Goal: Transaction & Acquisition: Purchase product/service

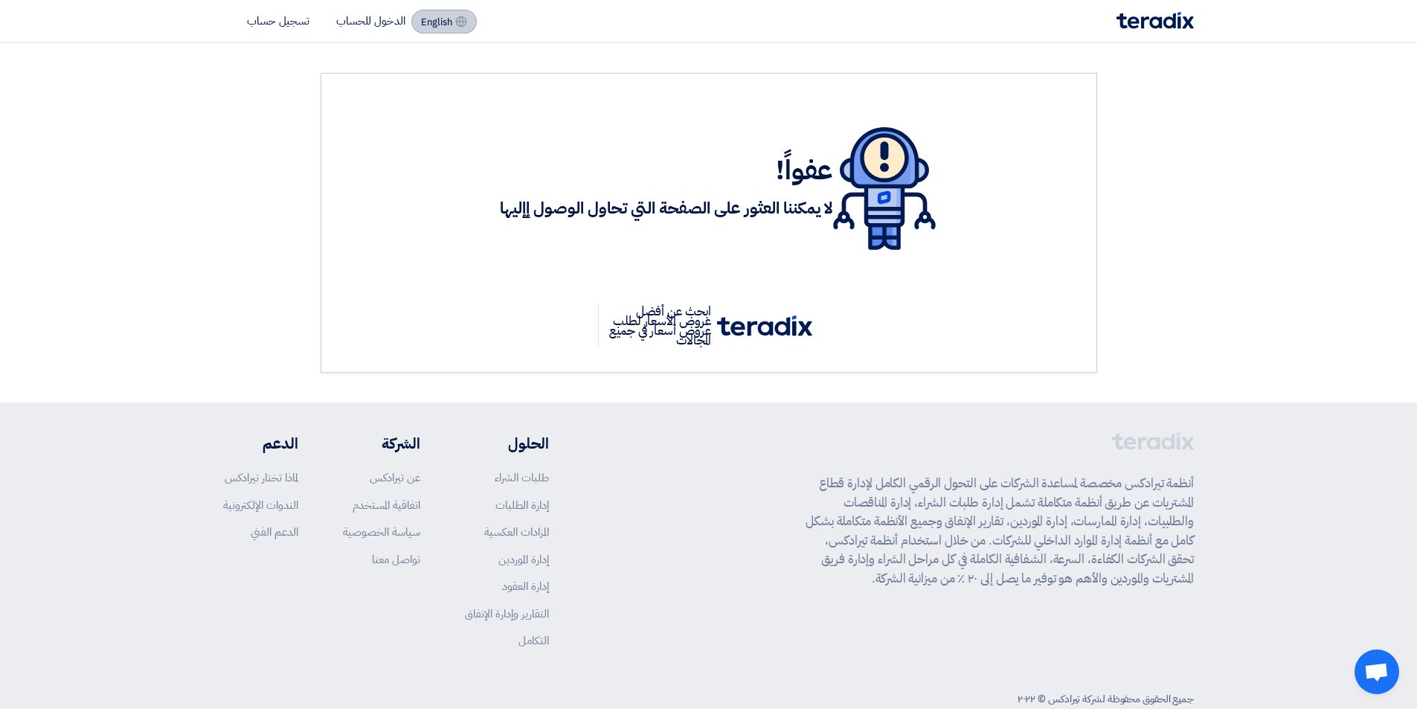
click at [438, 26] on span "English" at bounding box center [436, 22] width 31 height 10
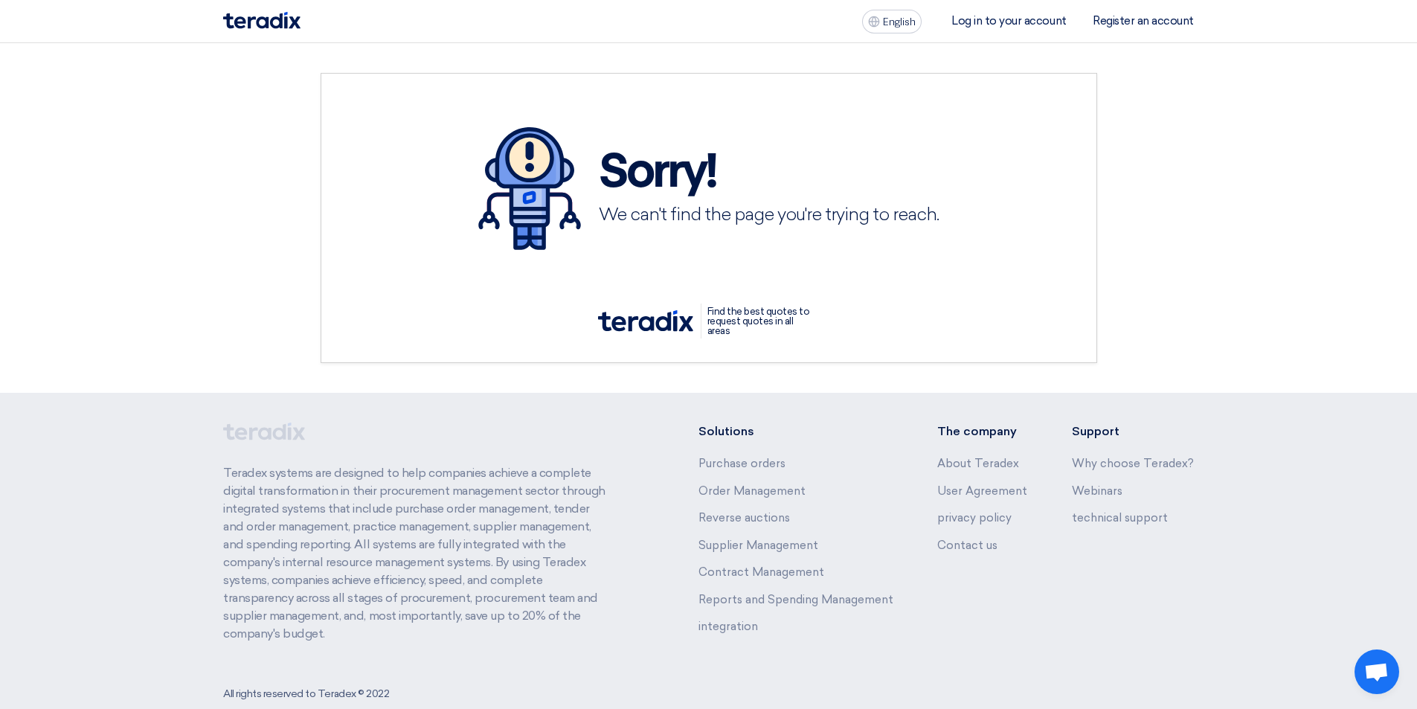
click at [1005, 25] on font "Log in to your account" at bounding box center [1008, 20] width 115 height 13
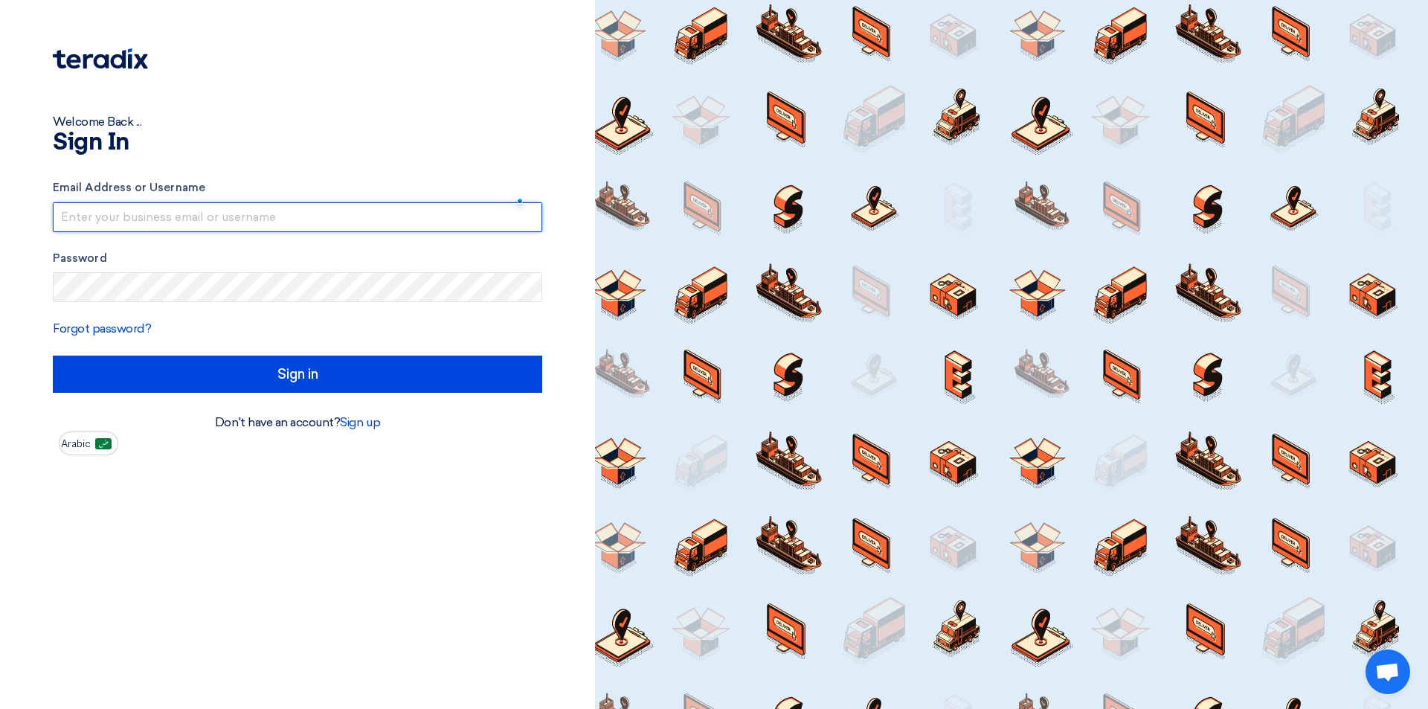
click at [244, 217] on input "text" at bounding box center [297, 217] width 489 height 30
type input "[EMAIL_ADDRESS][DOMAIN_NAME]"
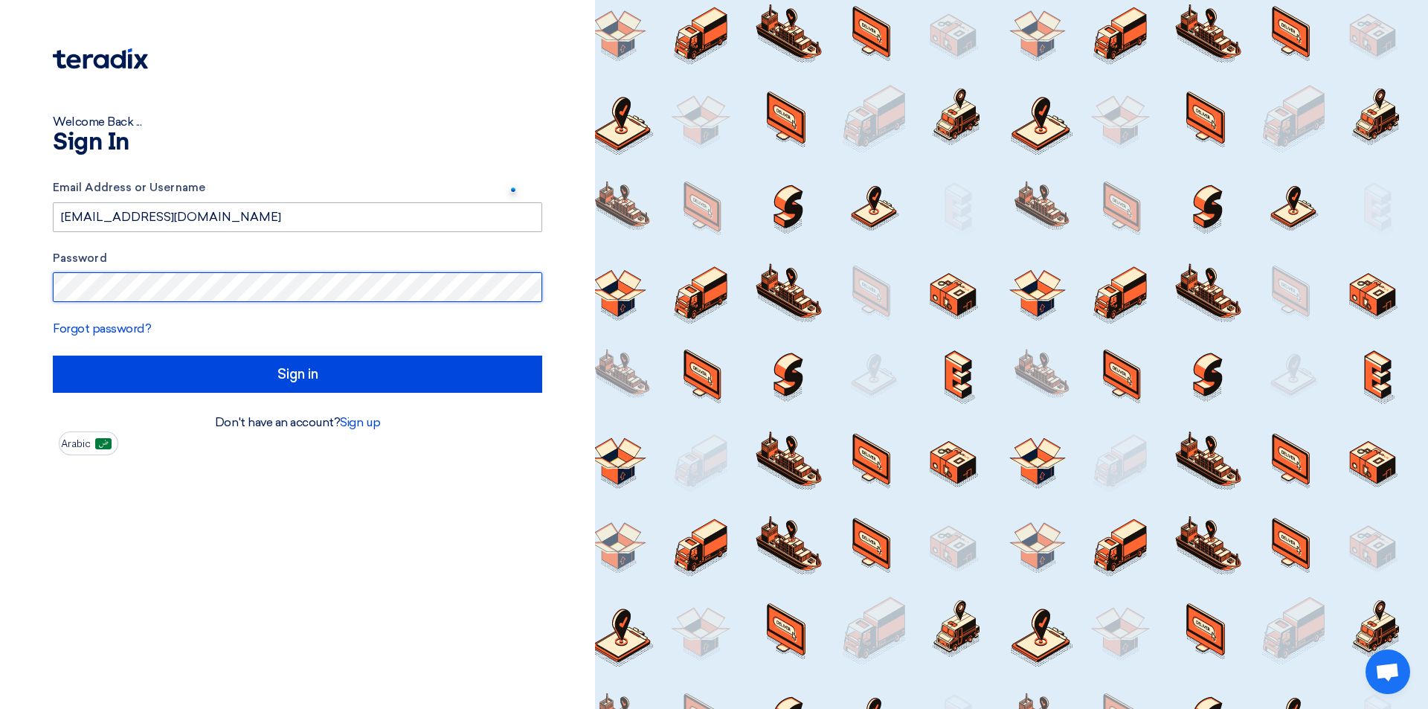
click at [53, 355] on input "Sign in" at bounding box center [297, 373] width 489 height 37
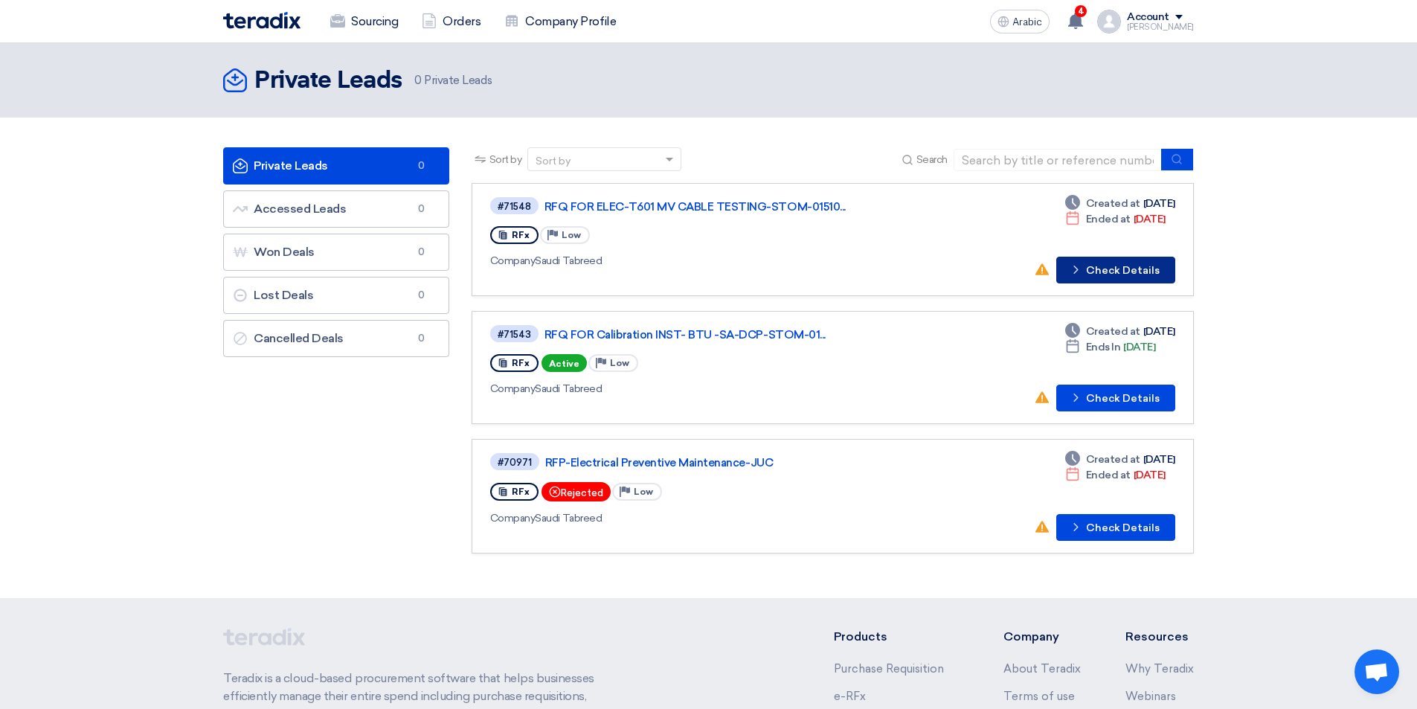
click at [1113, 274] on font "Check Details" at bounding box center [1123, 270] width 74 height 13
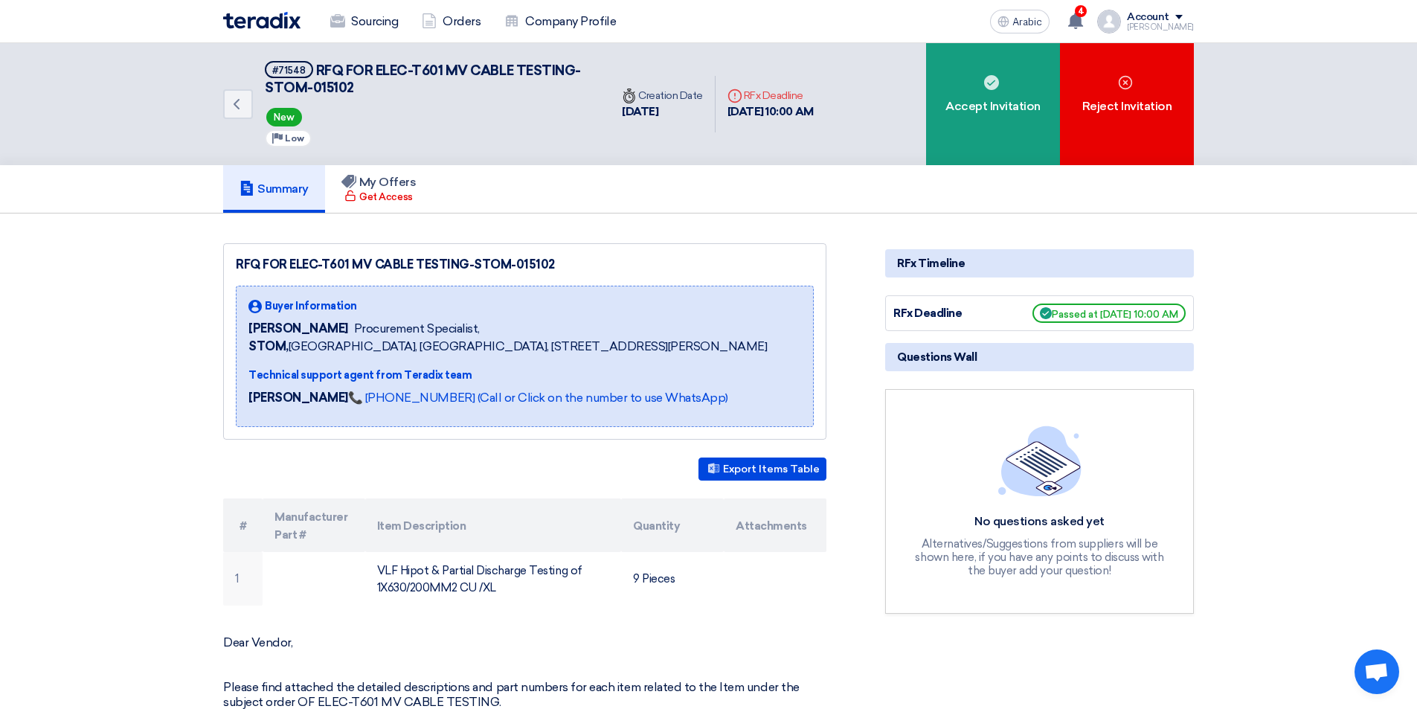
drag, startPoint x: 567, startPoint y: 266, endPoint x: 233, endPoint y: 264, distance: 334.7
click at [233, 264] on div "RFQ FOR ELEC-T601 MV CABLE TESTING-STOM-015102 Buyer Information Khalil Albinal…" at bounding box center [524, 341] width 603 height 196
copy font "RFQ FOR ELEC-T601 MV CABLE TESTING-STOM-015102"
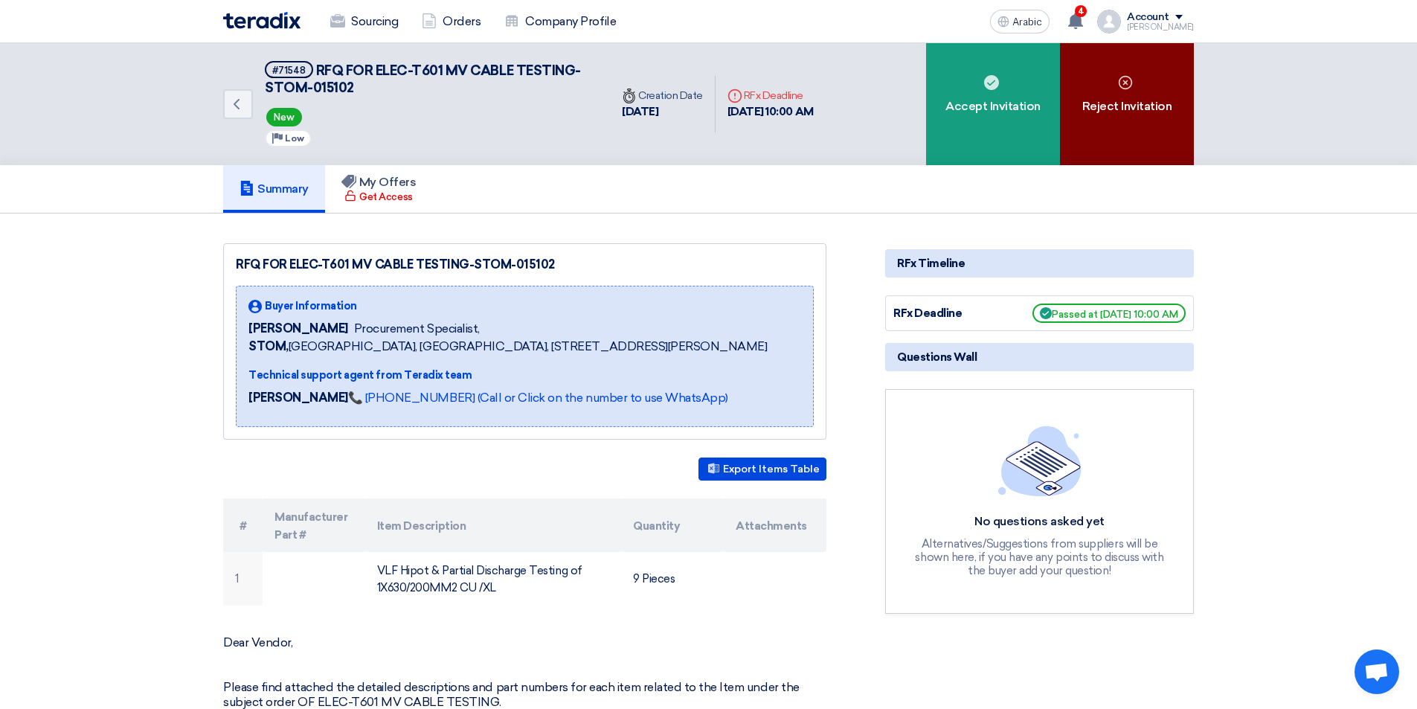
click at [1116, 88] on div "Reject Invitation" at bounding box center [1127, 104] width 134 height 122
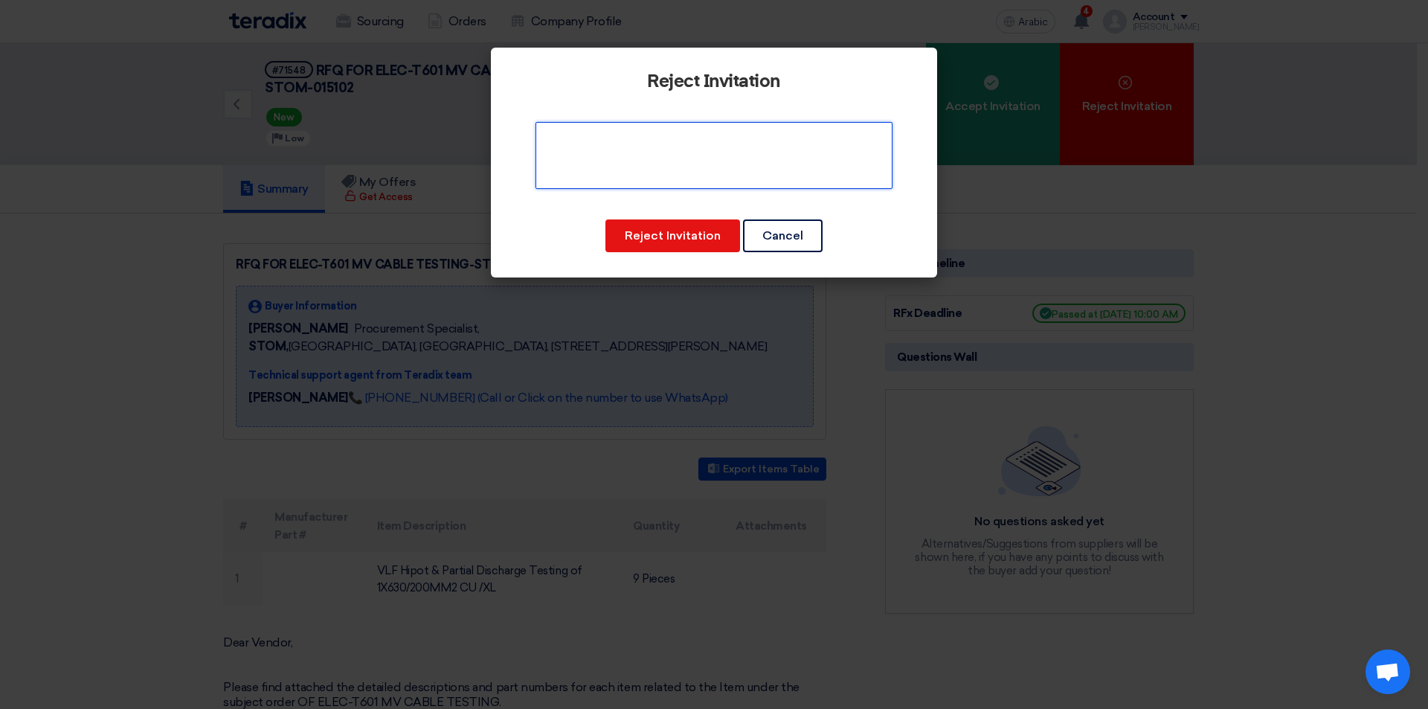
click at [712, 151] on textarea at bounding box center [713, 155] width 357 height 67
type textarea "Out of scope"
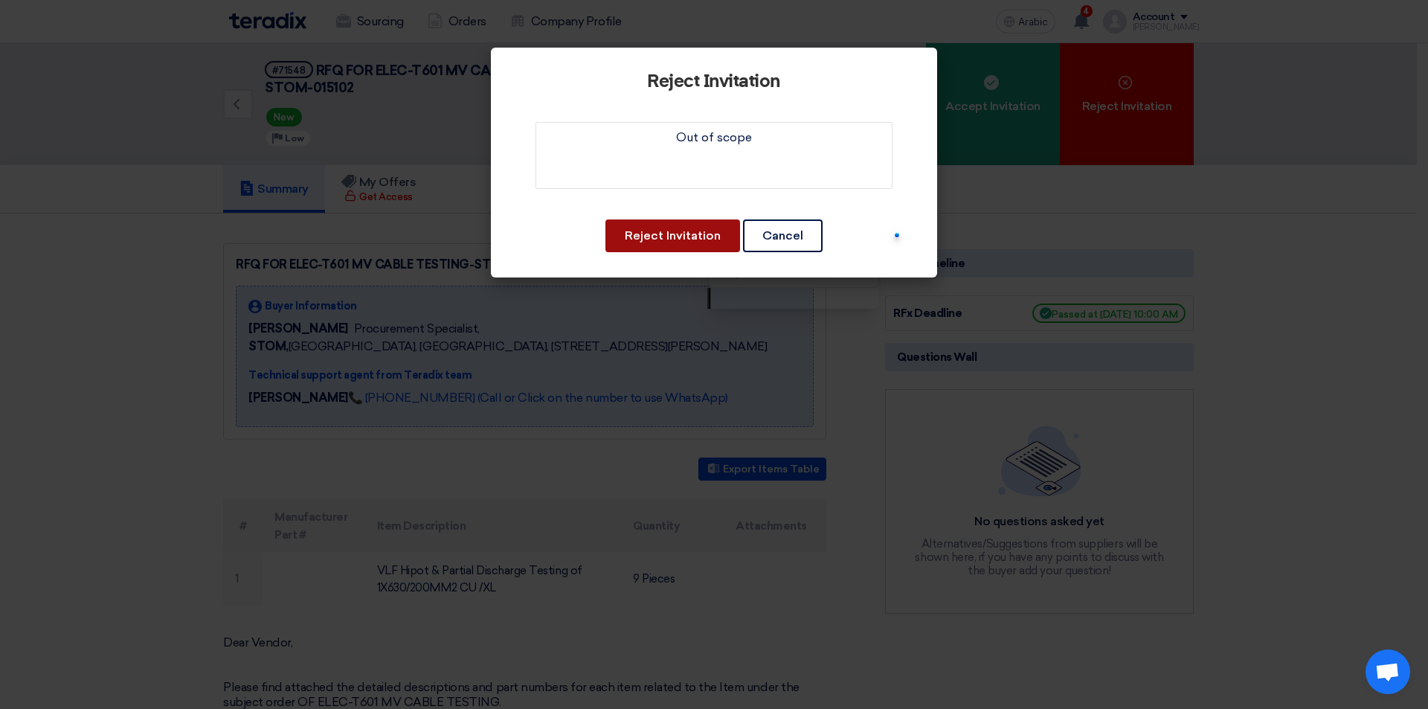
click at [649, 234] on font "Reject Invitation" at bounding box center [673, 235] width 96 height 14
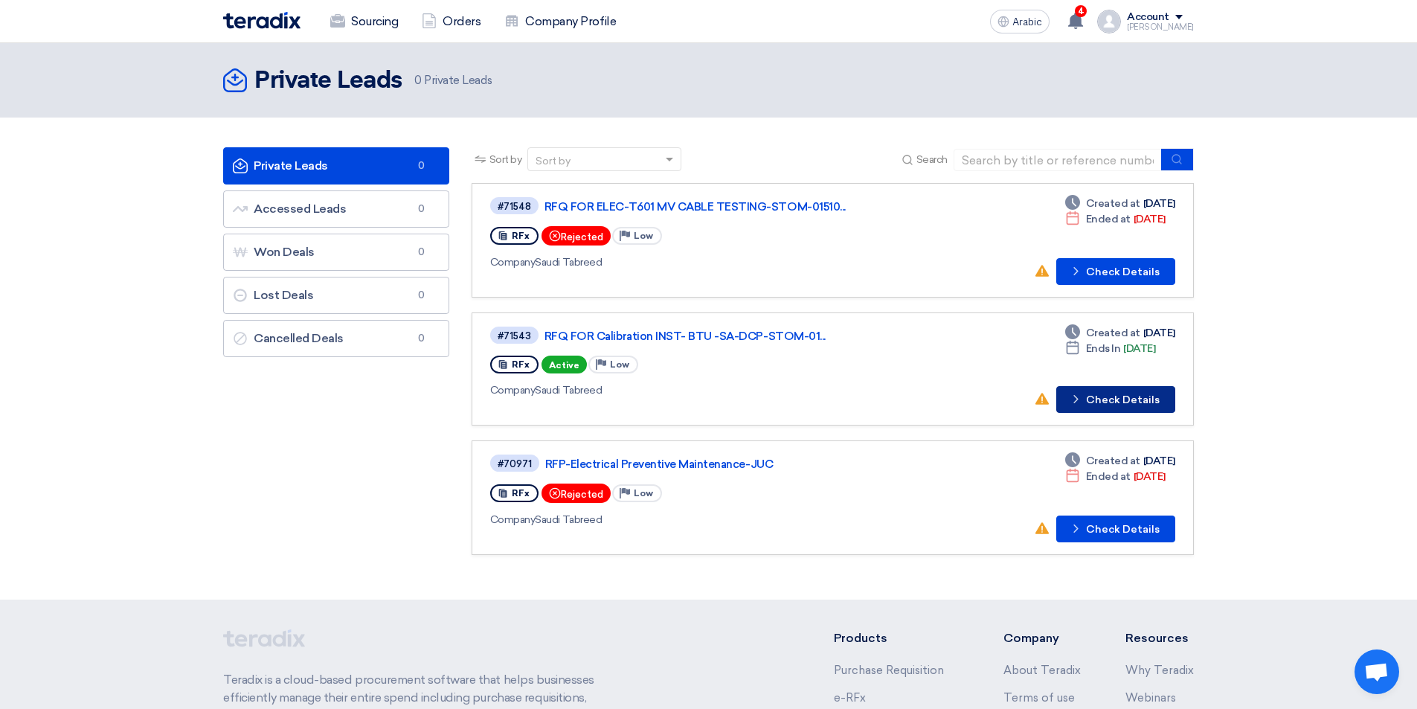
click at [1106, 405] on font "Check Details" at bounding box center [1123, 399] width 74 height 13
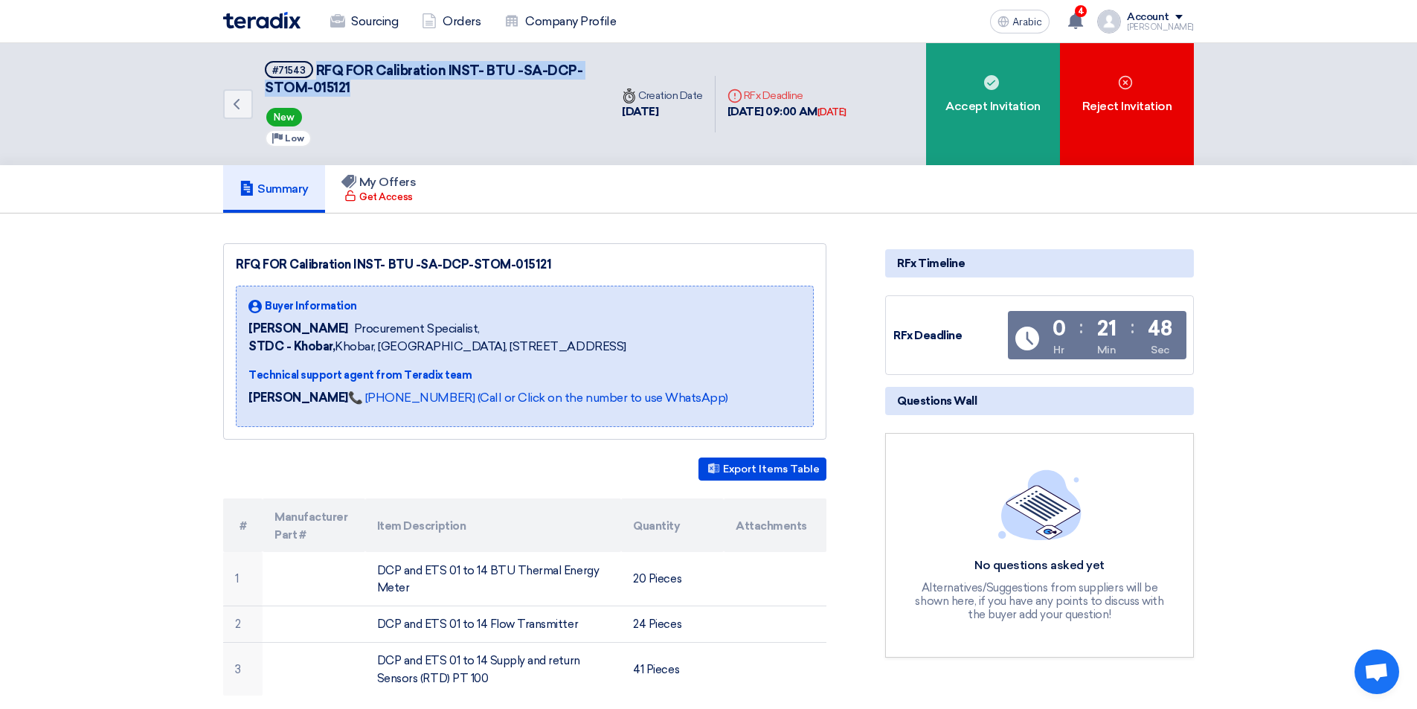
drag, startPoint x: 361, startPoint y: 92, endPoint x: 315, endPoint y: 67, distance: 52.6
click at [315, 67] on h5 "#71543 RFQ FOR Calibration INST- BTU -SA-DCP-STOM-015121" at bounding box center [428, 79] width 327 height 36
copy font "RFQ FOR Calibration INST- BTU -SA-DCP-STOM-015121"
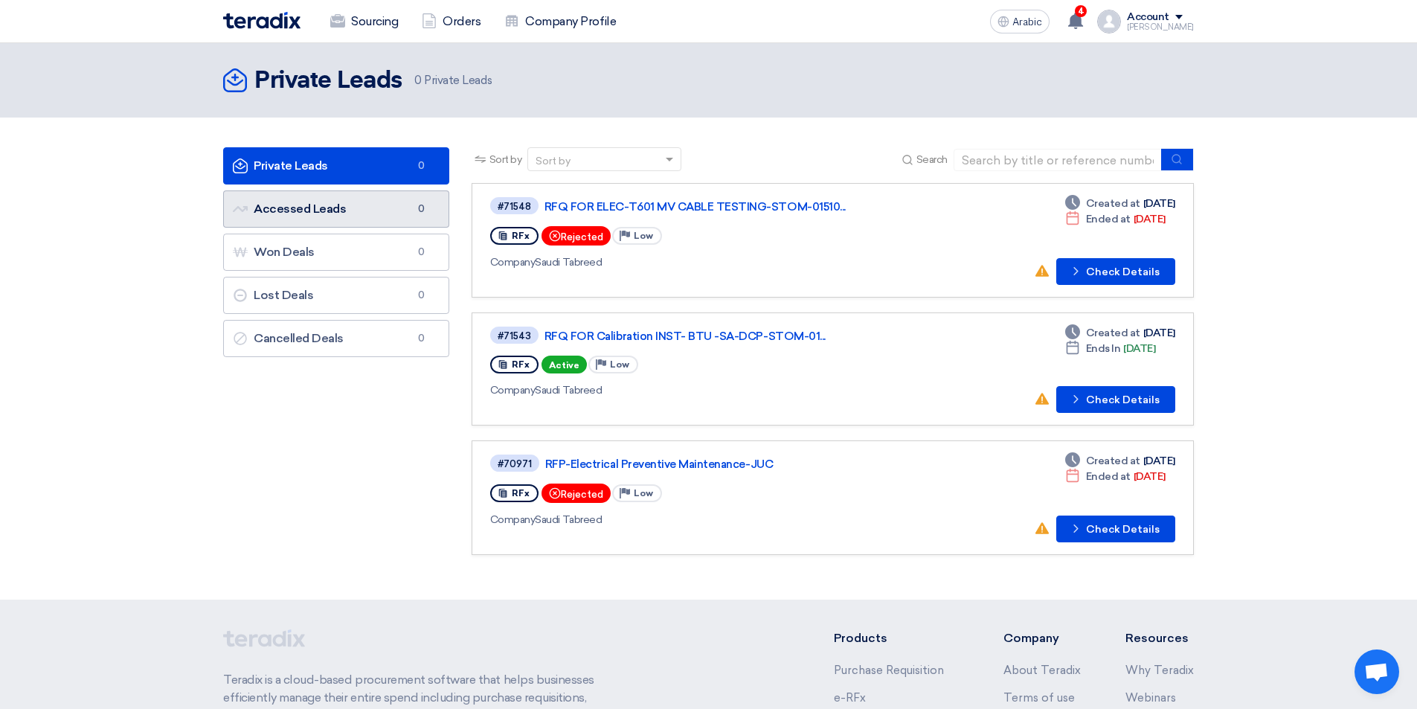
click at [368, 216] on link "Accessed Leads Accessed Leads 0" at bounding box center [336, 208] width 226 height 37
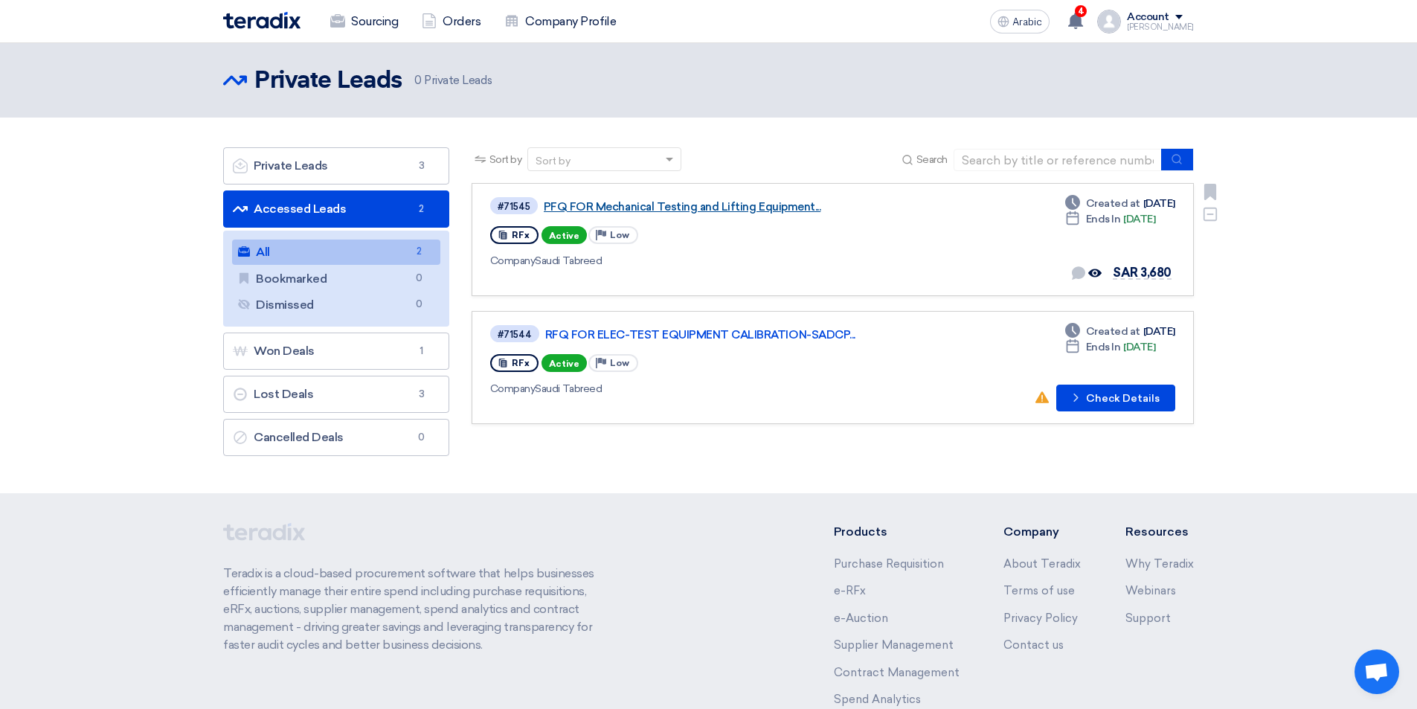
click at [743, 205] on font "PFQ FOR Mechanical Testing and Lifting Equipment..." at bounding box center [682, 206] width 277 height 13
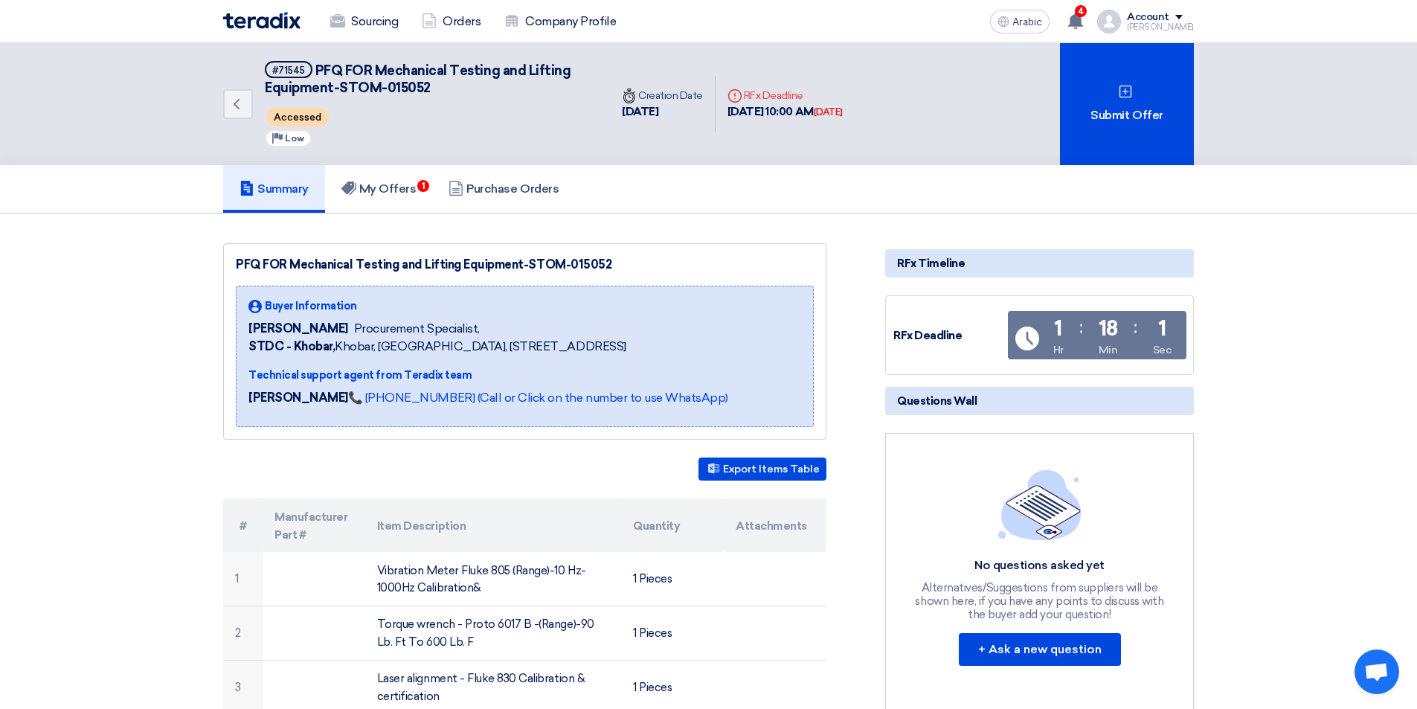
scroll to position [74, 0]
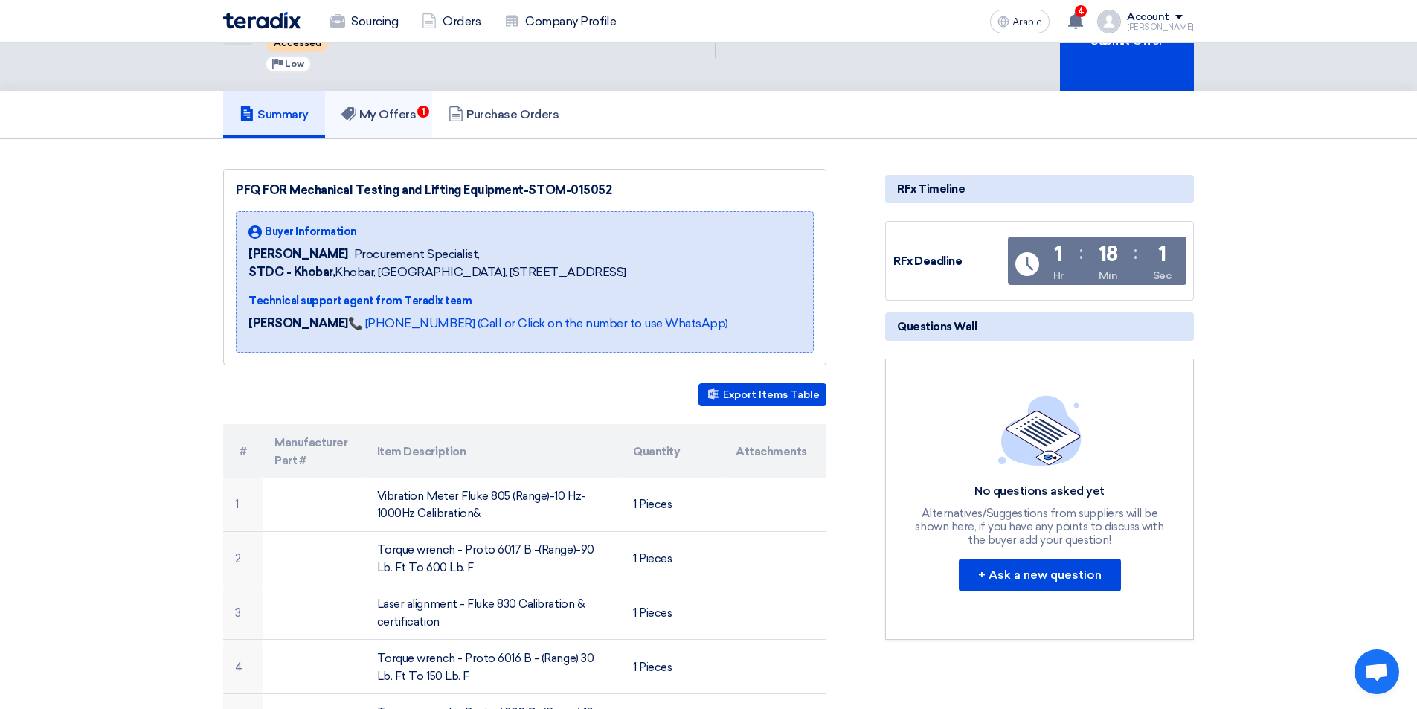
click at [409, 115] on font "My Offers" at bounding box center [387, 114] width 57 height 14
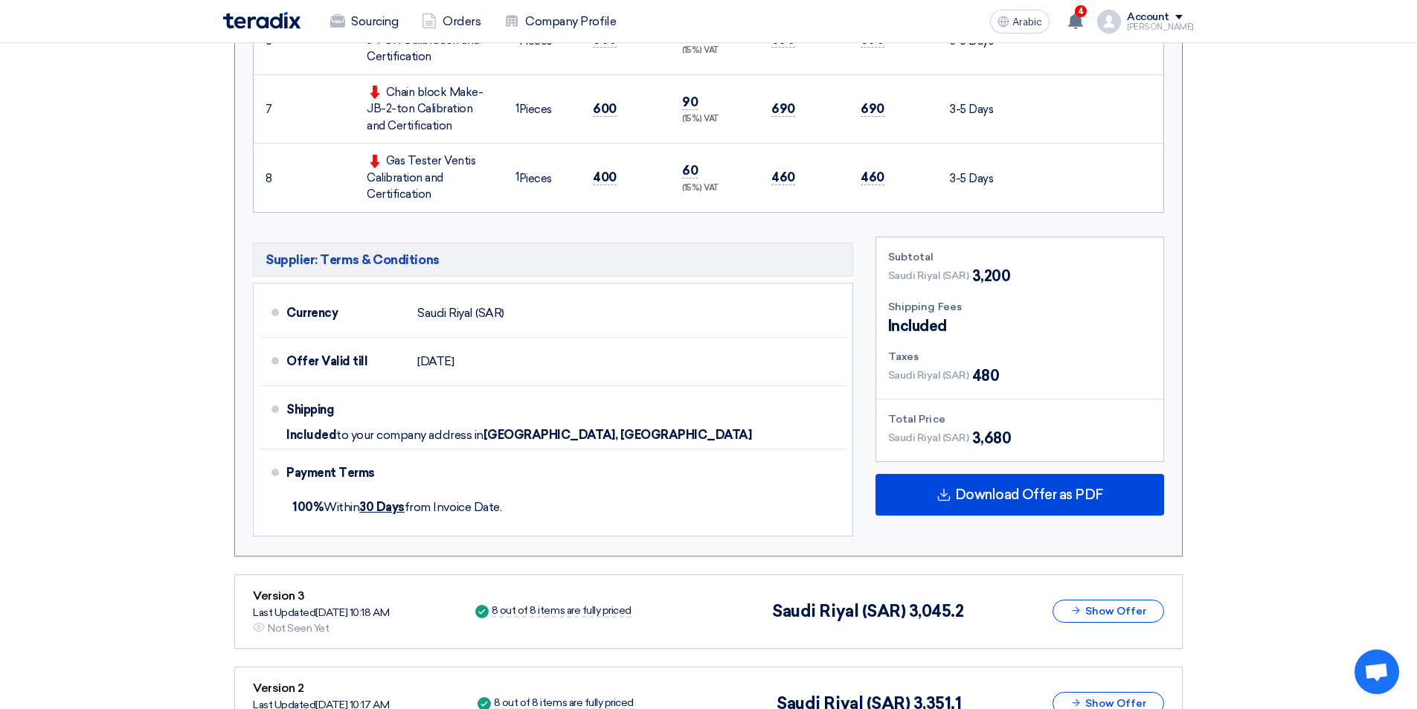
scroll to position [892, 0]
click at [1075, 13] on span "4" at bounding box center [1081, 11] width 12 height 12
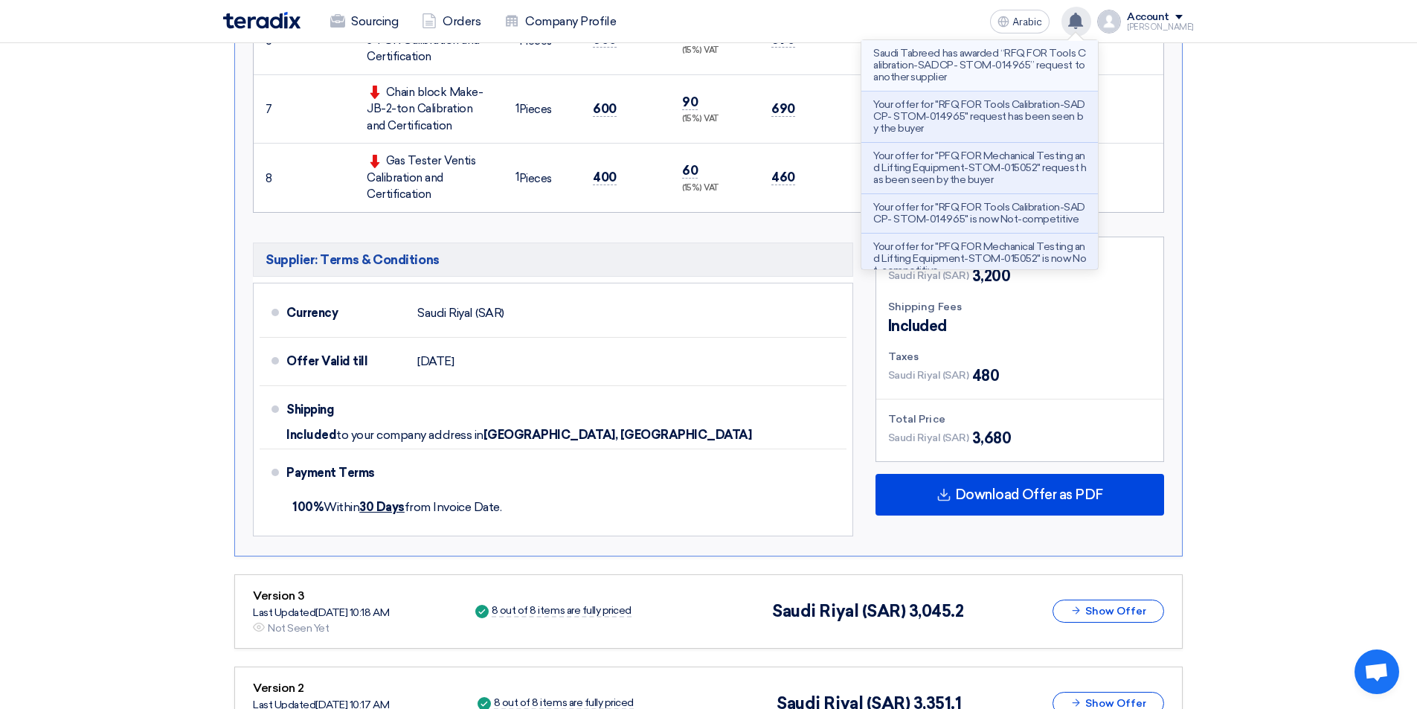
click at [986, 76] on p "Saudi Tabreed has awarded “RFQ FOR Tools Calibration-SADCP- STOM-014965” reques…" at bounding box center [979, 66] width 213 height 36
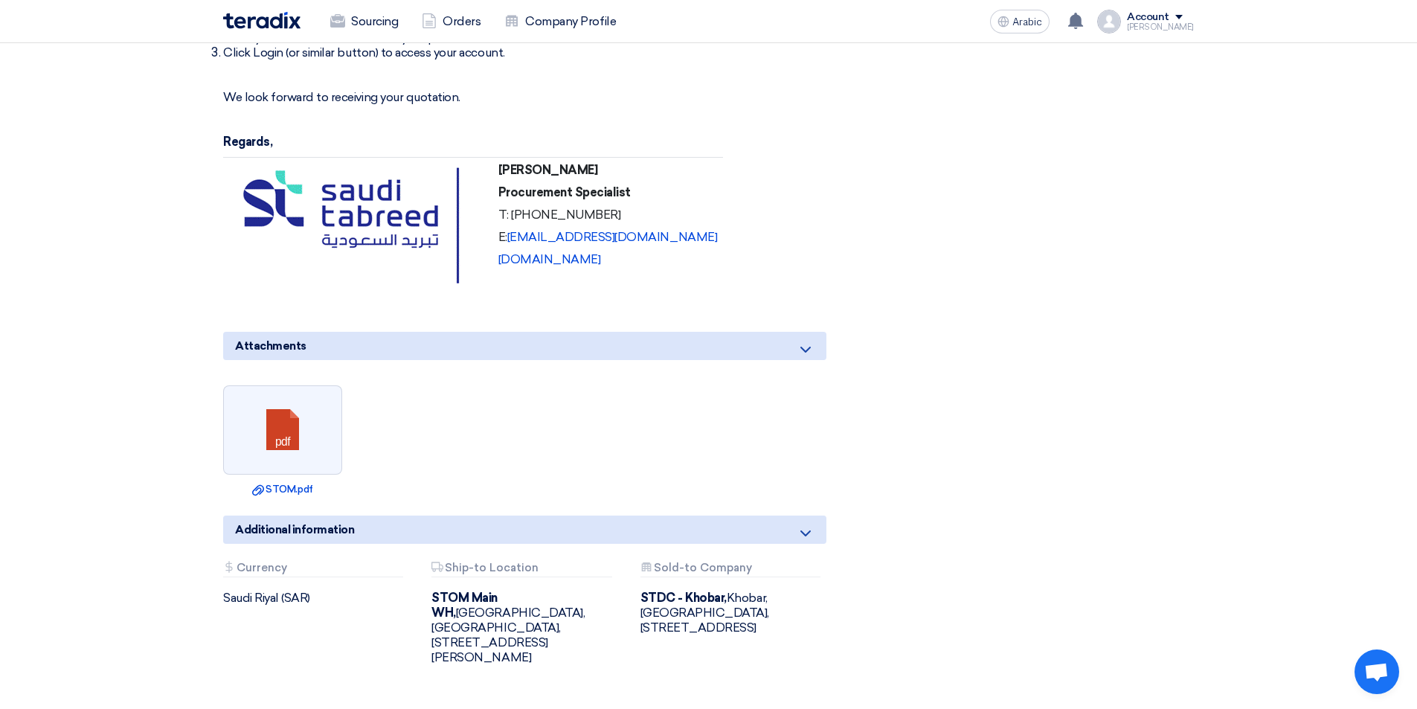
scroll to position [1309, 0]
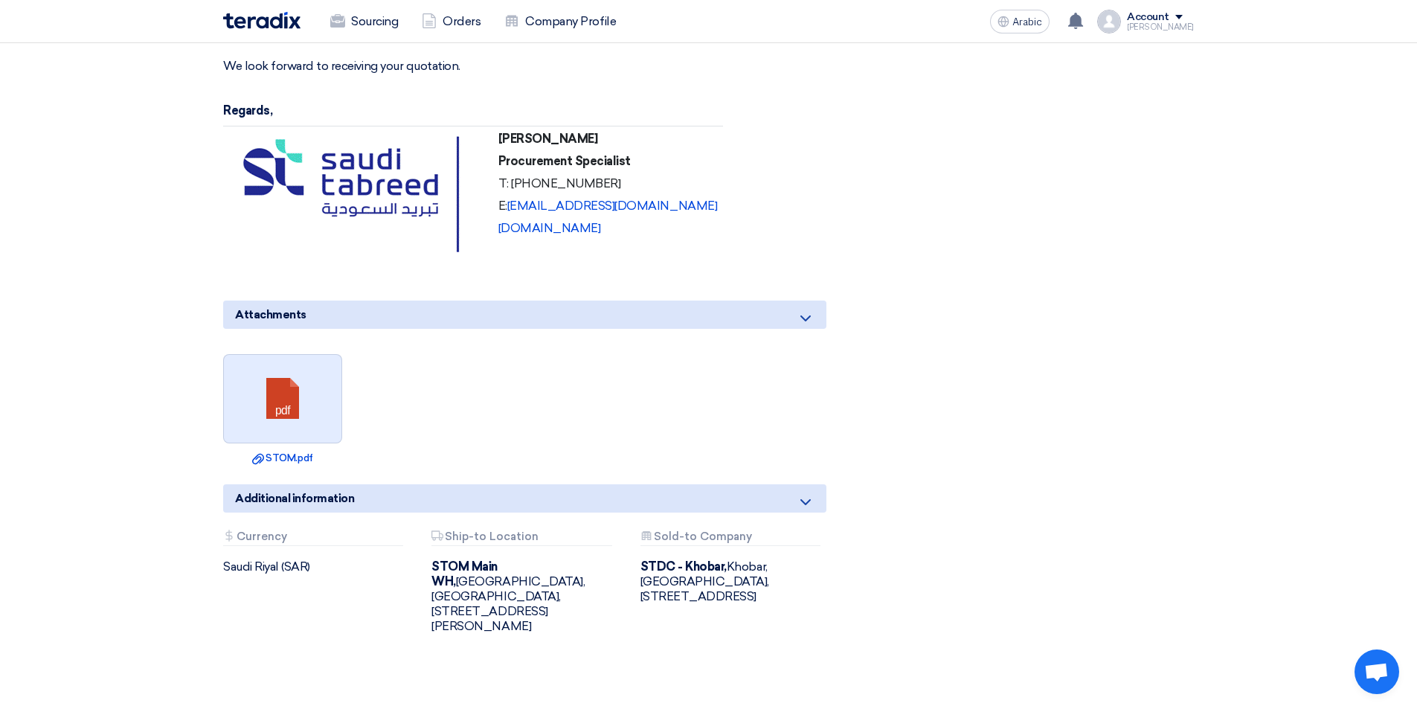
click at [300, 393] on link at bounding box center [283, 399] width 119 height 89
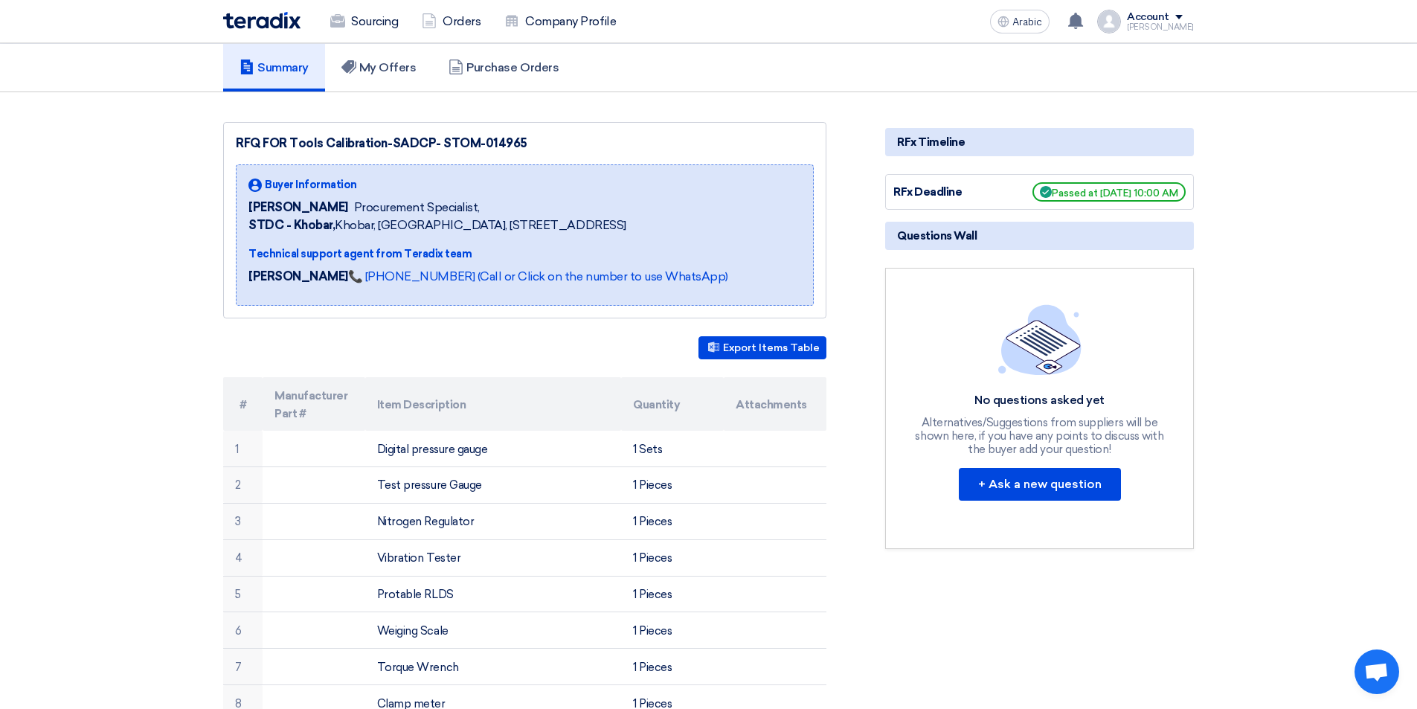
scroll to position [0, 0]
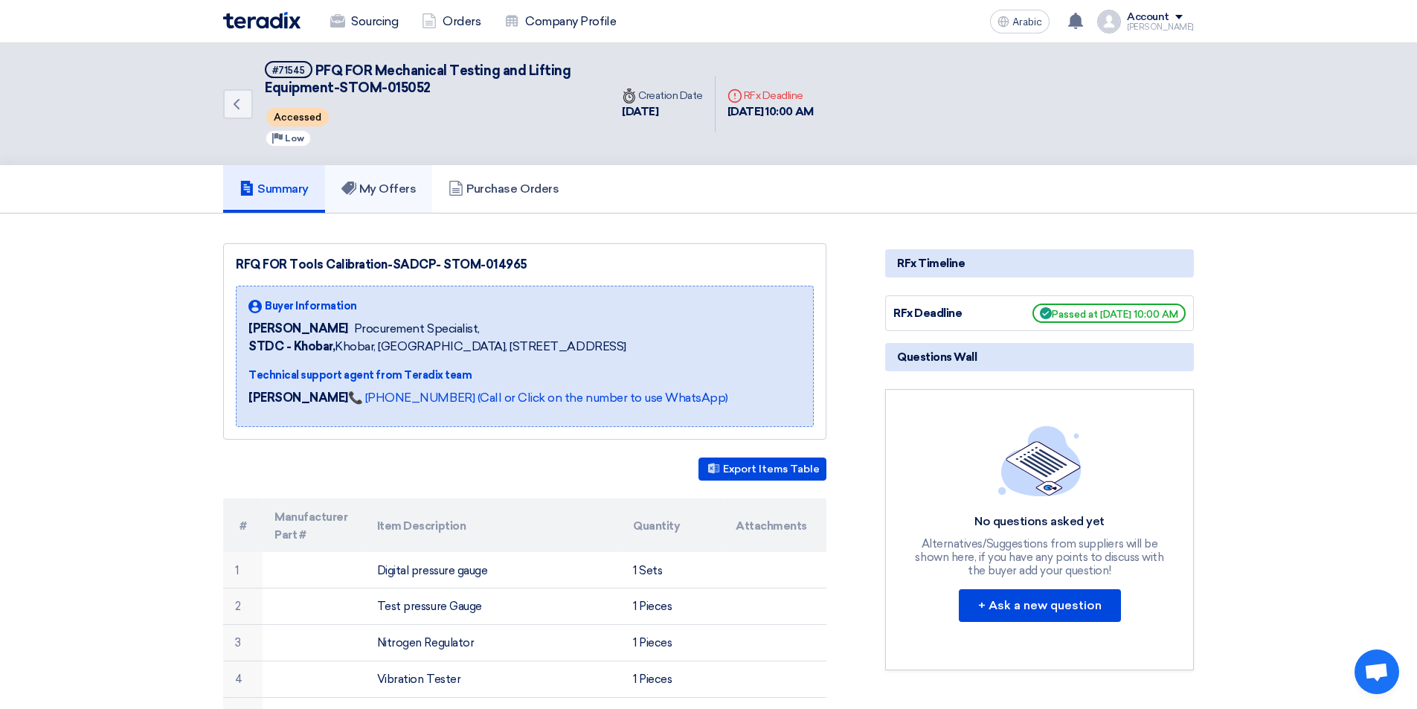
click at [383, 191] on font "My Offers" at bounding box center [387, 188] width 57 height 14
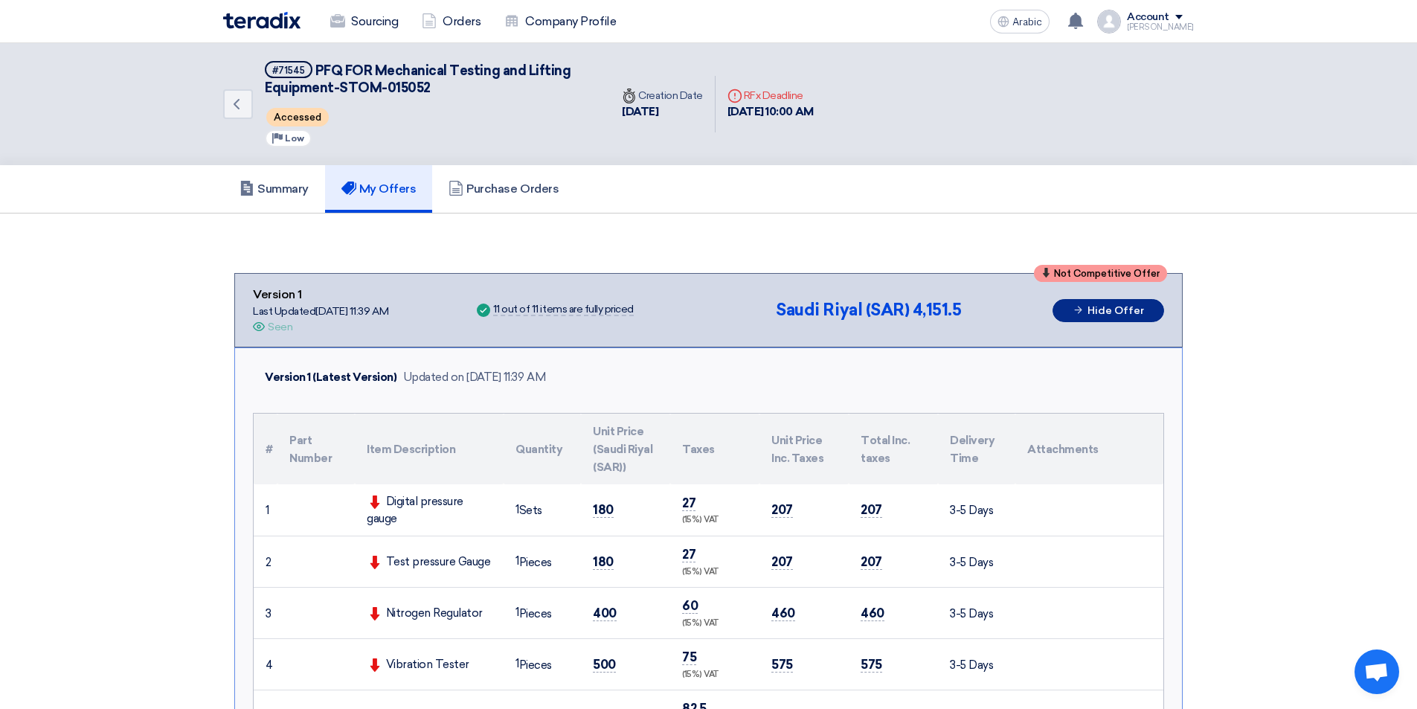
click at [1100, 311] on font "Hide Offer" at bounding box center [1115, 310] width 57 height 13
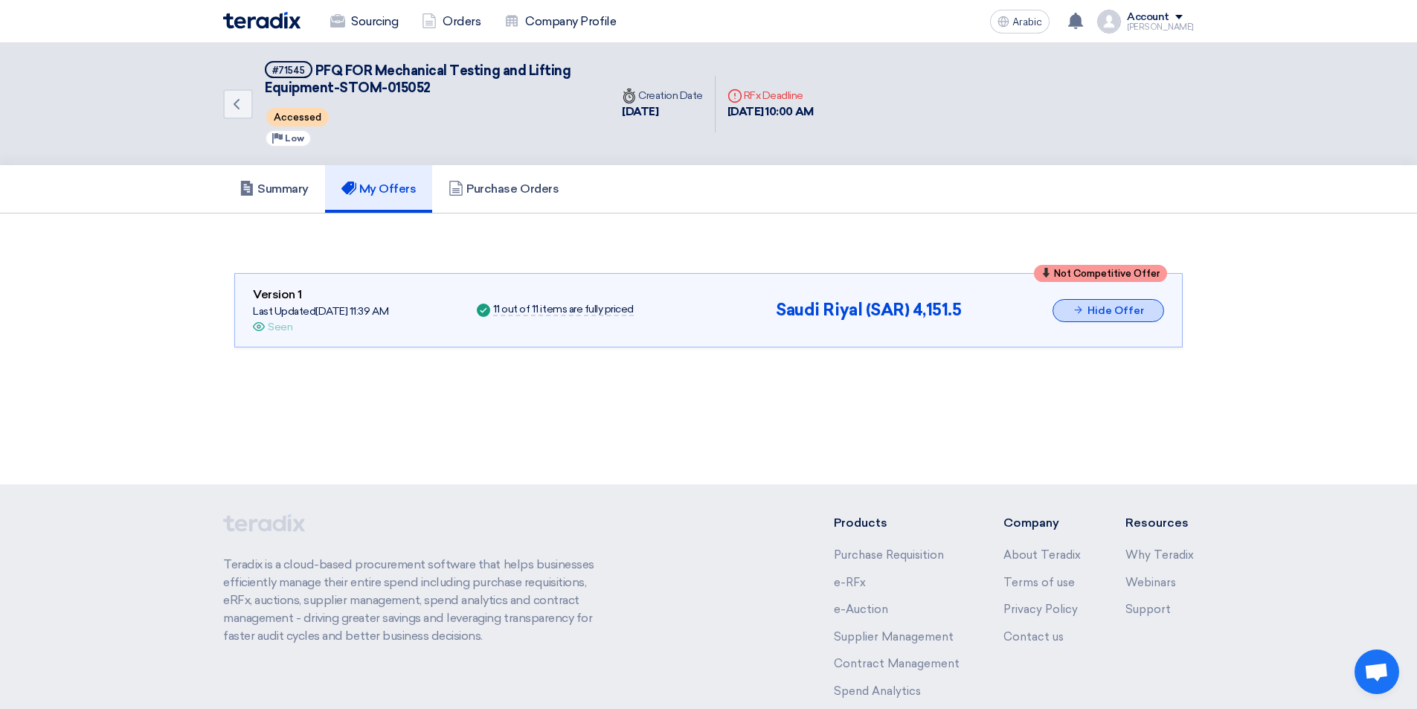
click at [1100, 311] on font "Hide Offer" at bounding box center [1115, 310] width 57 height 13
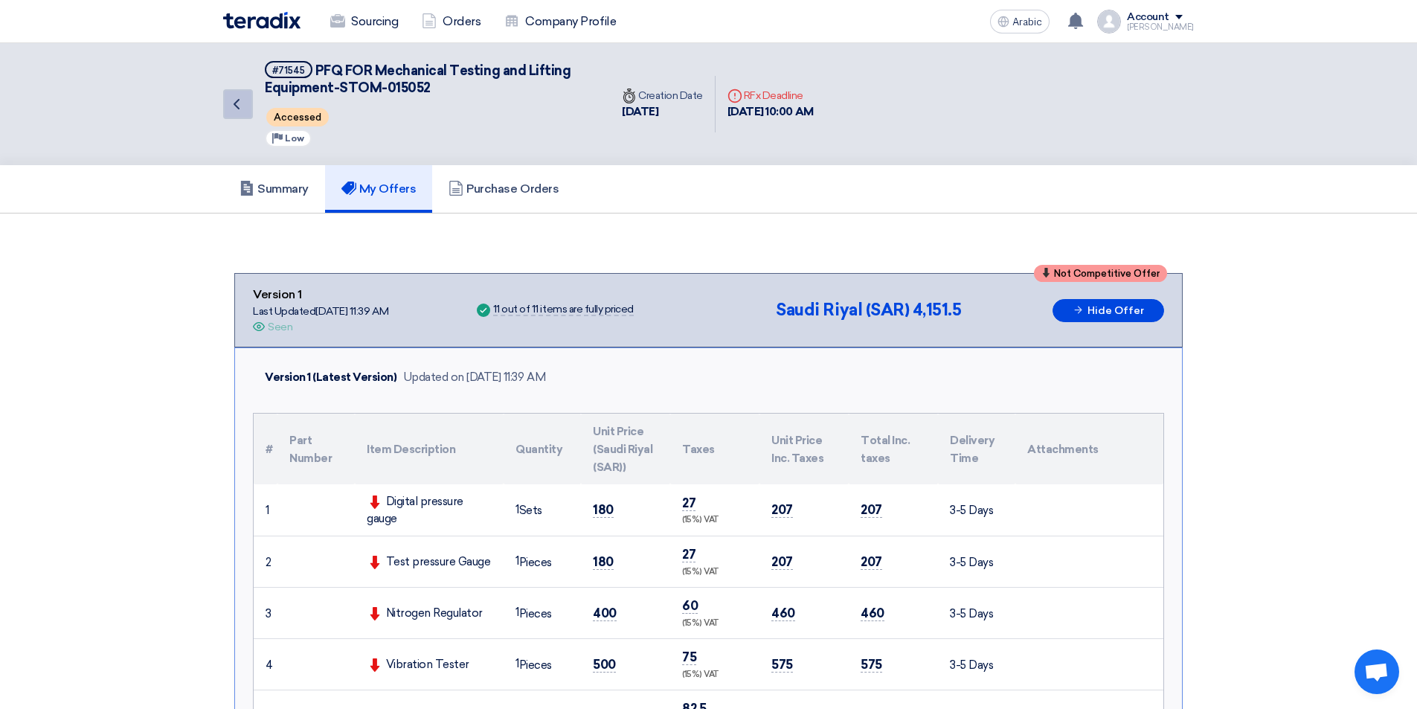
click at [242, 100] on icon "Back" at bounding box center [237, 104] width 18 height 18
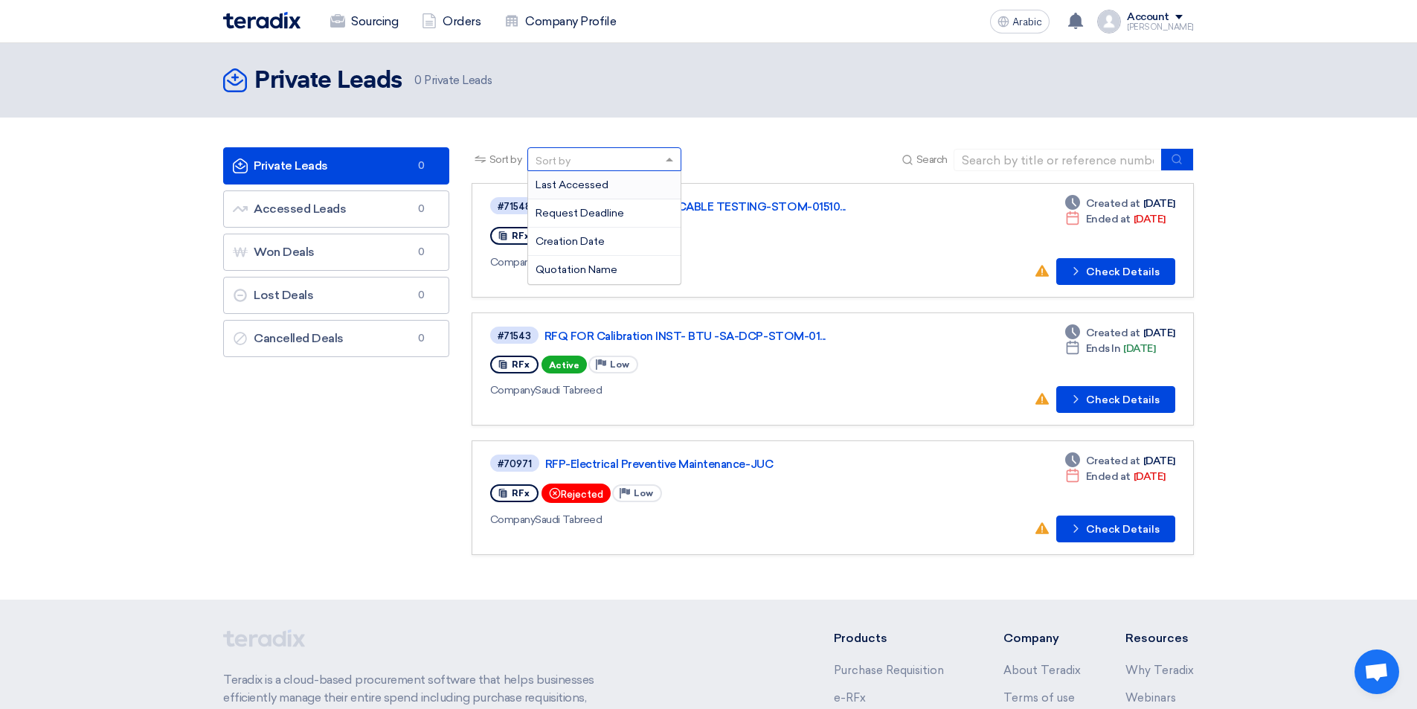
click at [678, 158] on span at bounding box center [671, 160] width 19 height 16
click at [633, 243] on div "Creation Date" at bounding box center [604, 242] width 152 height 28
click at [1174, 161] on icon "submit" at bounding box center [1177, 159] width 12 height 12
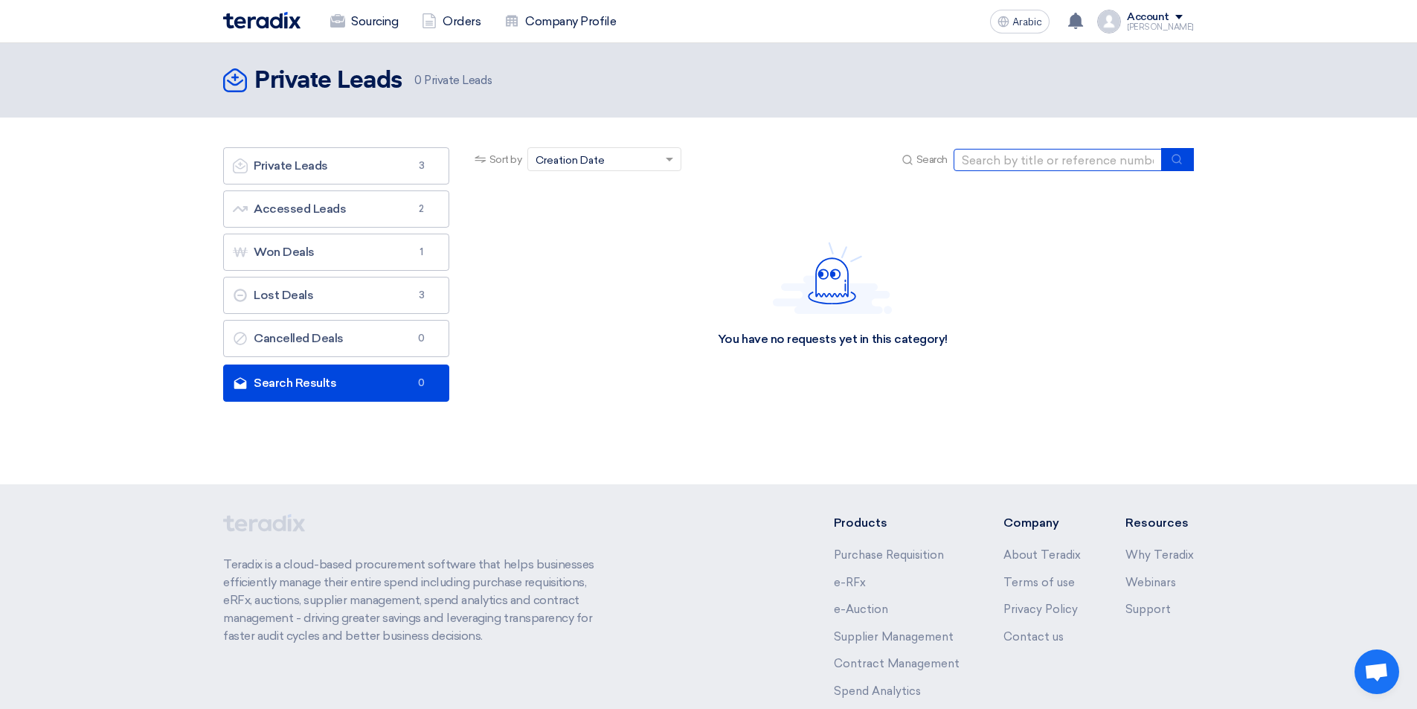
click at [1057, 153] on input at bounding box center [1057, 160] width 208 height 22
paste input "STOM-015052"
type input "STOM-015052"
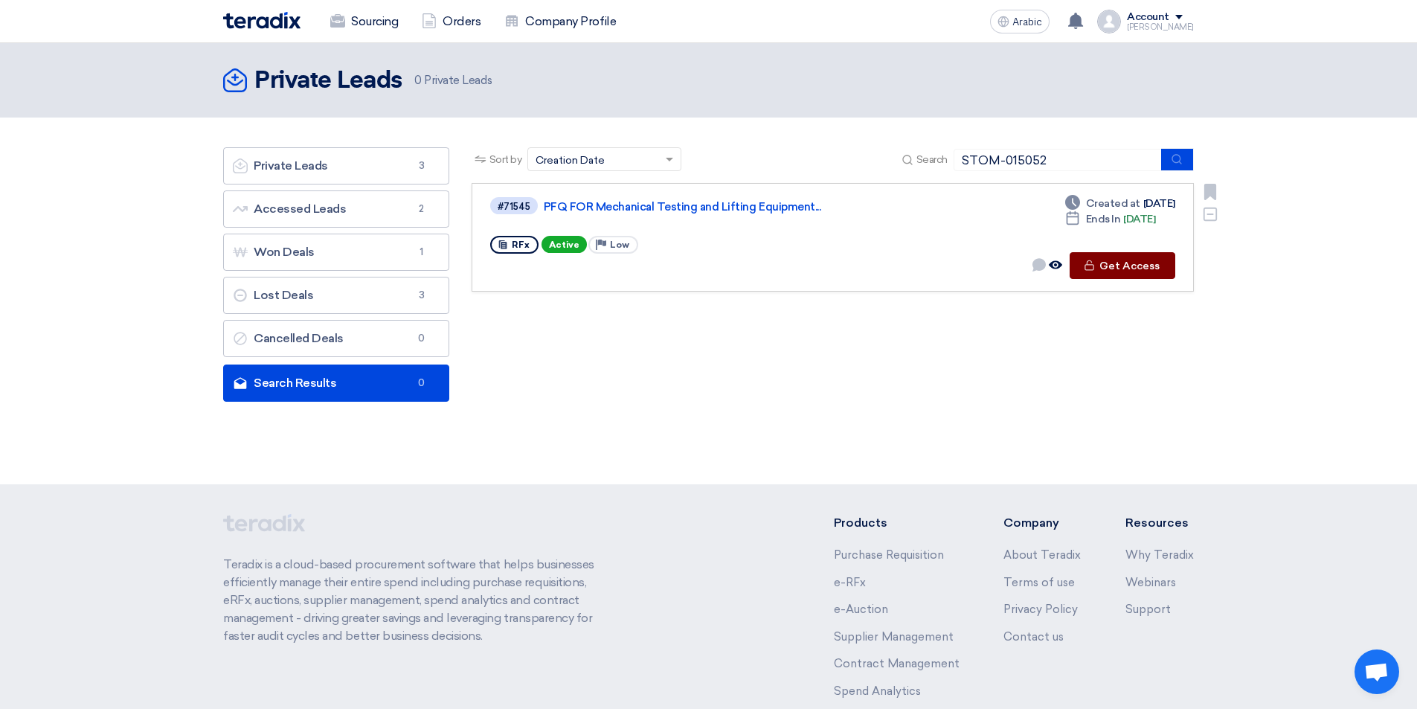
click at [1105, 266] on font "Get Access" at bounding box center [1129, 266] width 60 height 13
click at [1127, 268] on font "Get Access" at bounding box center [1129, 266] width 60 height 13
click at [1127, 266] on font "Get Access" at bounding box center [1129, 266] width 60 height 13
click at [1127, 264] on font "Get Access" at bounding box center [1129, 266] width 60 height 13
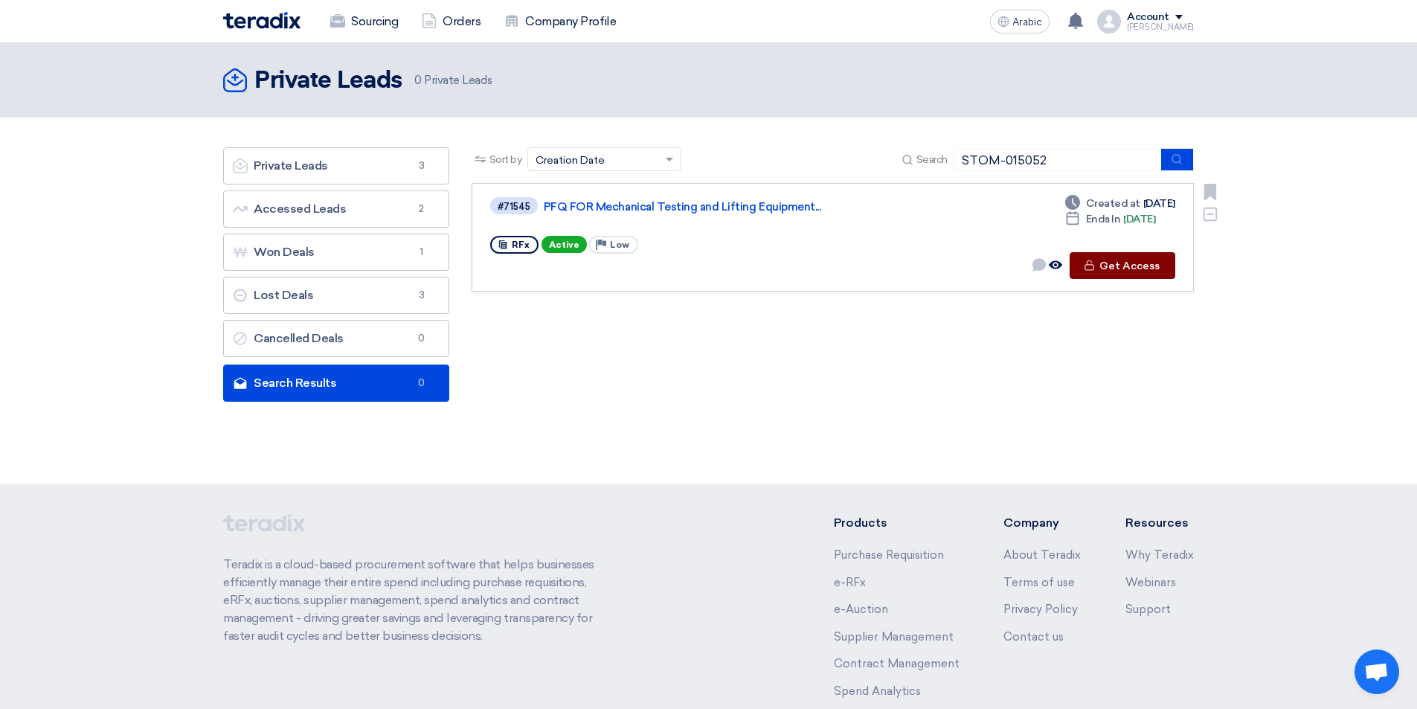
click at [1127, 264] on font "Get Access" at bounding box center [1129, 266] width 60 height 13
click at [1136, 261] on font "Get Access" at bounding box center [1129, 266] width 60 height 13
click at [1124, 266] on font "Get Access" at bounding box center [1129, 266] width 60 height 13
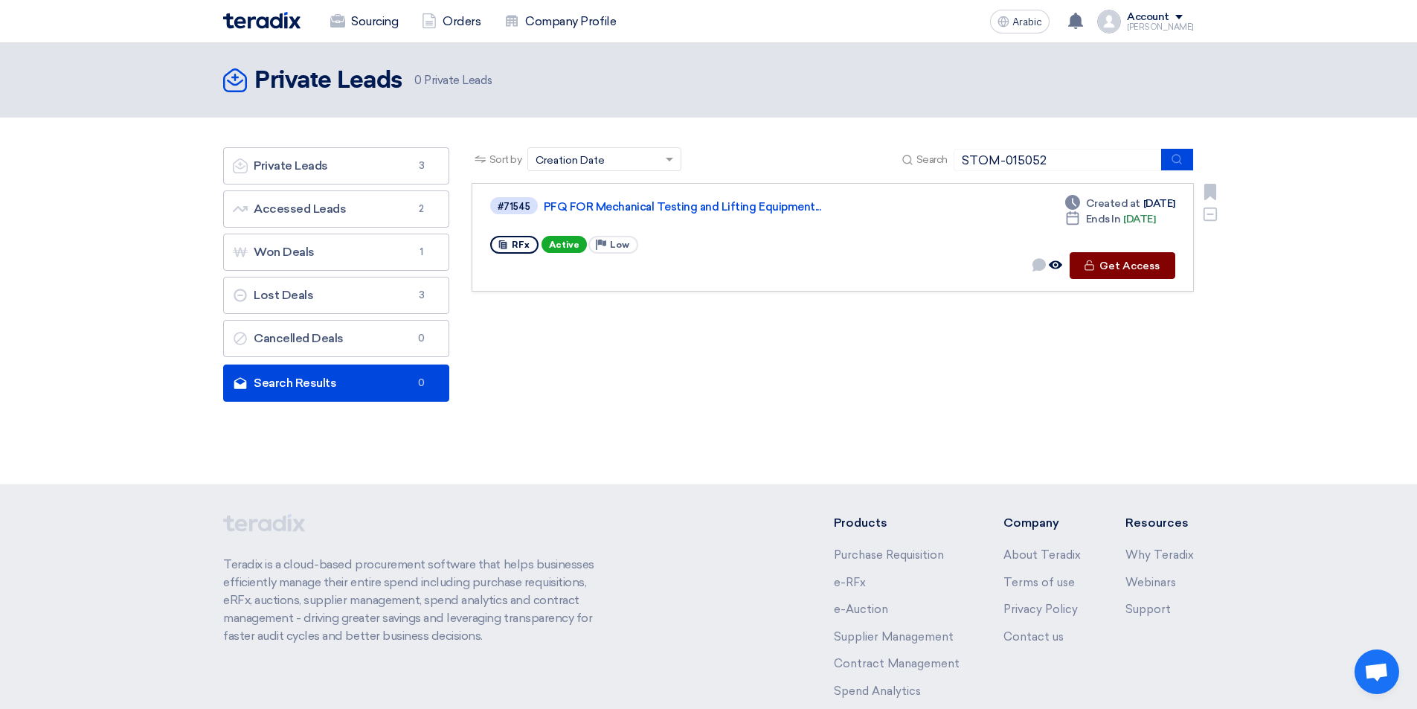
click at [1124, 266] on font "Get Access" at bounding box center [1129, 266] width 60 height 13
click at [1060, 264] on icon "Offer seen by the buyer" at bounding box center [1055, 264] width 13 height 13
click at [1057, 267] on icon "Offer seen by the buyer" at bounding box center [1055, 264] width 13 height 13
click at [1120, 263] on font "Get Access" at bounding box center [1129, 266] width 60 height 13
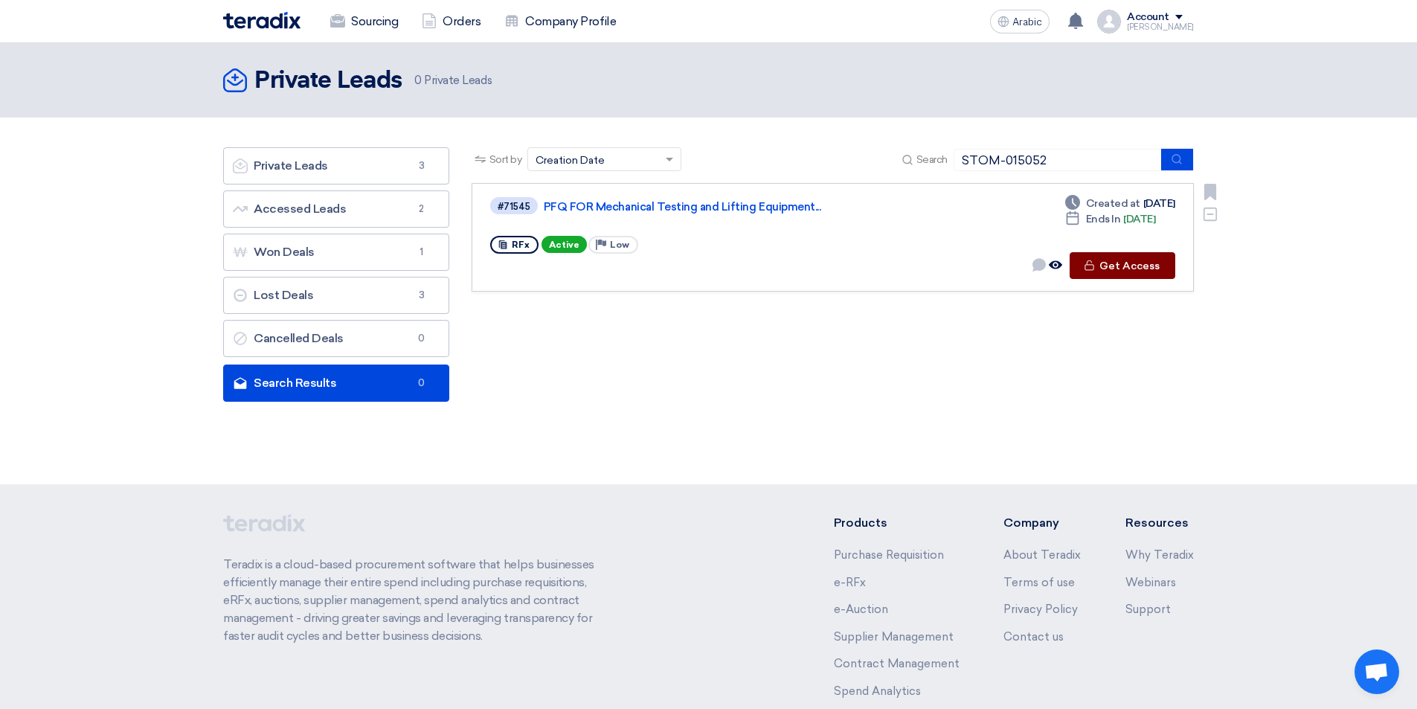
click at [1121, 263] on font "Get Access" at bounding box center [1129, 266] width 60 height 13
drag, startPoint x: 1121, startPoint y: 263, endPoint x: 1085, endPoint y: 277, distance: 38.7
click at [1082, 280] on link "#71545 PFQ FOR Mechanical Testing and Lifting Equipment... RFx Active Priority …" at bounding box center [833, 237] width 722 height 109
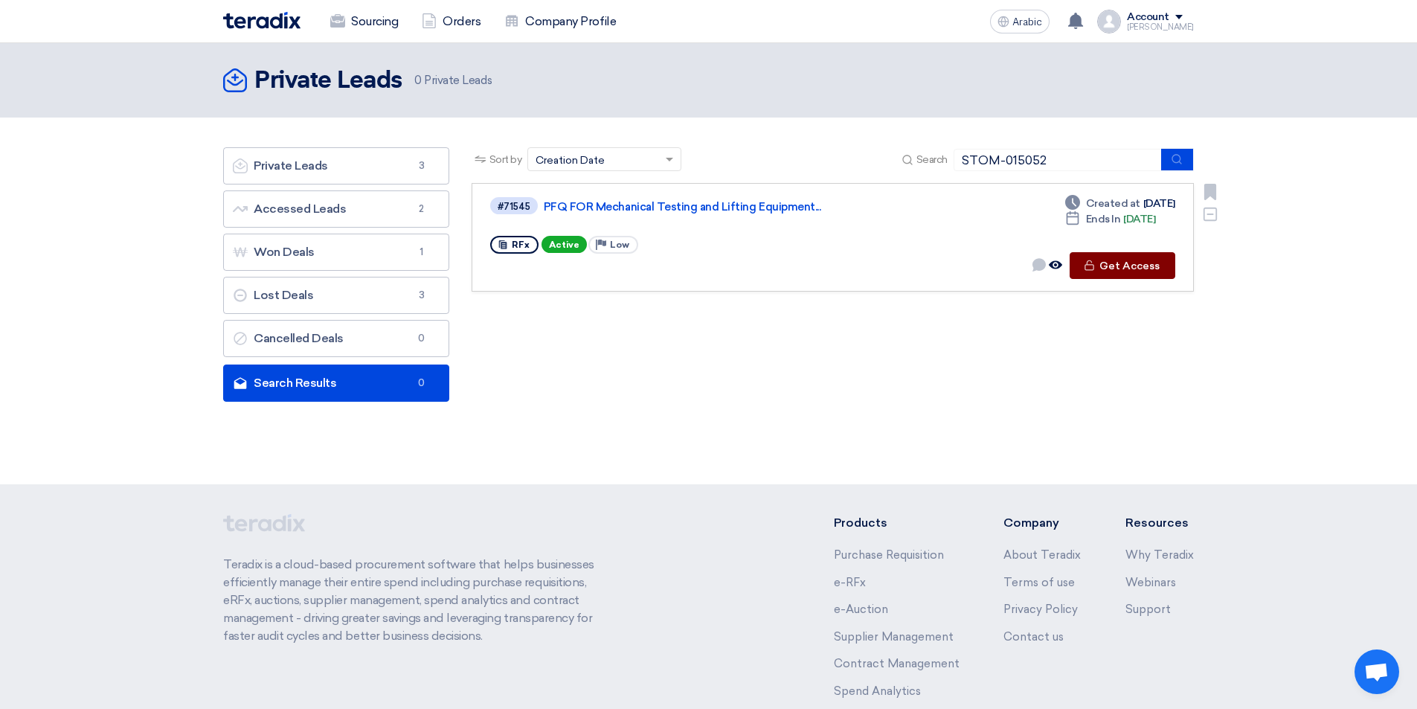
click at [1090, 266] on icon "Check details" at bounding box center [1089, 265] width 11 height 11
click at [1092, 264] on icon "Check details" at bounding box center [1089, 265] width 11 height 11
click at [1093, 264] on icon "Check details" at bounding box center [1089, 265] width 11 height 11
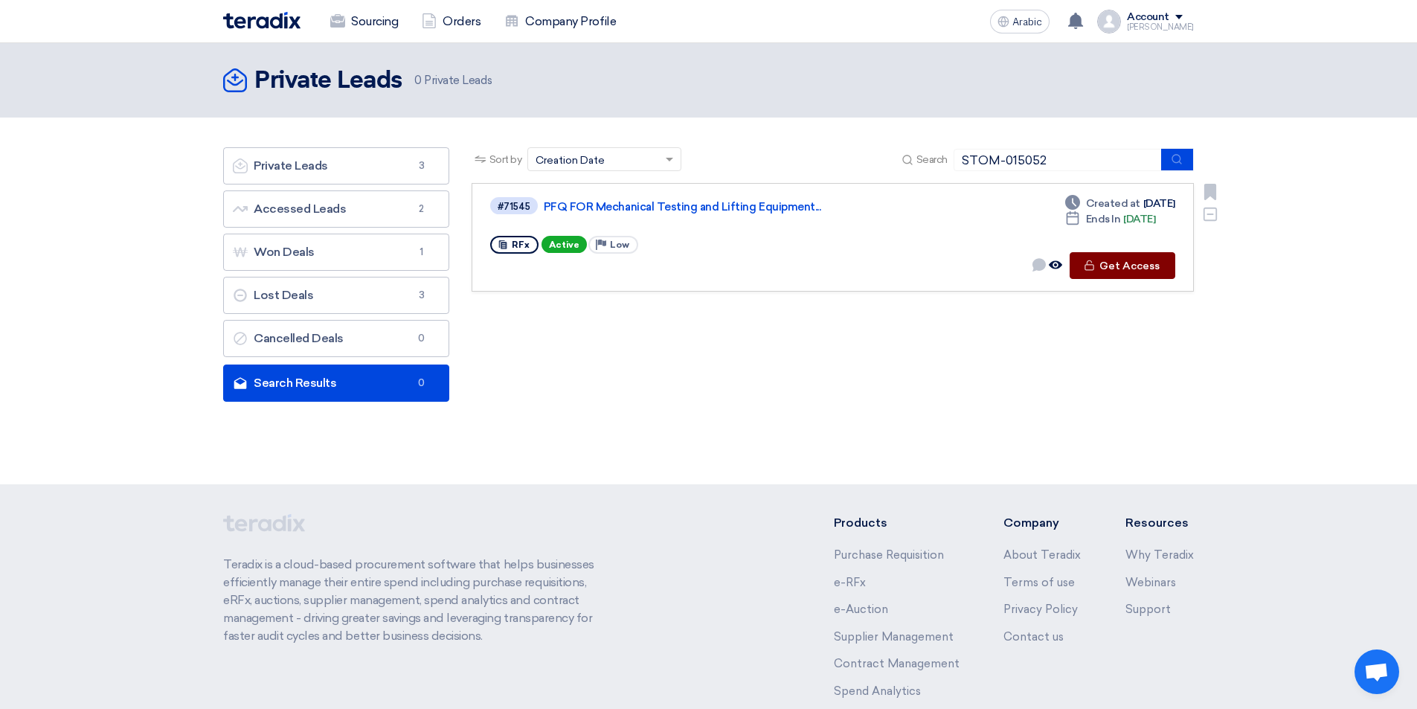
click at [1093, 264] on icon "Check details" at bounding box center [1089, 265] width 11 height 11
click at [1102, 267] on button "Check details Get Access" at bounding box center [1122, 265] width 106 height 27
click at [1102, 267] on font "Get Access" at bounding box center [1129, 266] width 60 height 13
click at [1125, 268] on font "Get Access" at bounding box center [1129, 266] width 60 height 13
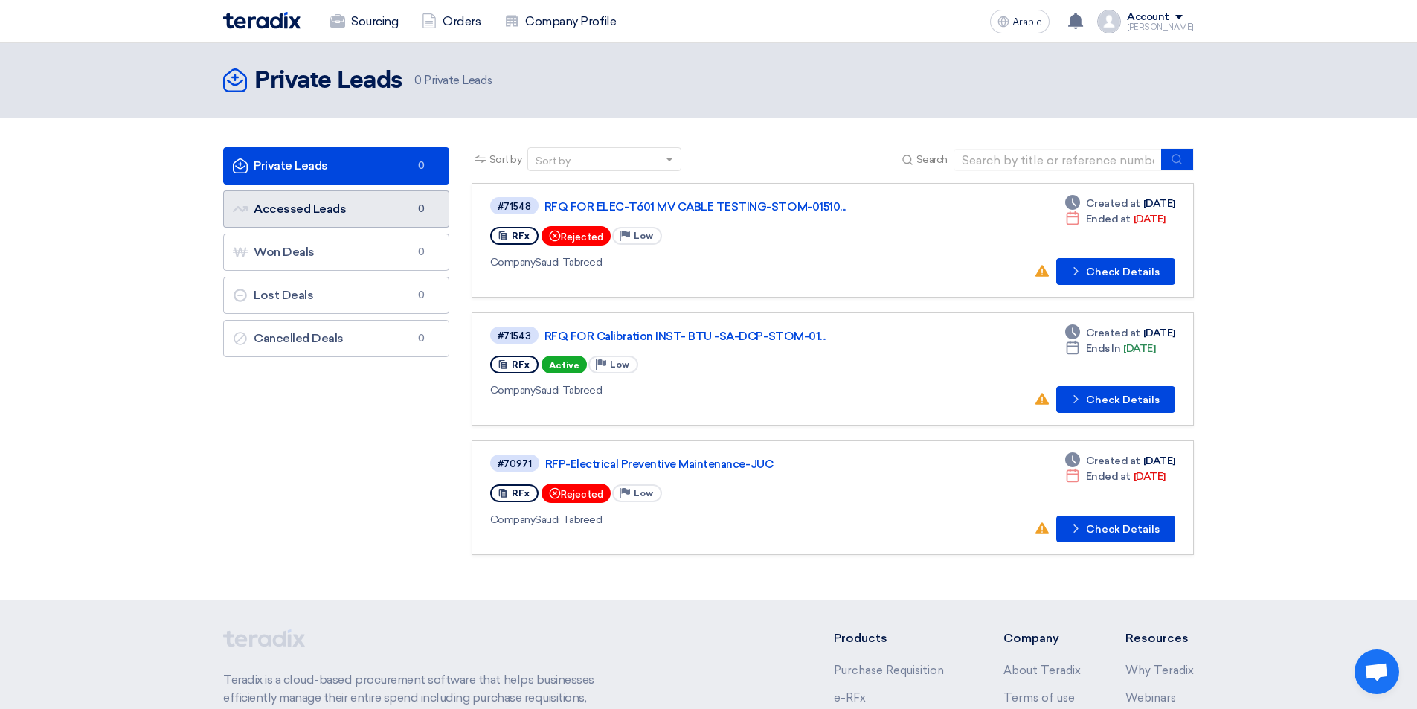
click at [290, 207] on font "Accessed Leads" at bounding box center [300, 209] width 92 height 14
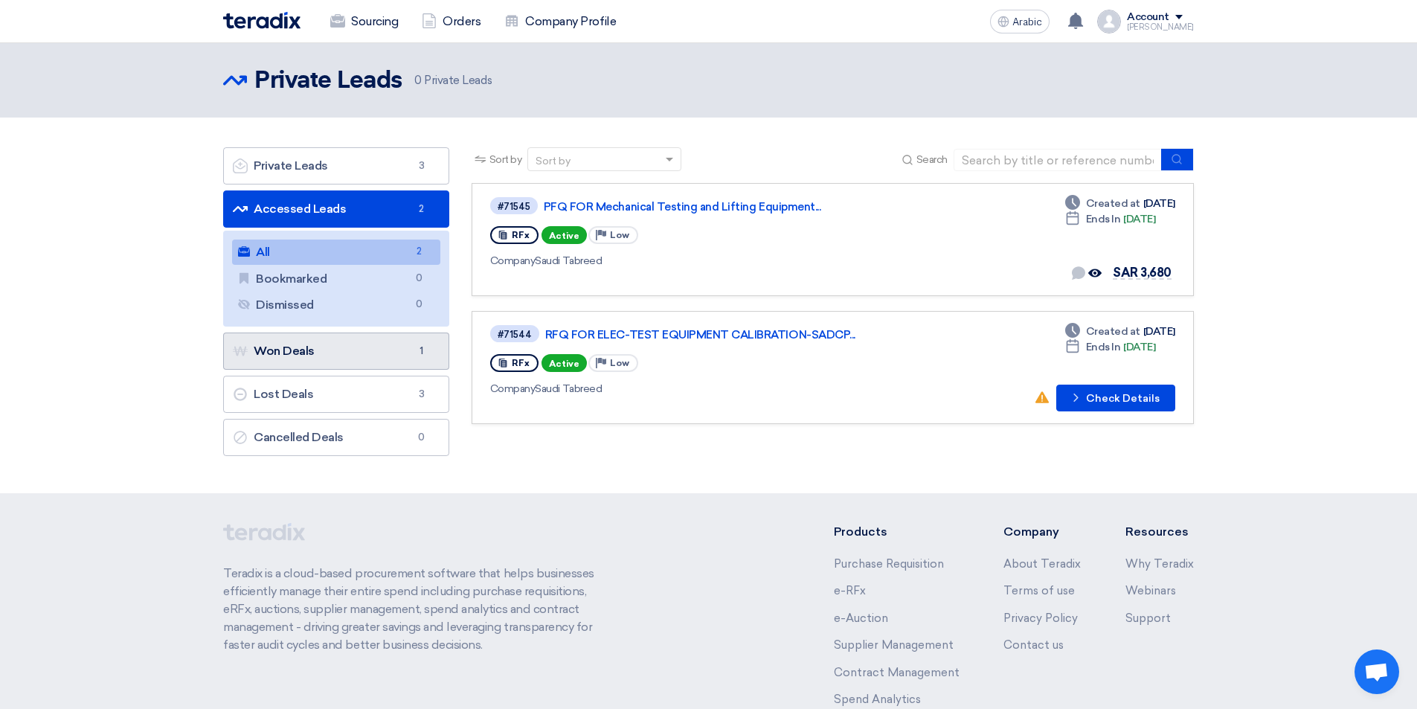
click at [310, 352] on font "Won Deals" at bounding box center [284, 351] width 61 height 14
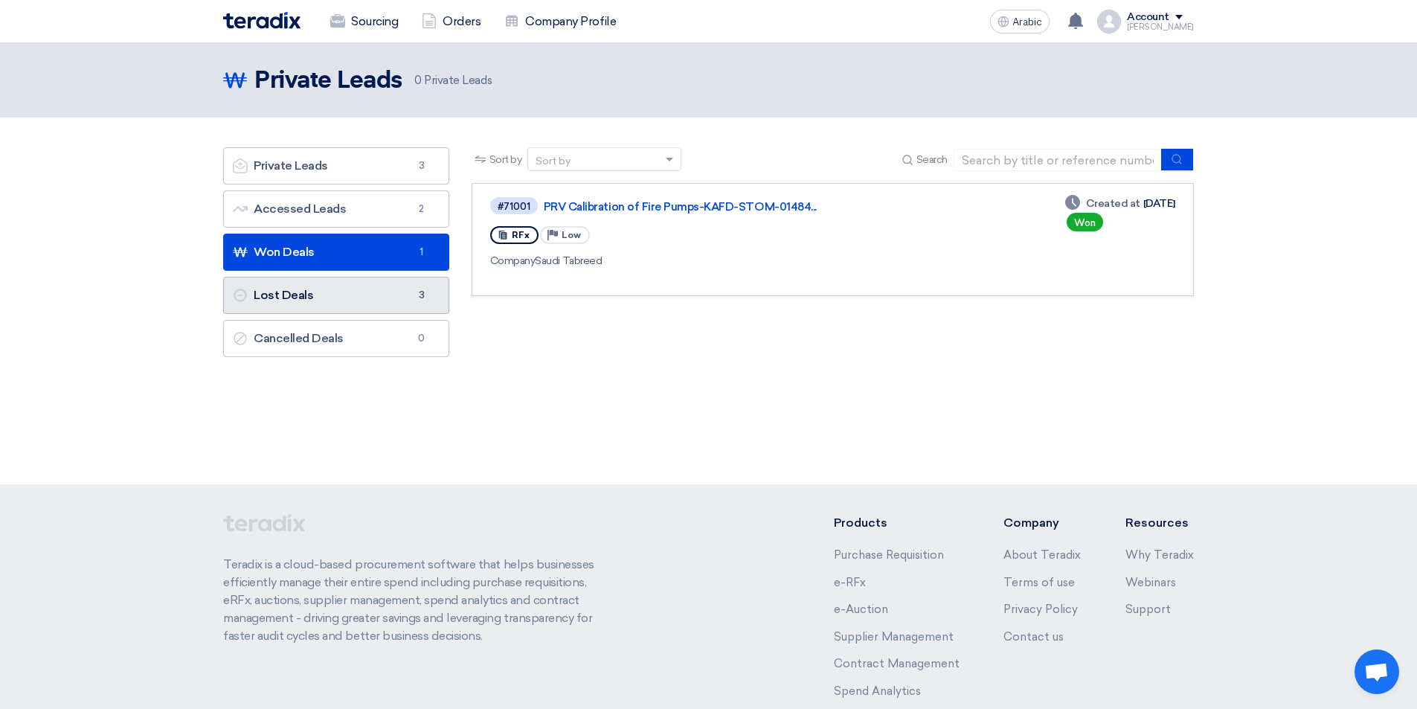
click at [297, 300] on font "Lost Deals" at bounding box center [283, 295] width 59 height 14
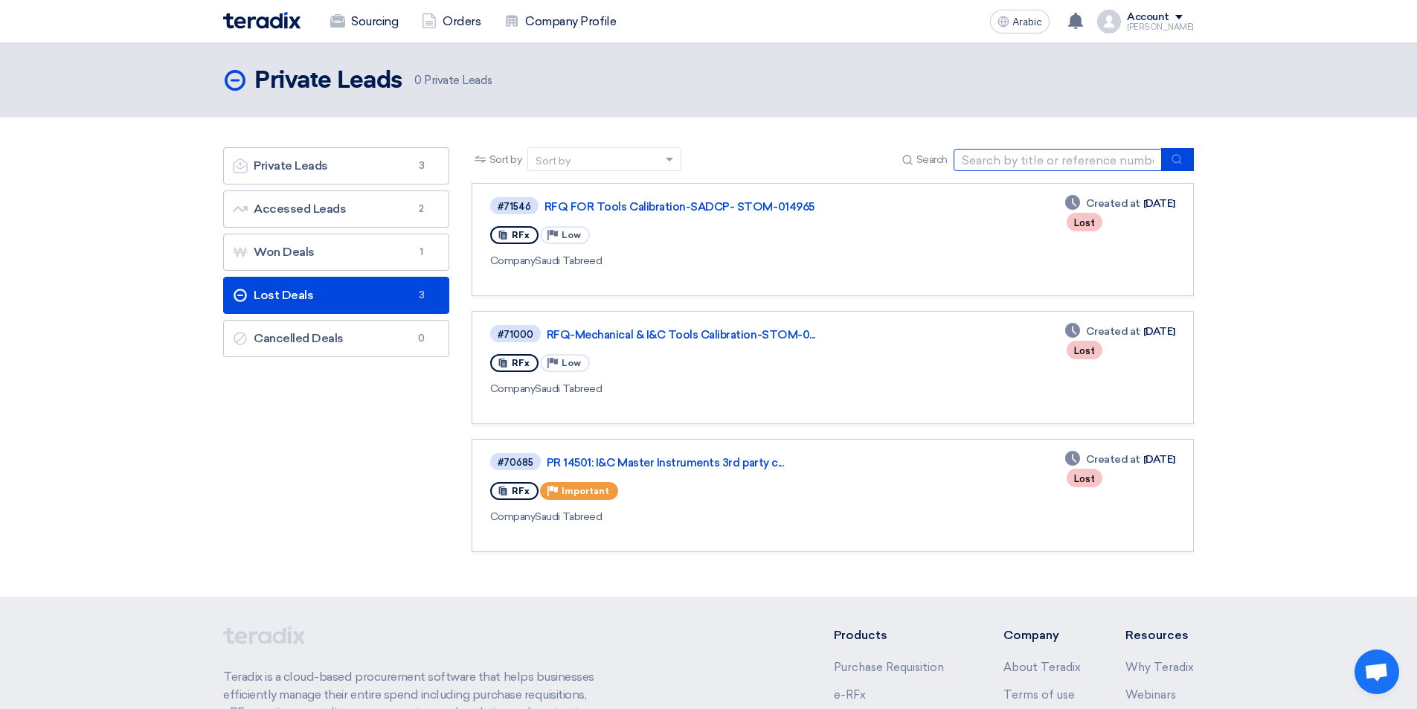
click at [1046, 161] on input at bounding box center [1057, 160] width 208 height 22
paste input "STOM-015052"
type input "STOM-015052"
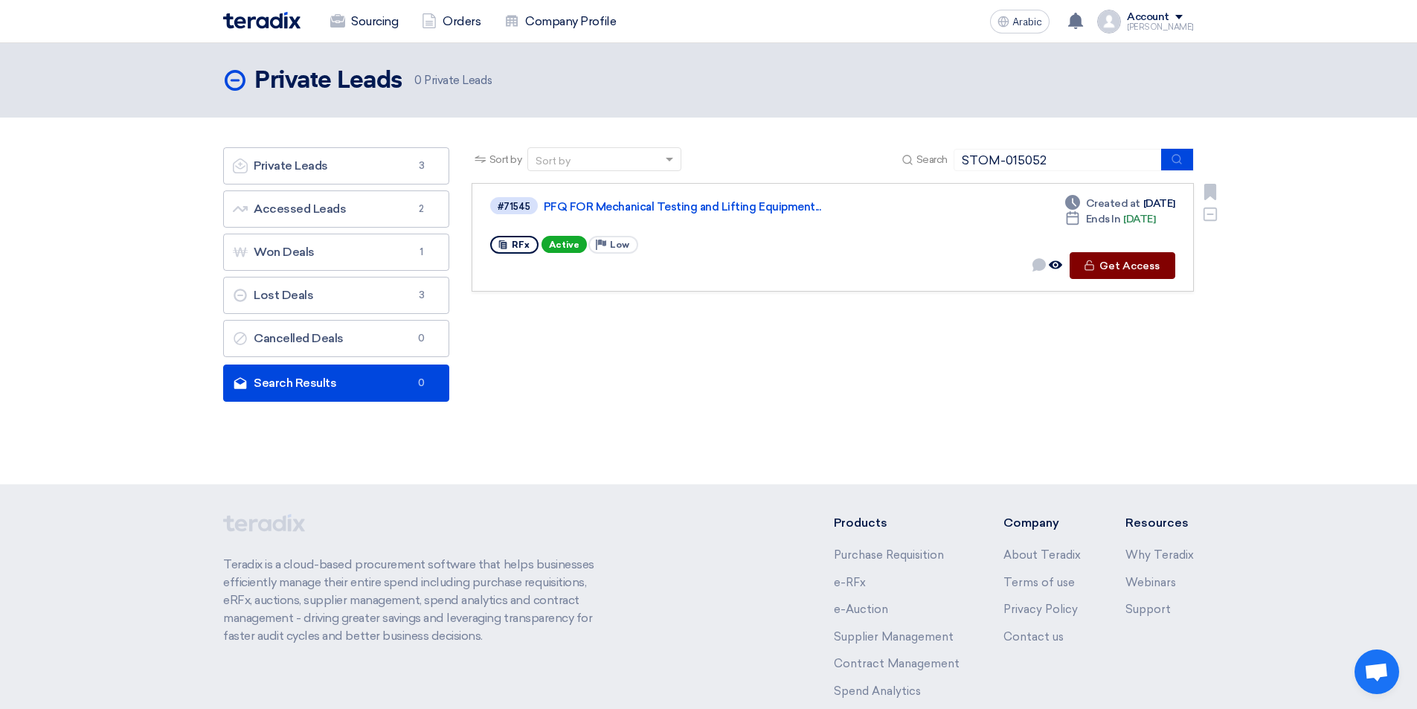
click at [1143, 264] on font "Get Access" at bounding box center [1129, 266] width 60 height 13
click at [1129, 266] on font "Get Access" at bounding box center [1129, 266] width 60 height 13
click at [1136, 260] on font "Get Access" at bounding box center [1129, 266] width 60 height 13
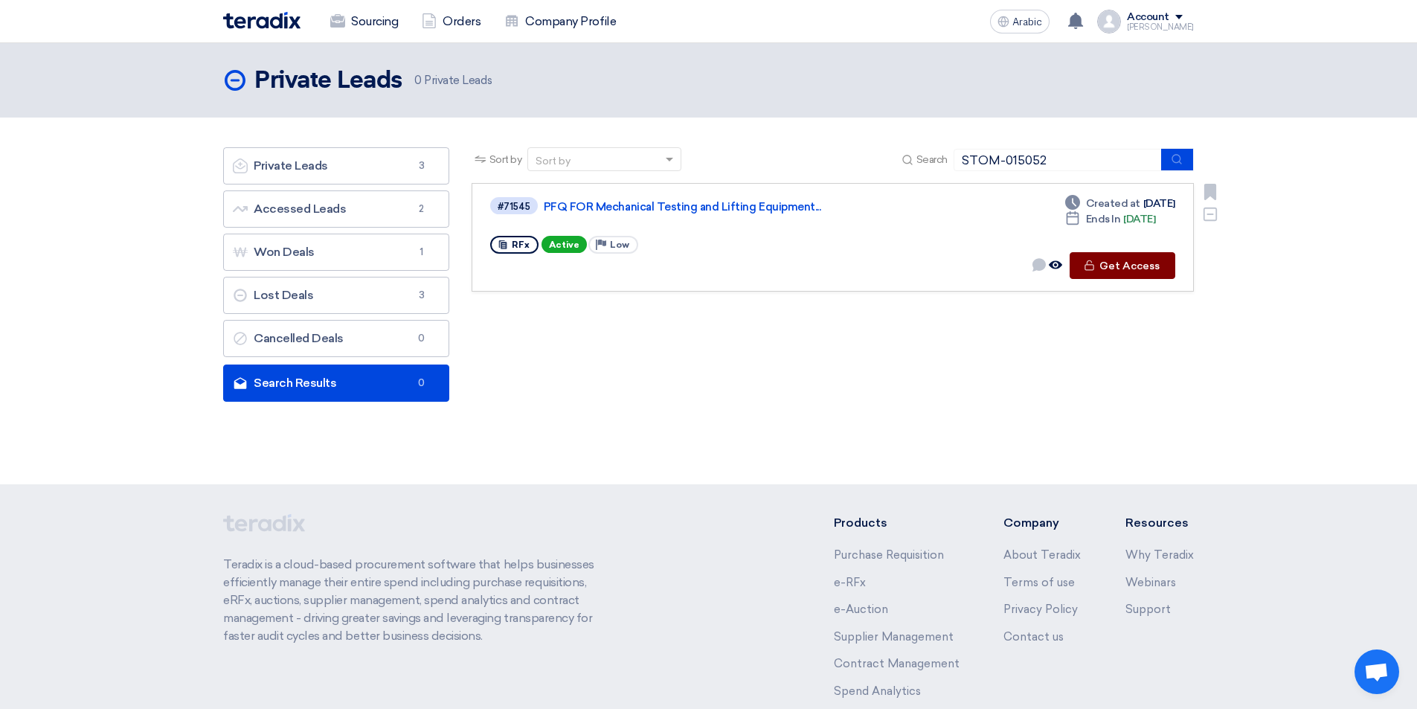
click at [1136, 260] on font "Get Access" at bounding box center [1129, 266] width 60 height 13
click at [1135, 259] on button "Check details Get Access" at bounding box center [1122, 265] width 106 height 27
click at [1133, 259] on button "Check details Get Access" at bounding box center [1122, 265] width 106 height 27
click at [1133, 260] on button "Check details Get Access" at bounding box center [1122, 265] width 106 height 27
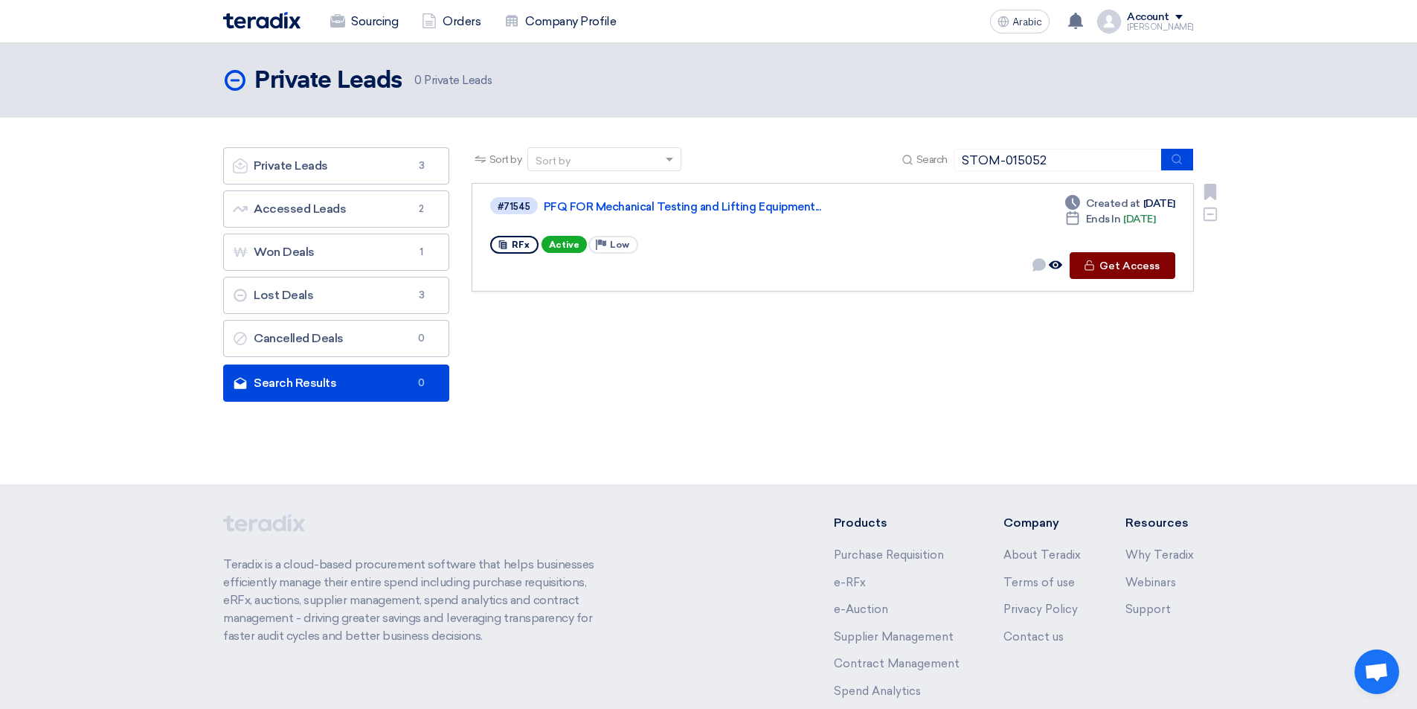
click at [1133, 260] on font "Get Access" at bounding box center [1129, 266] width 60 height 13
click at [1122, 258] on button "Check details Get Access" at bounding box center [1122, 265] width 106 height 27
click at [467, 19] on font "Orders" at bounding box center [462, 21] width 38 height 14
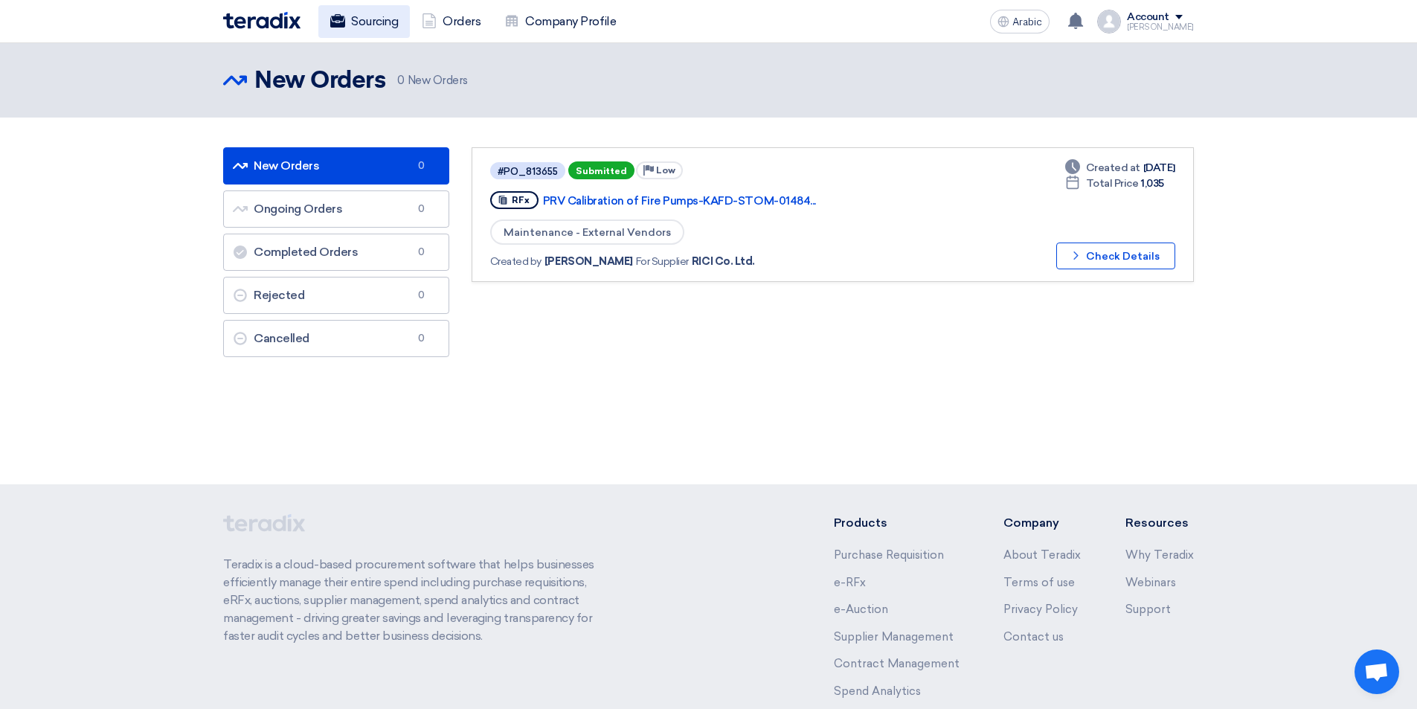
click at [385, 22] on font "Sourcing" at bounding box center [374, 21] width 47 height 14
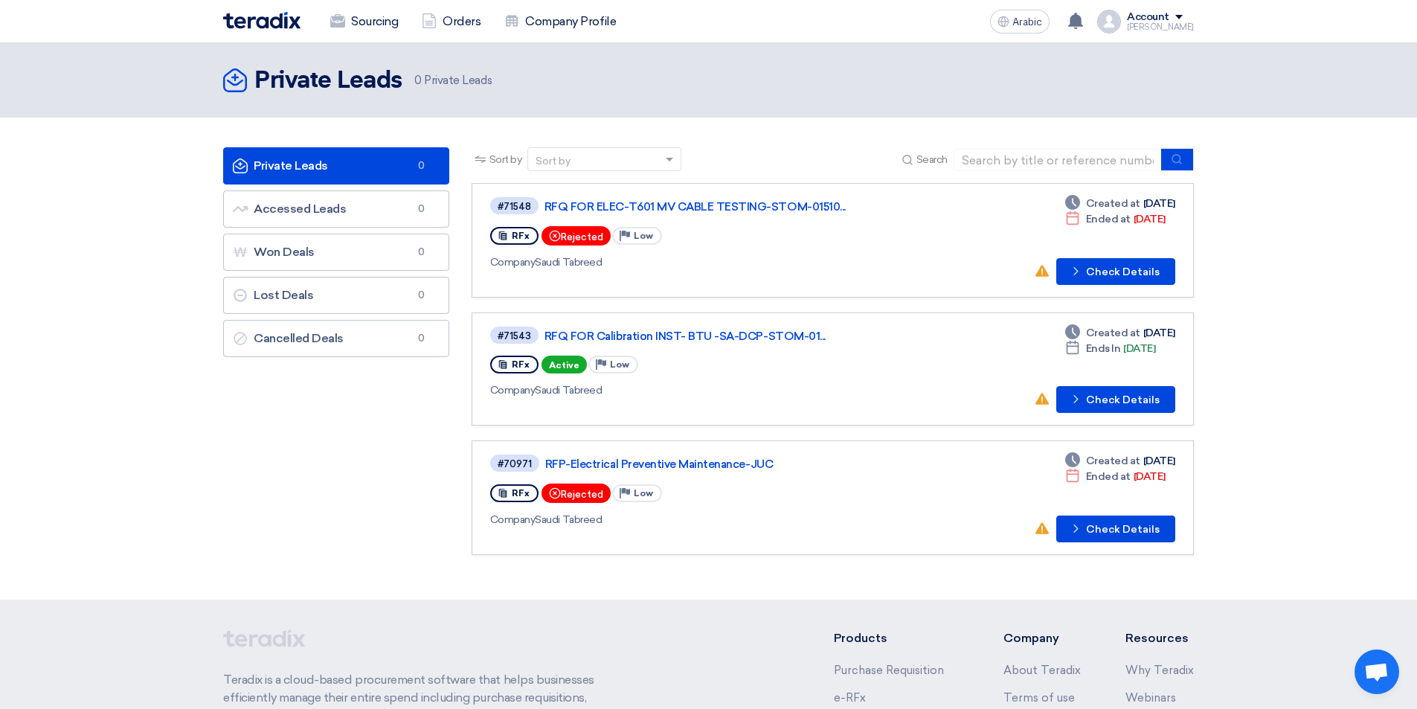
click at [309, 165] on font "Private Leads" at bounding box center [291, 165] width 74 height 14
click at [669, 159] on span at bounding box center [669, 160] width 7 height 4
click at [611, 239] on div "Creation Date" at bounding box center [604, 242] width 152 height 28
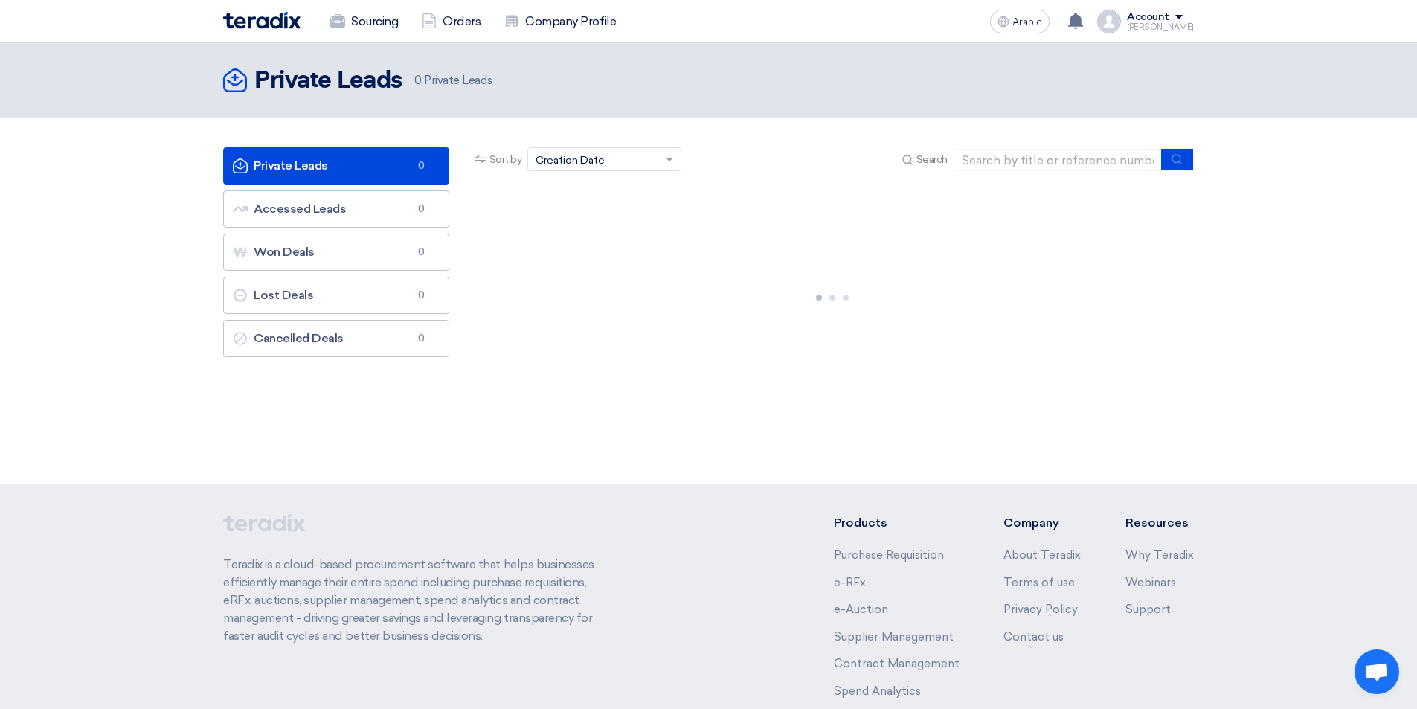
click at [657, 159] on div "Sort by × Creation Date ×" at bounding box center [604, 159] width 154 height 24
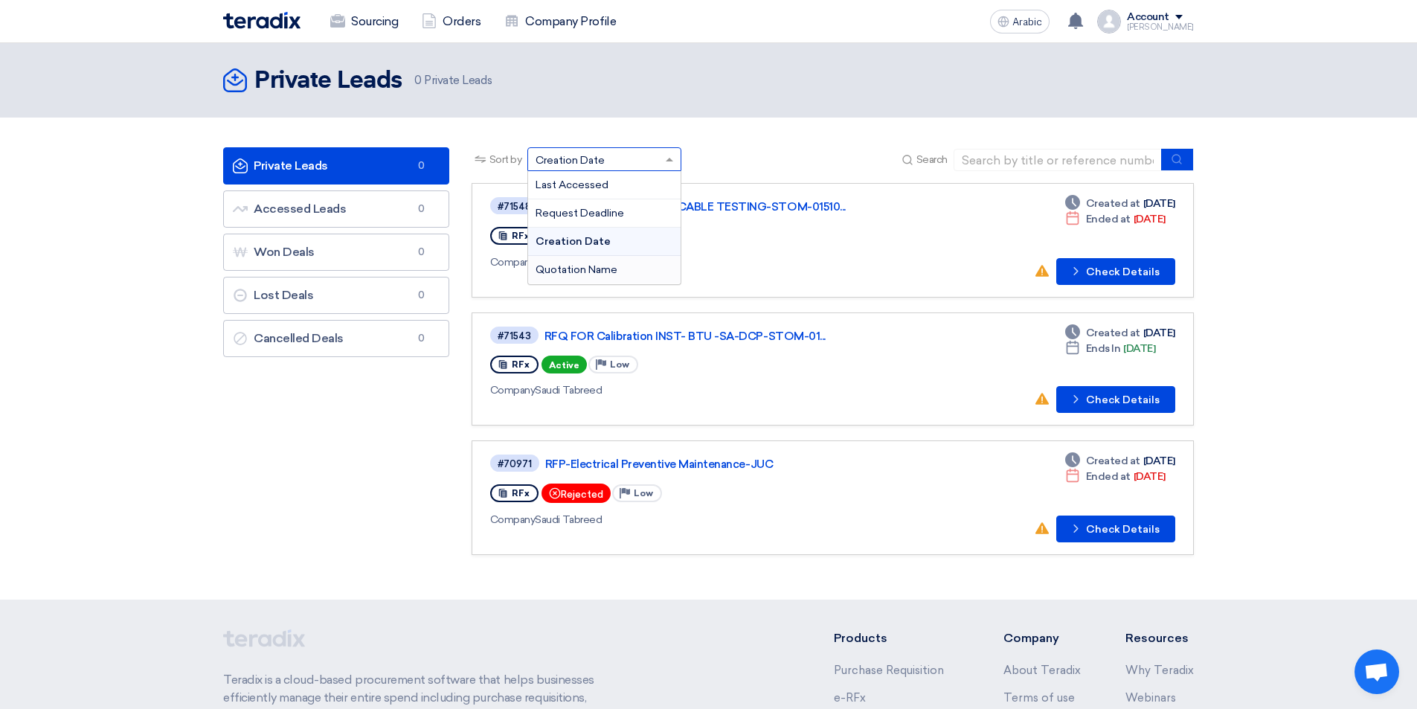
click at [613, 268] on font "Quotation Name" at bounding box center [576, 269] width 82 height 13
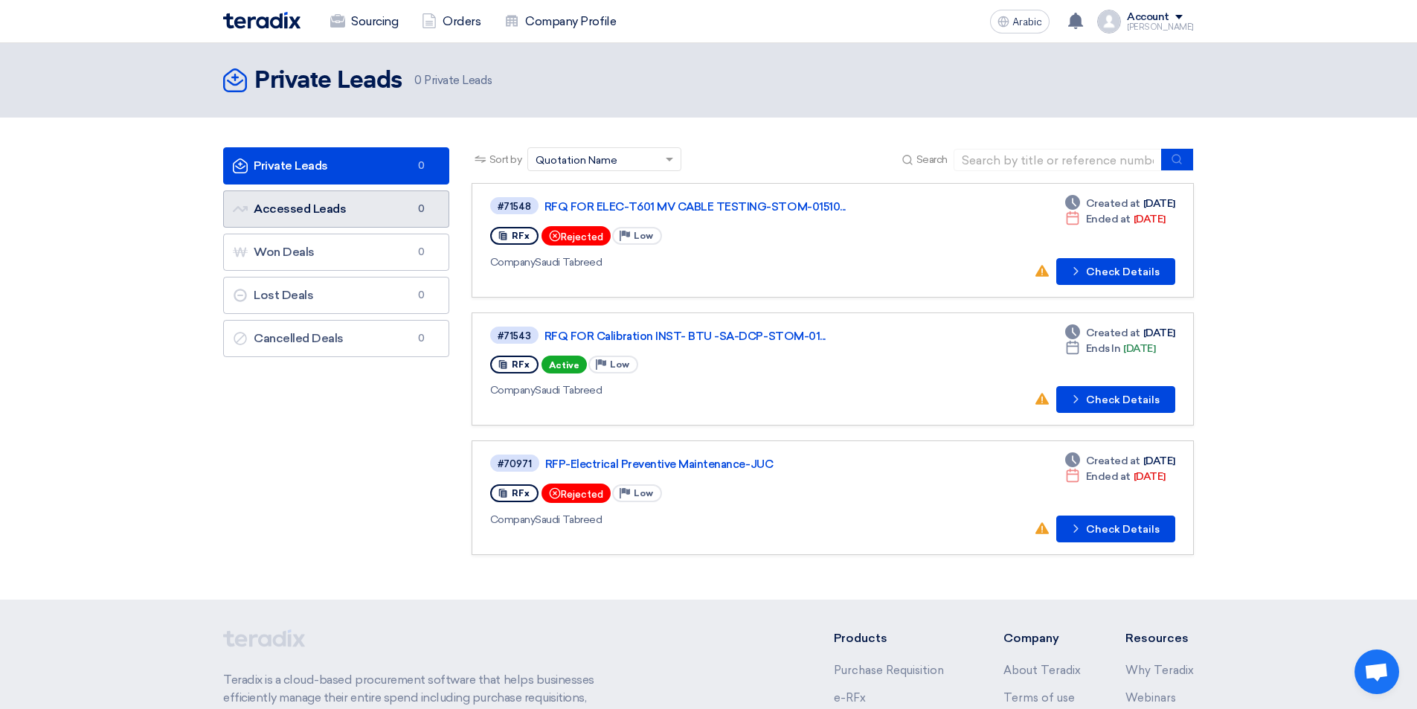
click at [363, 212] on link "Accessed Leads Accessed Leads 0" at bounding box center [336, 208] width 226 height 37
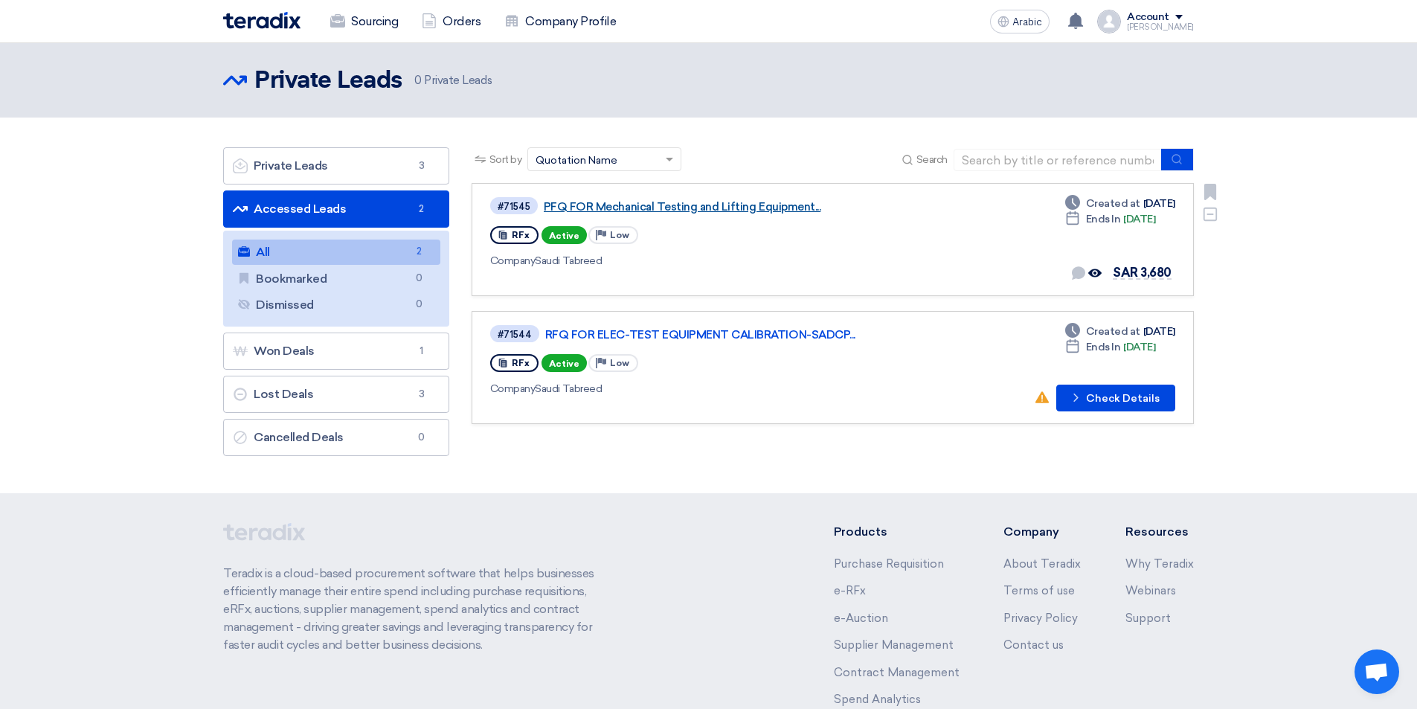
click at [662, 205] on font "PFQ FOR Mechanical Testing and Lifting Equipment..." at bounding box center [682, 206] width 277 height 13
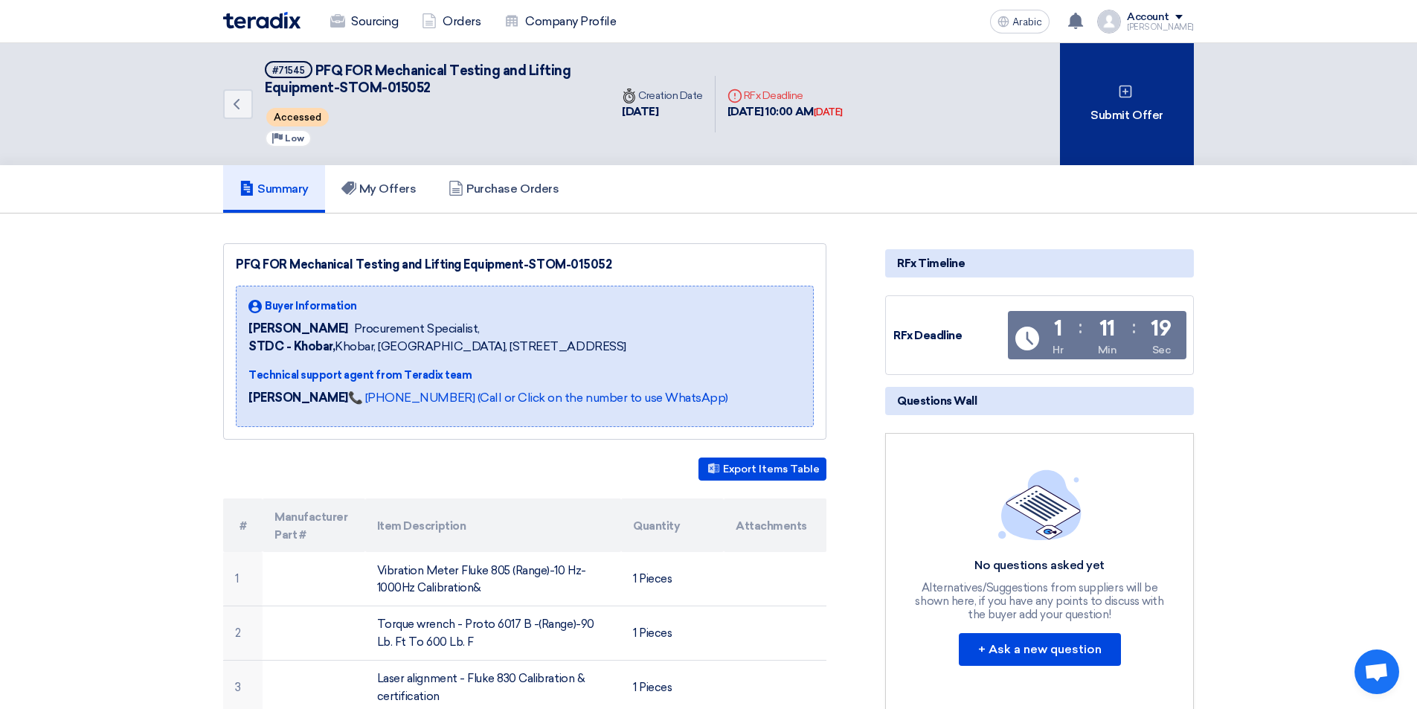
click at [1082, 129] on div "Submit Offer" at bounding box center [1127, 104] width 134 height 122
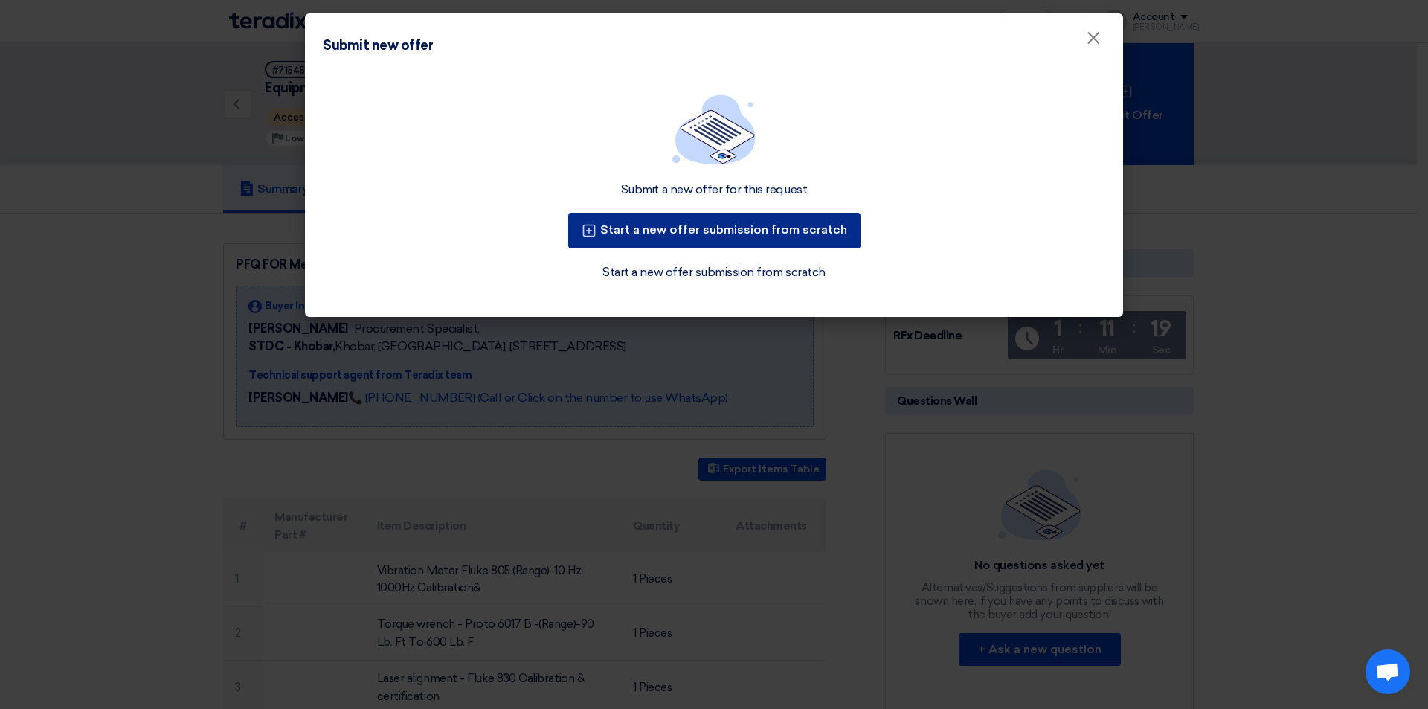
click at [754, 222] on font "Start a new offer submission from scratch" at bounding box center [723, 229] width 247 height 14
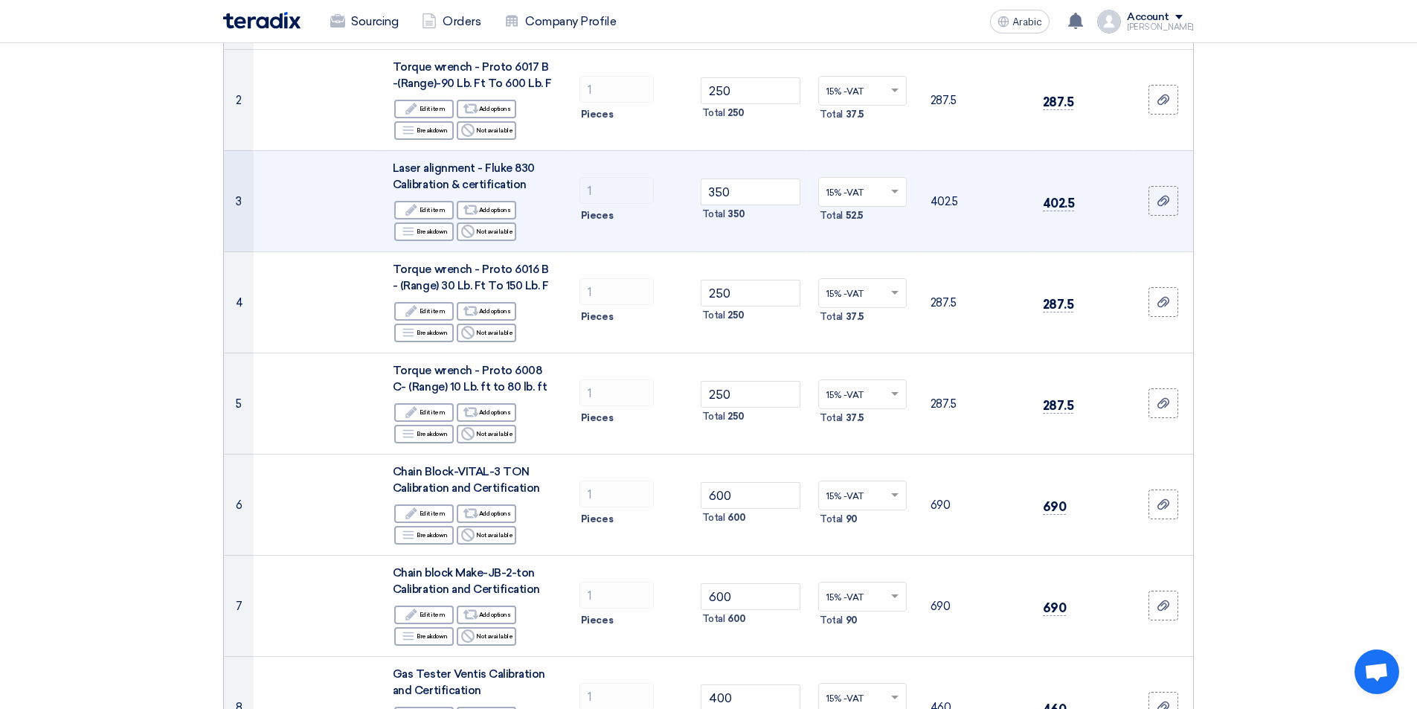
scroll to position [297, 0]
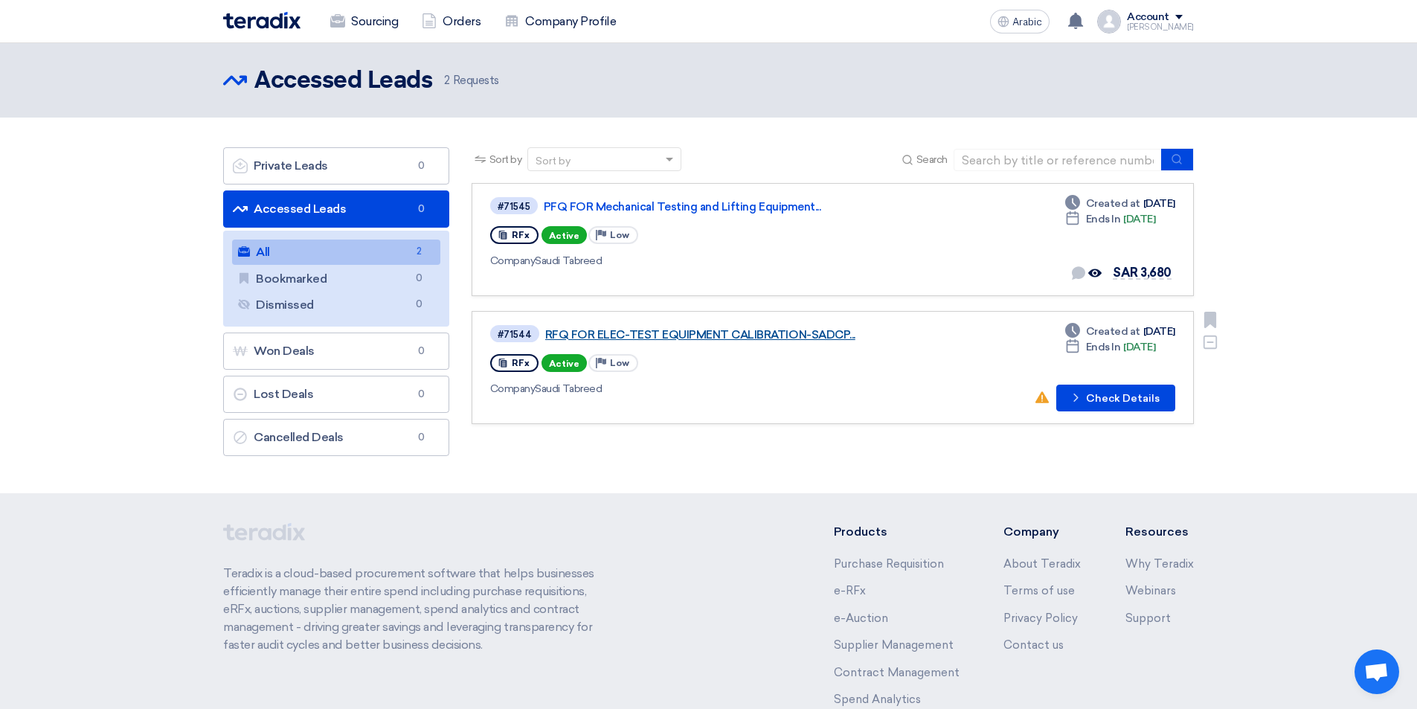
click at [701, 335] on font "RFQ FOR ELEC-TEST EQUIPMENT CALIBRATION-SADCP..." at bounding box center [700, 334] width 310 height 13
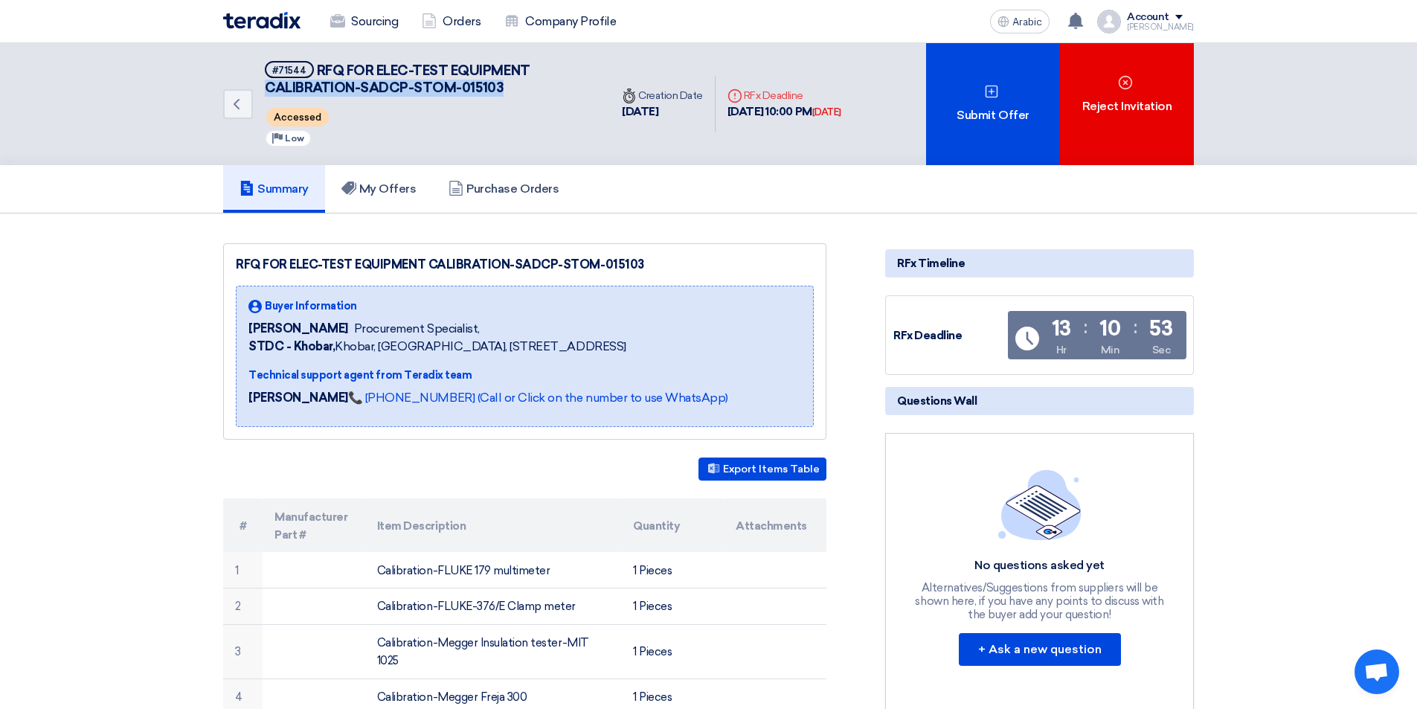
drag, startPoint x: 505, startPoint y: 88, endPoint x: 268, endPoint y: 83, distance: 236.5
click at [268, 83] on h5 "#71544 RFQ FOR ELEC-TEST EQUIPMENT CALIBRATION-SADCP-STOM-015103" at bounding box center [428, 79] width 327 height 36
copy font "CALIBRATION-SADCP-STOM-015103"
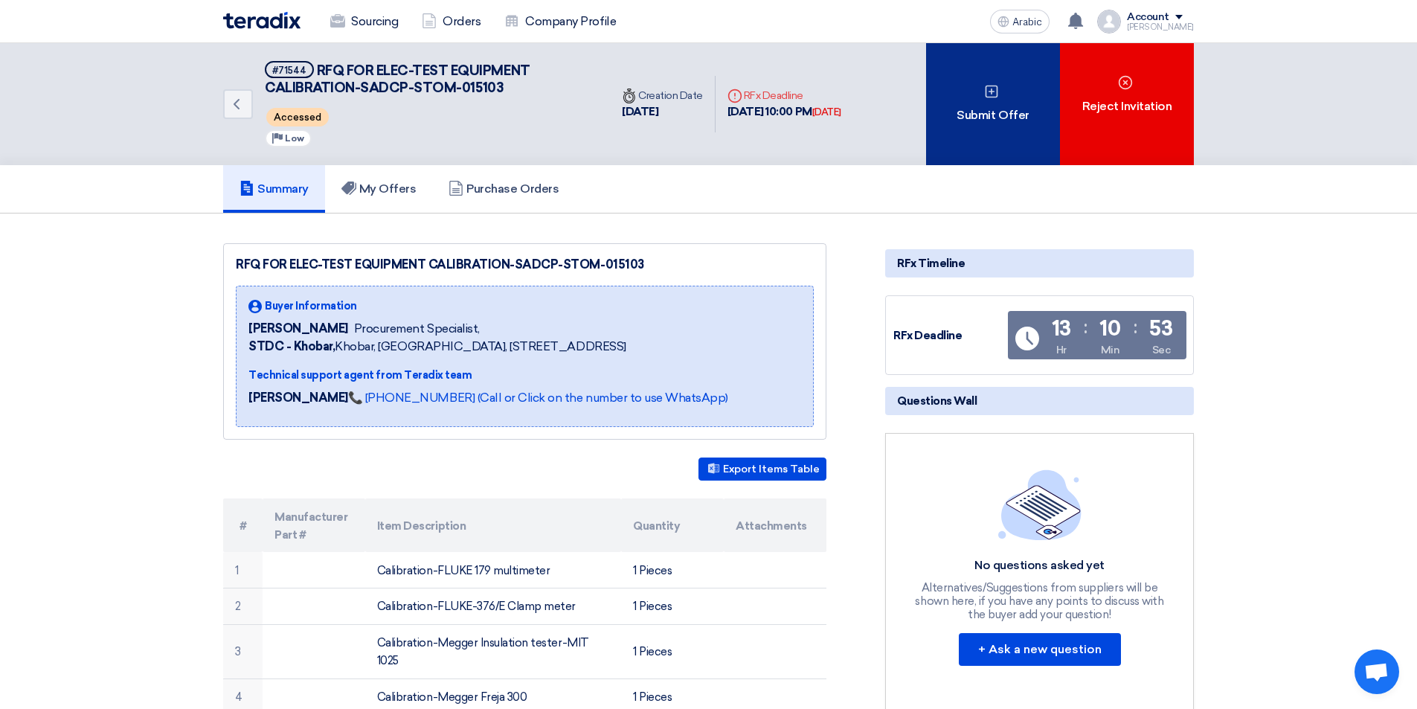
click at [973, 116] on font "Submit Offer" at bounding box center [992, 115] width 72 height 14
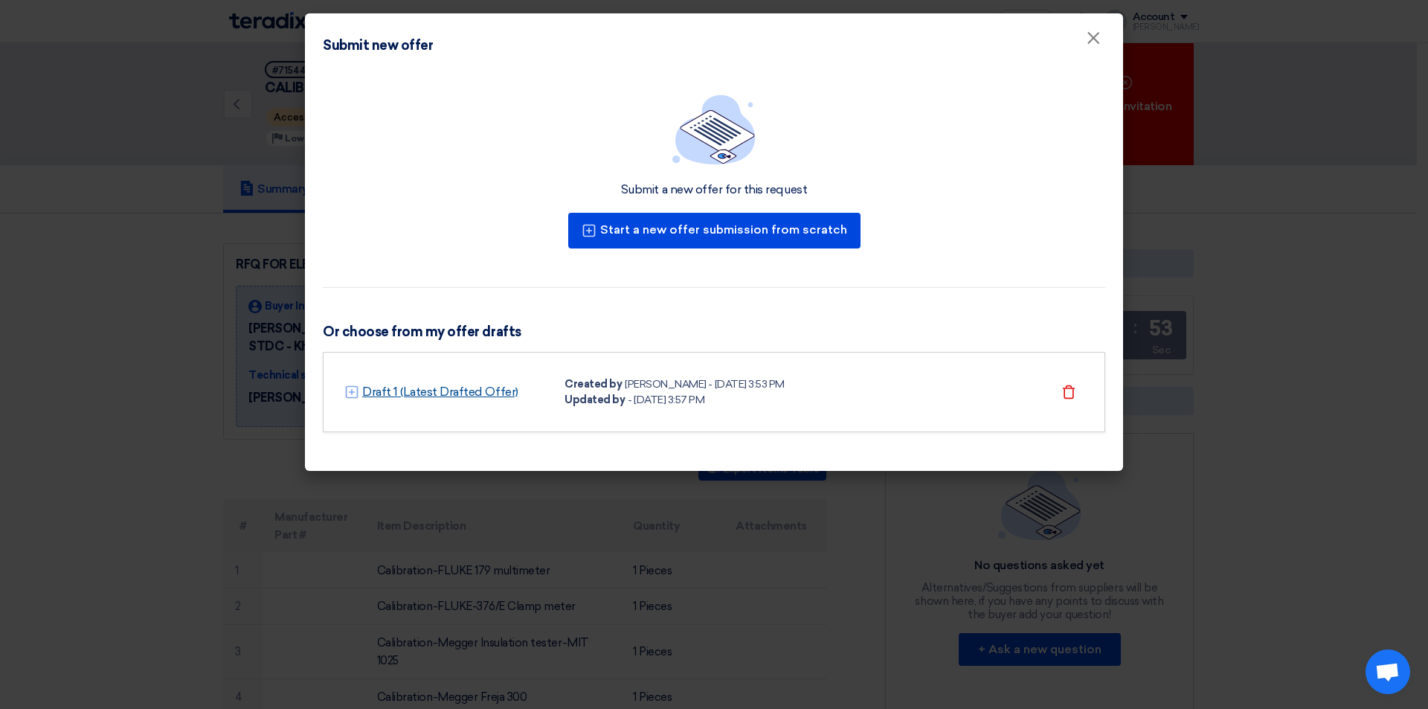
click at [451, 390] on font "Draft 1 (Latest Drafted Offer)" at bounding box center [440, 391] width 156 height 14
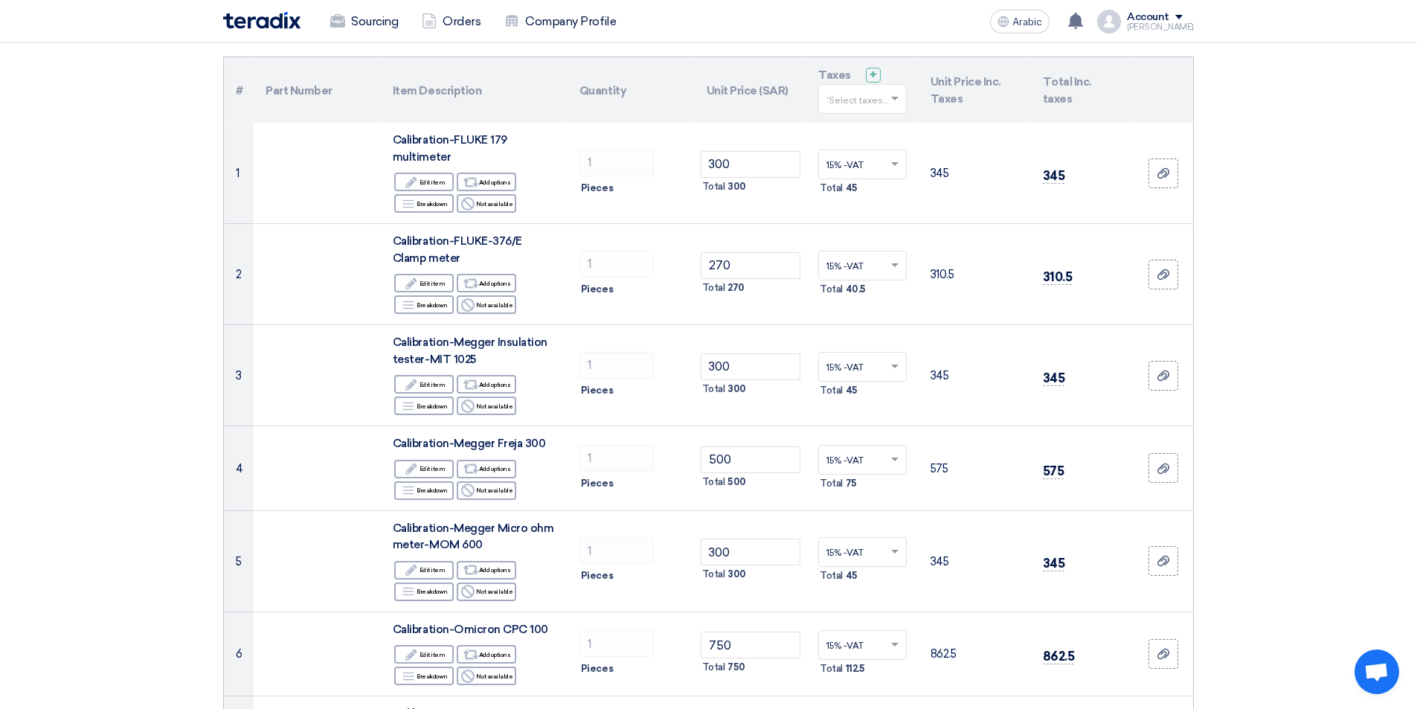
scroll to position [140, 0]
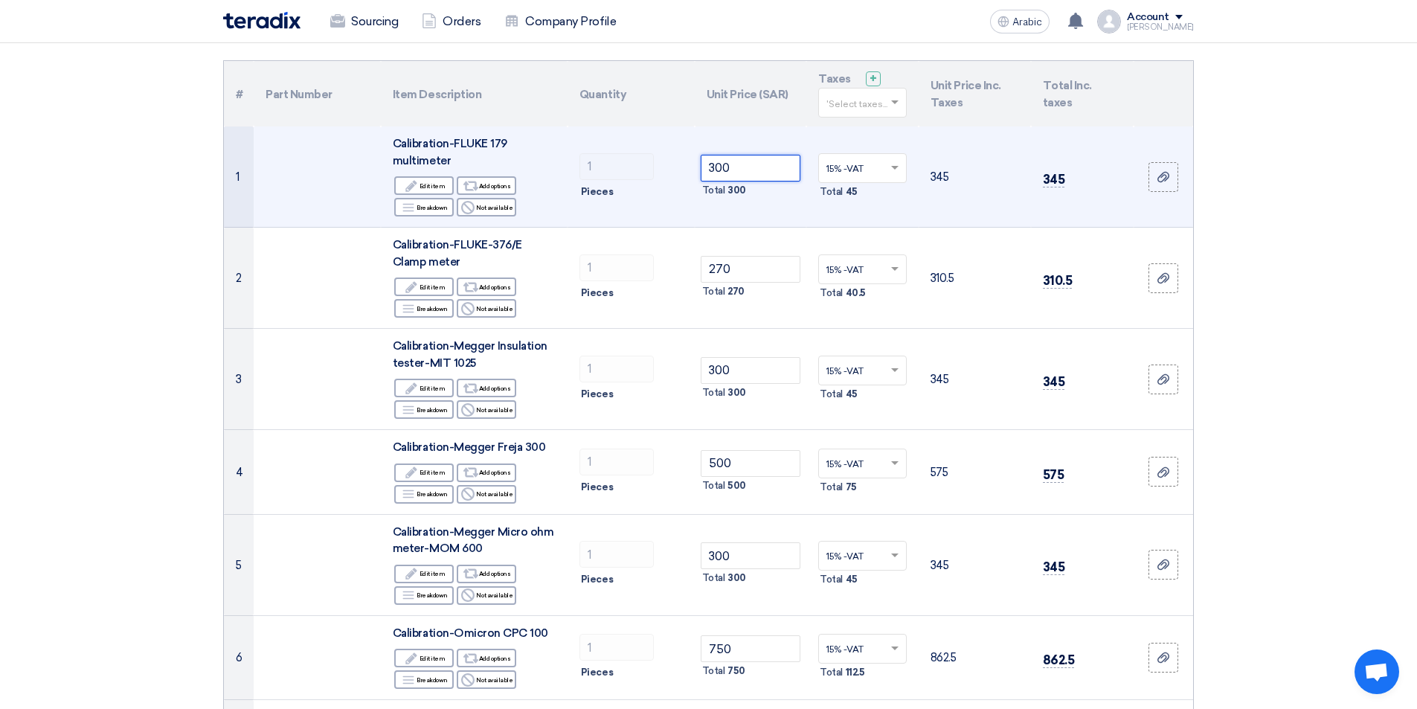
click at [765, 167] on input "300" at bounding box center [751, 168] width 100 height 27
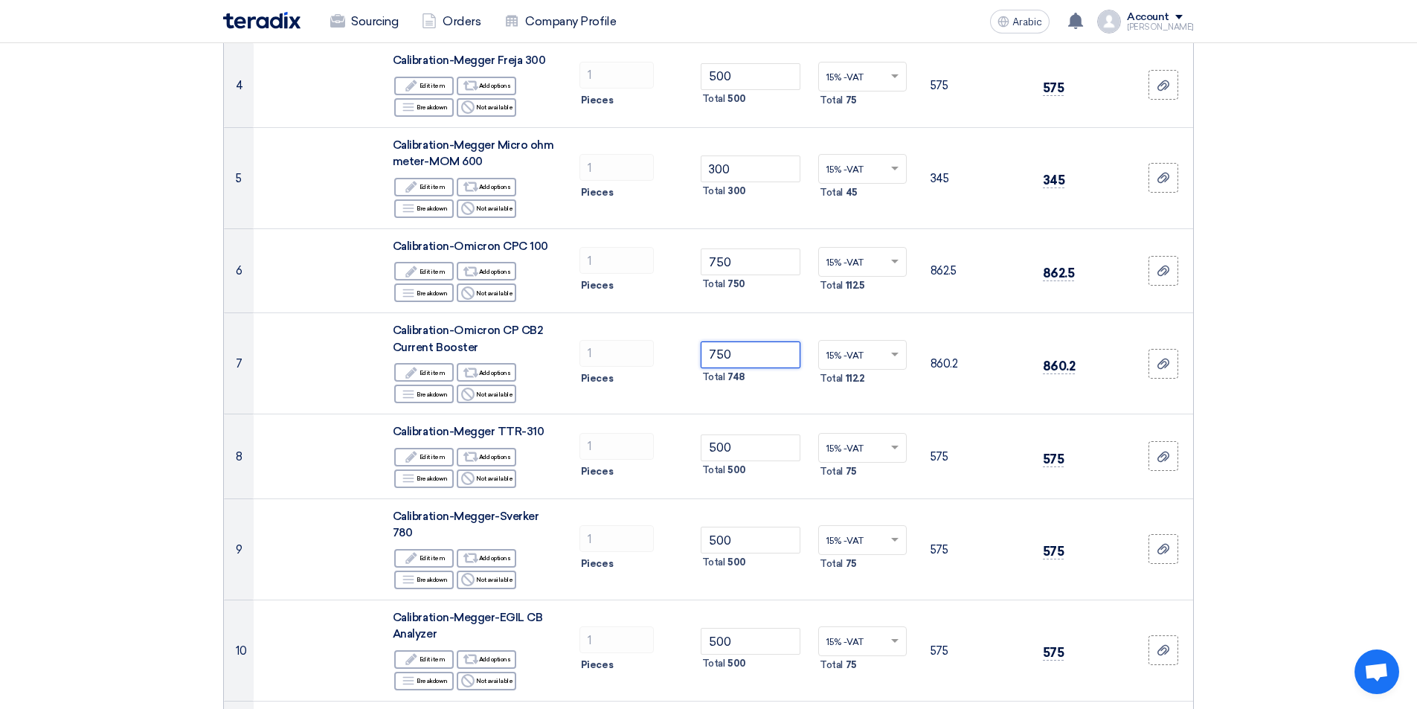
type input "750"
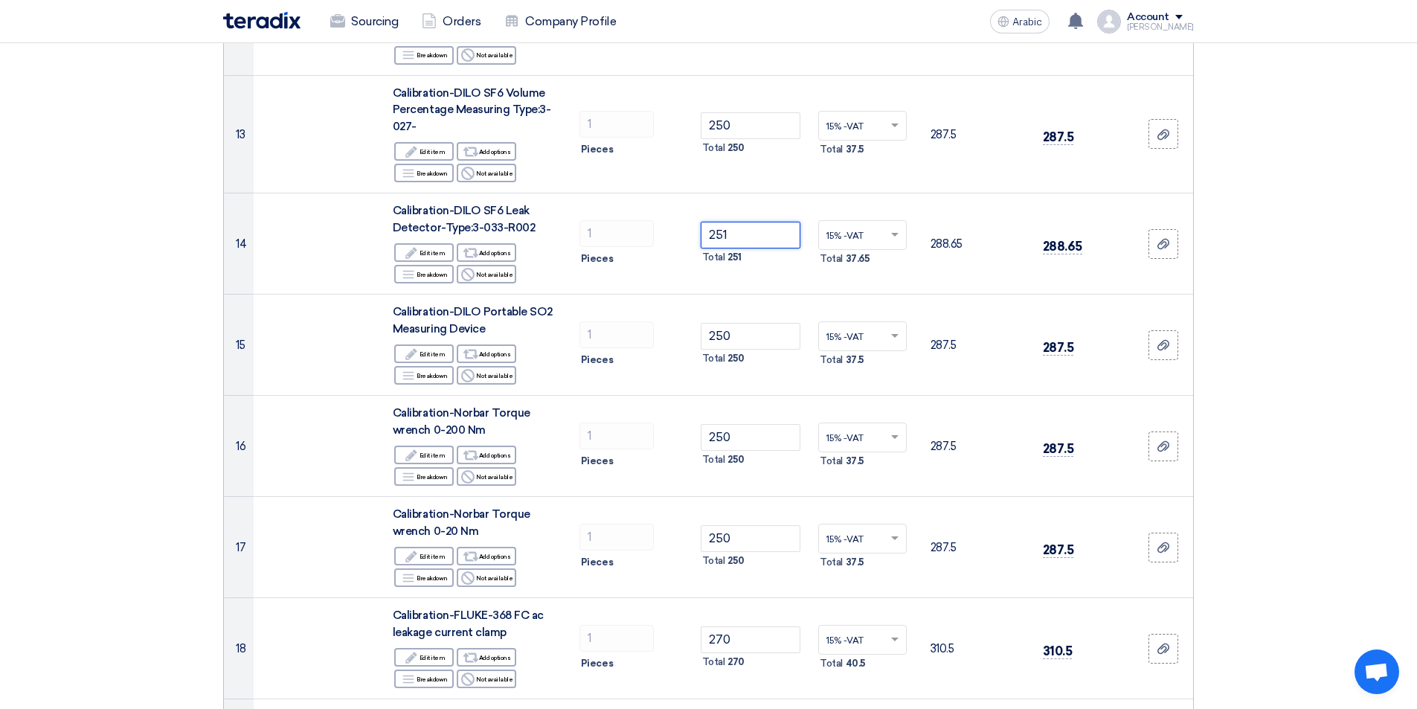
scroll to position [1392, 0]
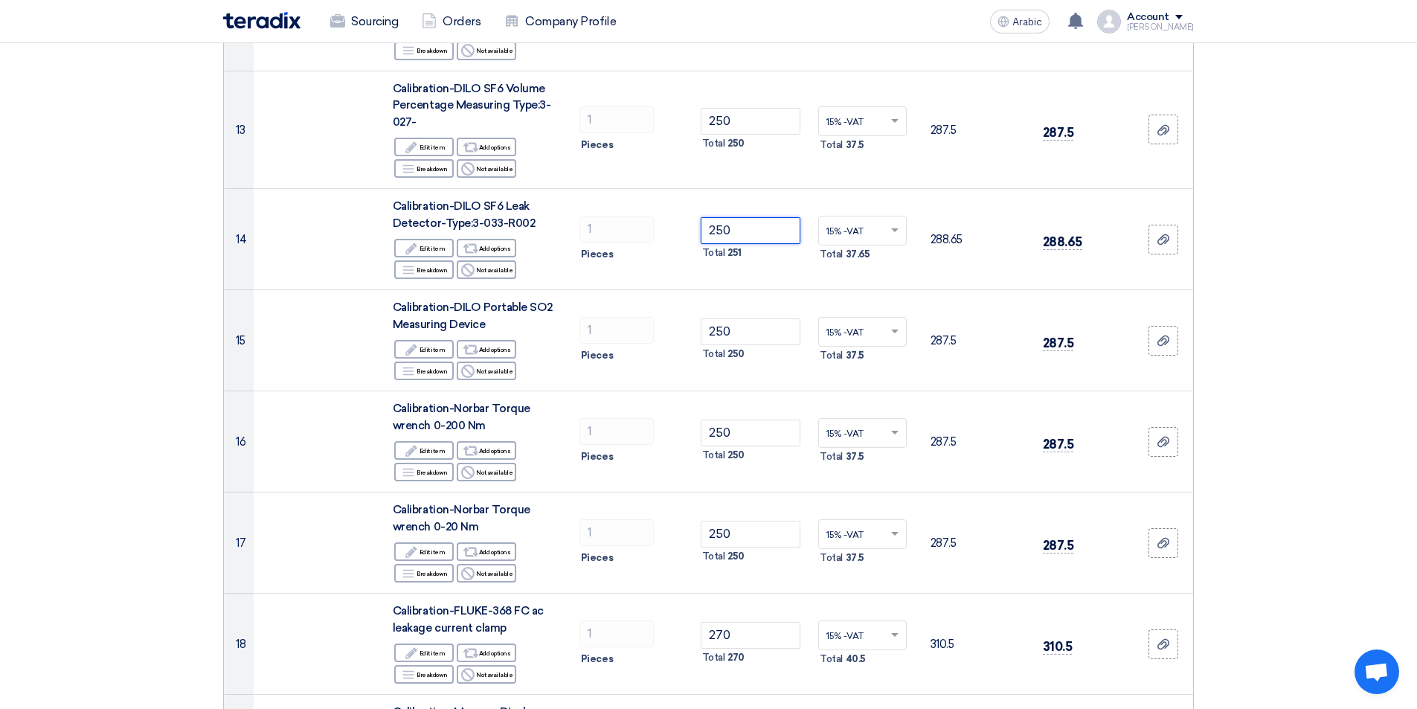
type input "250"
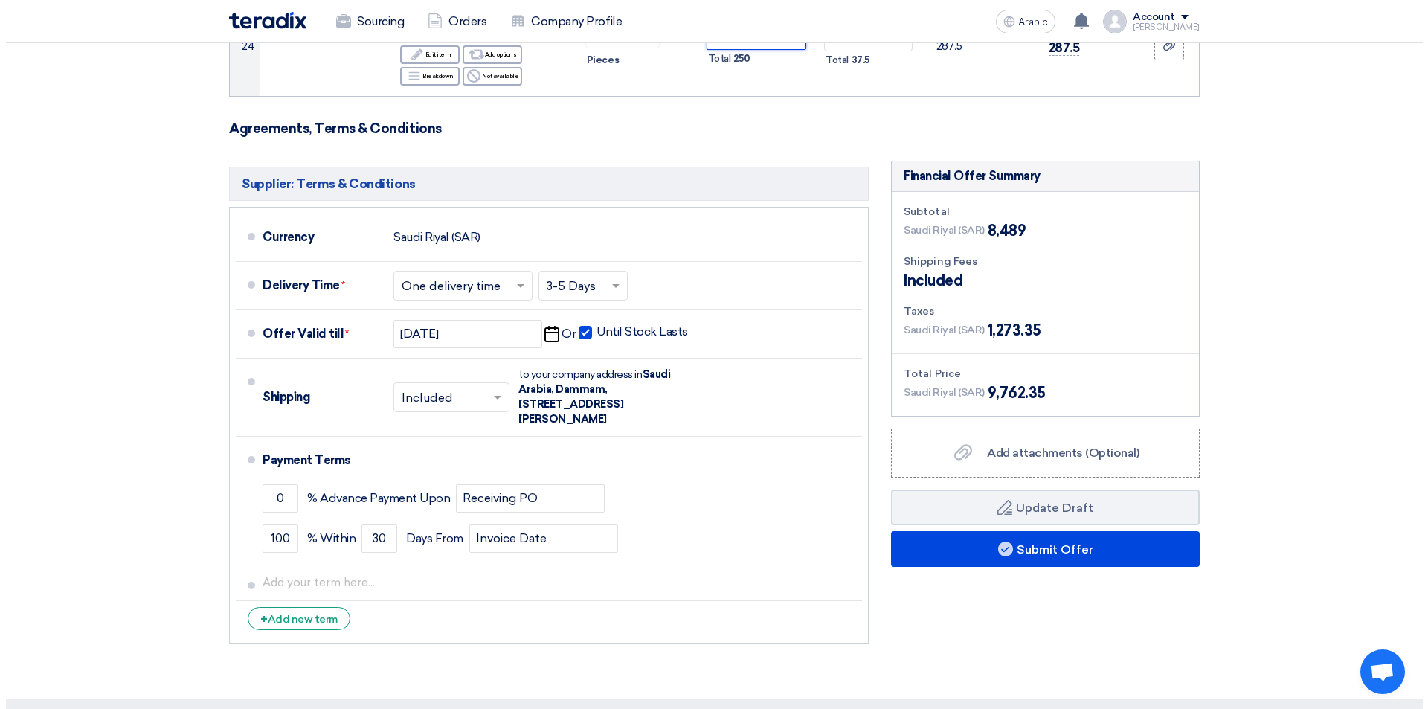
scroll to position [2633, 0]
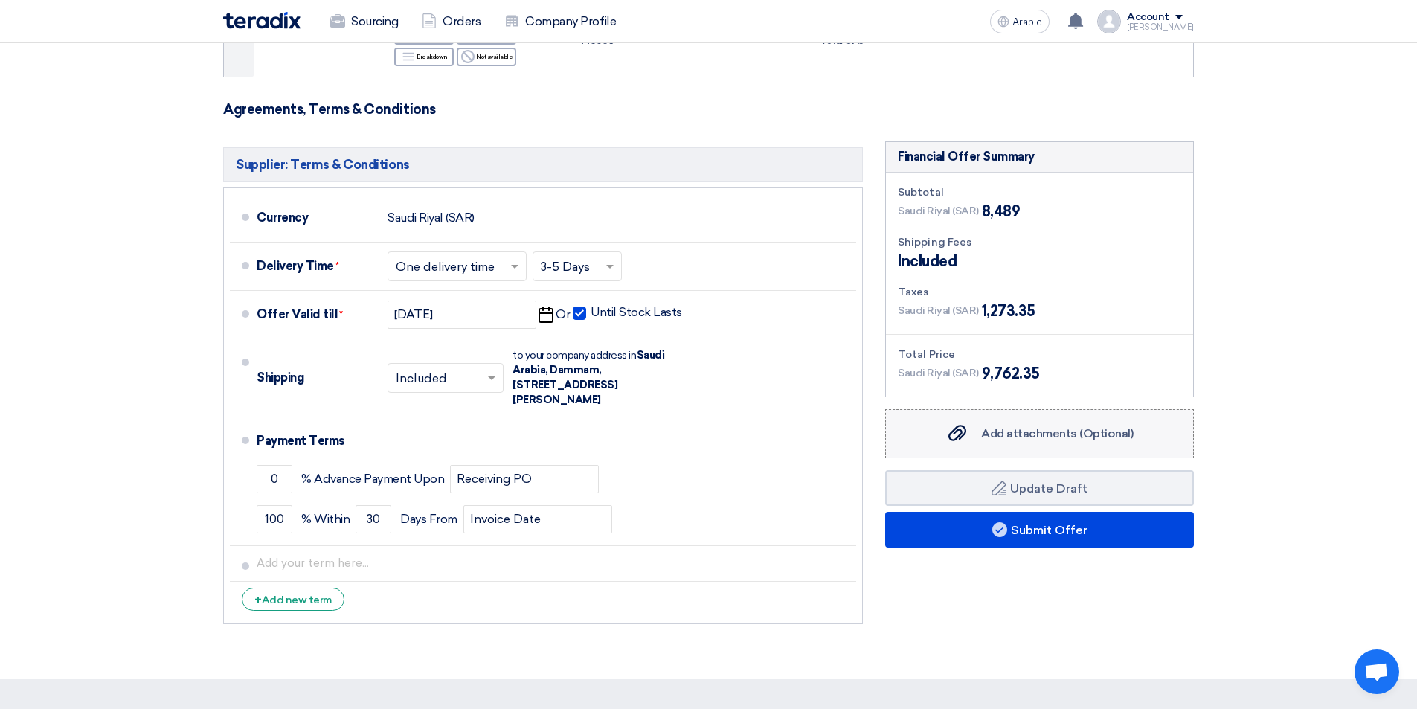
click at [1035, 426] on font "Add attachments (Optional)" at bounding box center [1057, 433] width 152 height 14
click at [0, 0] on input "Add attachments (Optional) Add attachments (Optional)" at bounding box center [0, 0] width 0 height 0
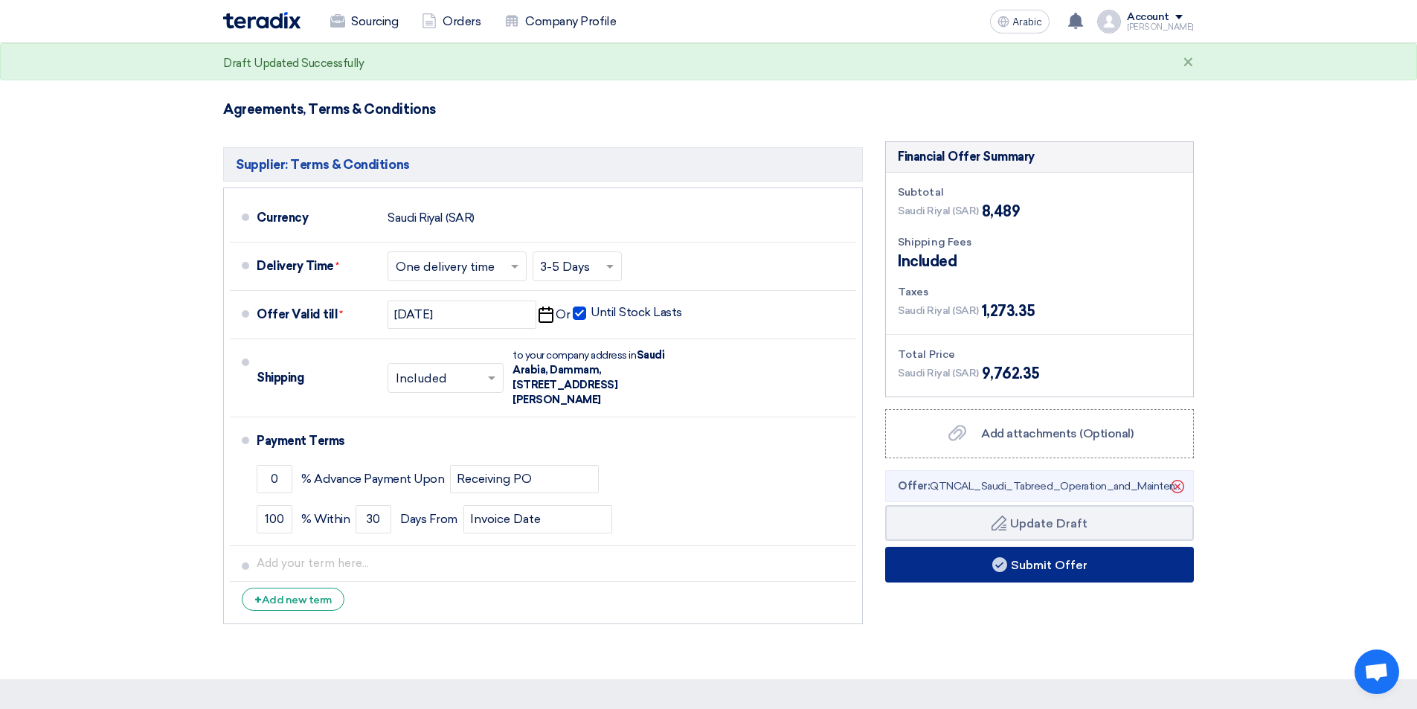
click at [1014, 557] on font "Submit Offer" at bounding box center [1049, 564] width 77 height 14
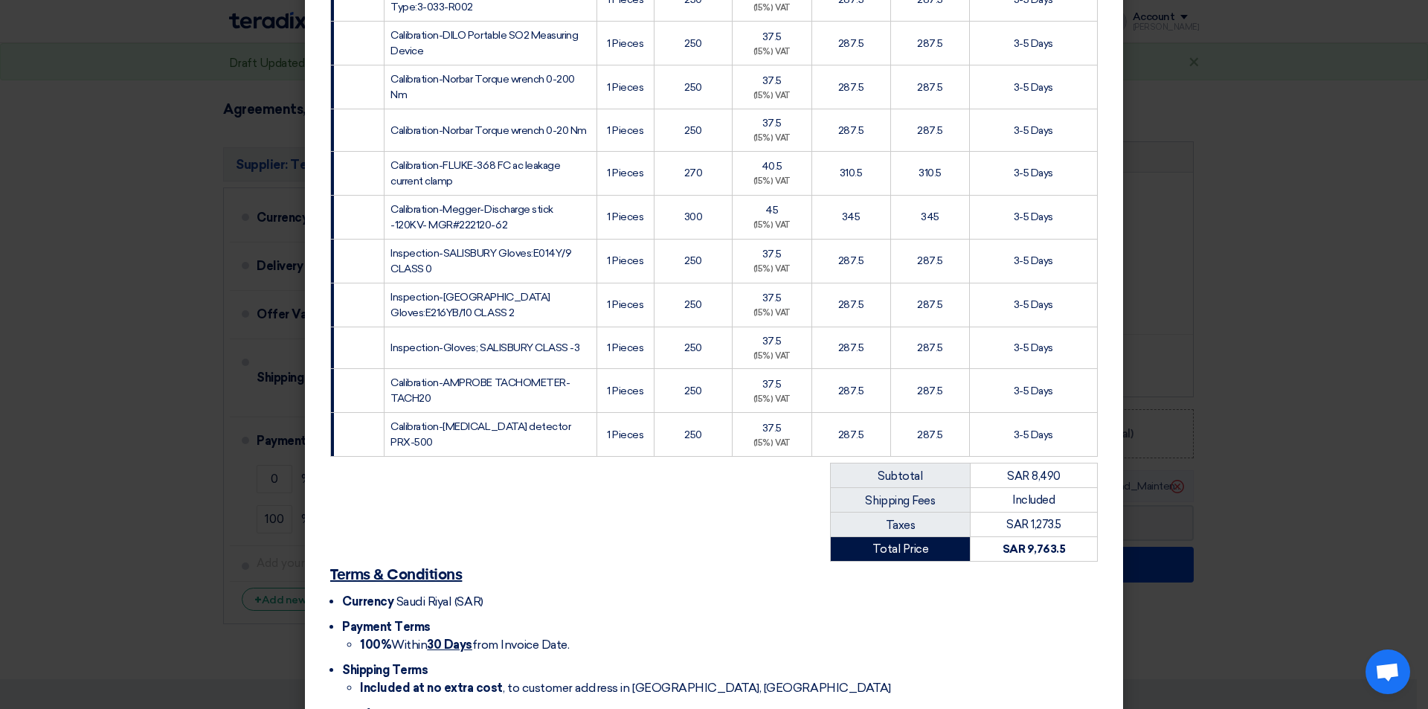
scroll to position [1017, 0]
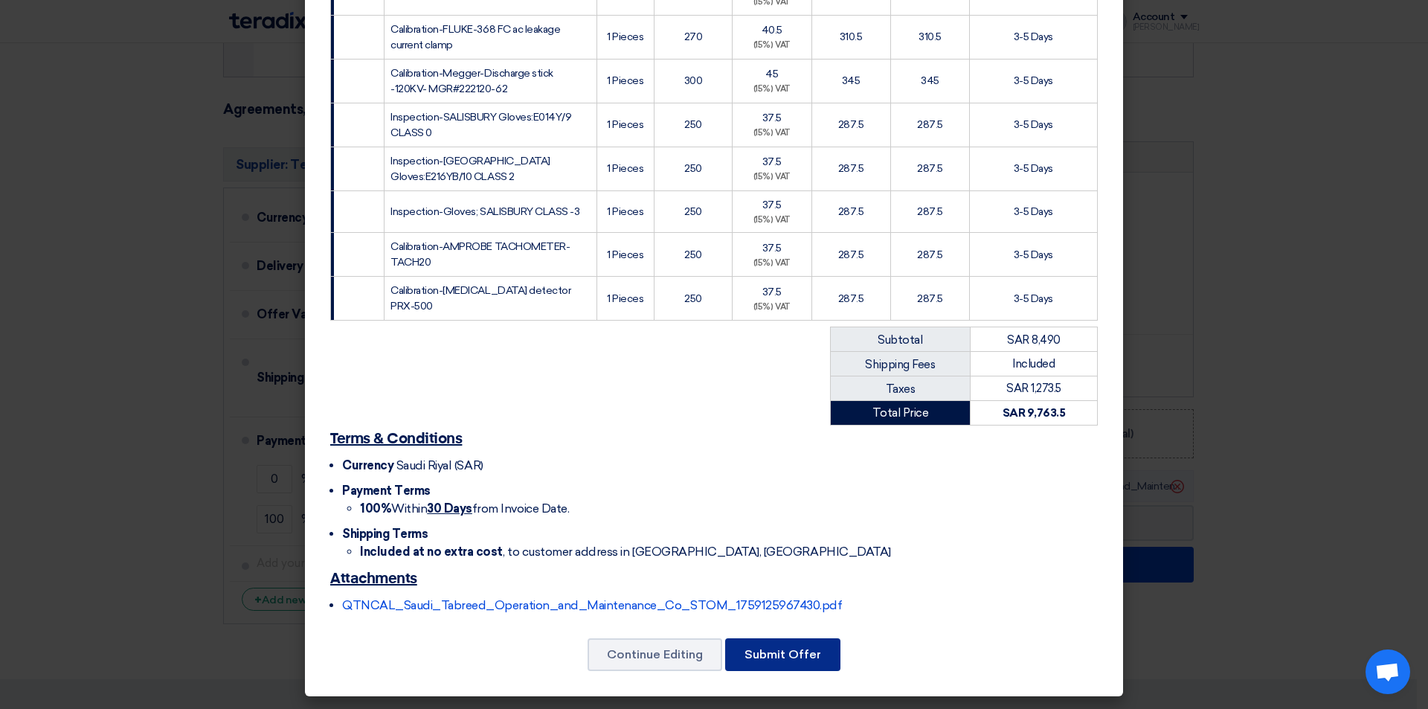
click at [772, 643] on button "Submit Offer" at bounding box center [782, 654] width 115 height 33
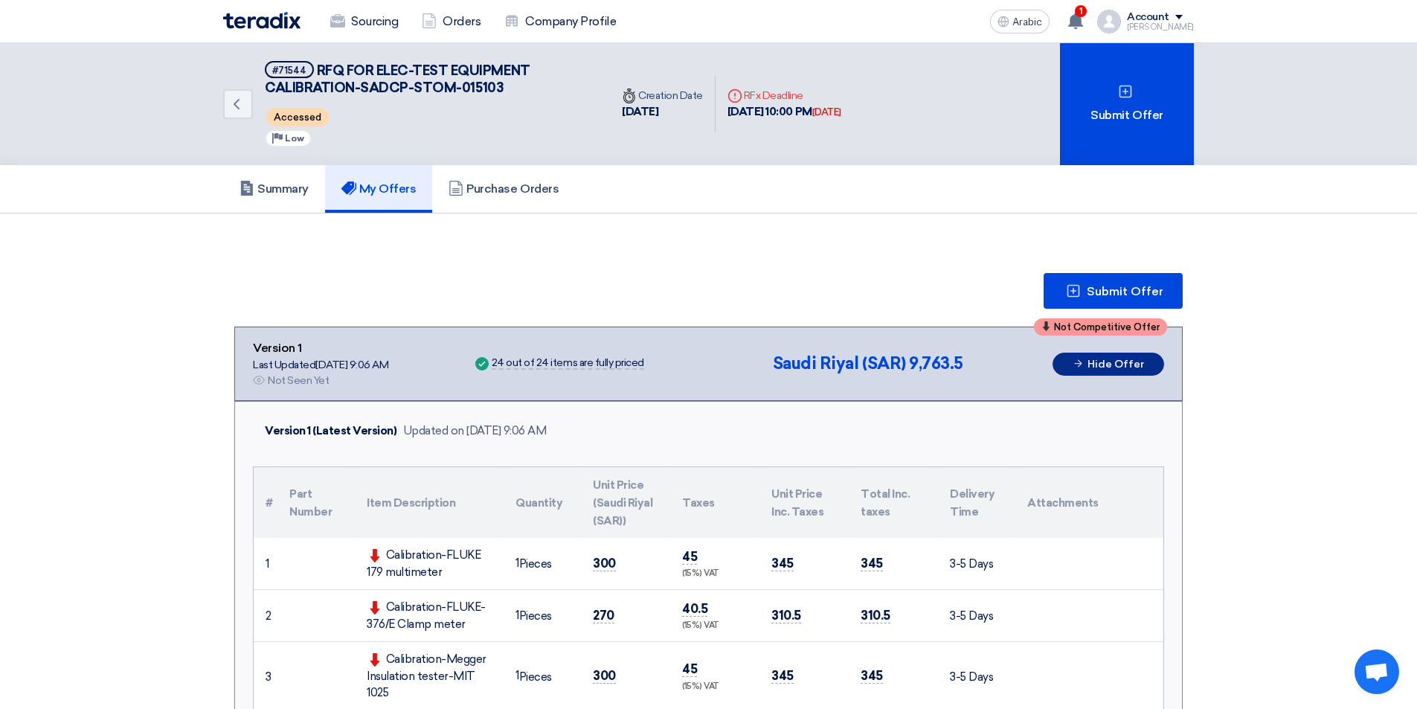
click at [1143, 366] on font "Hide Offer" at bounding box center [1115, 364] width 57 height 13
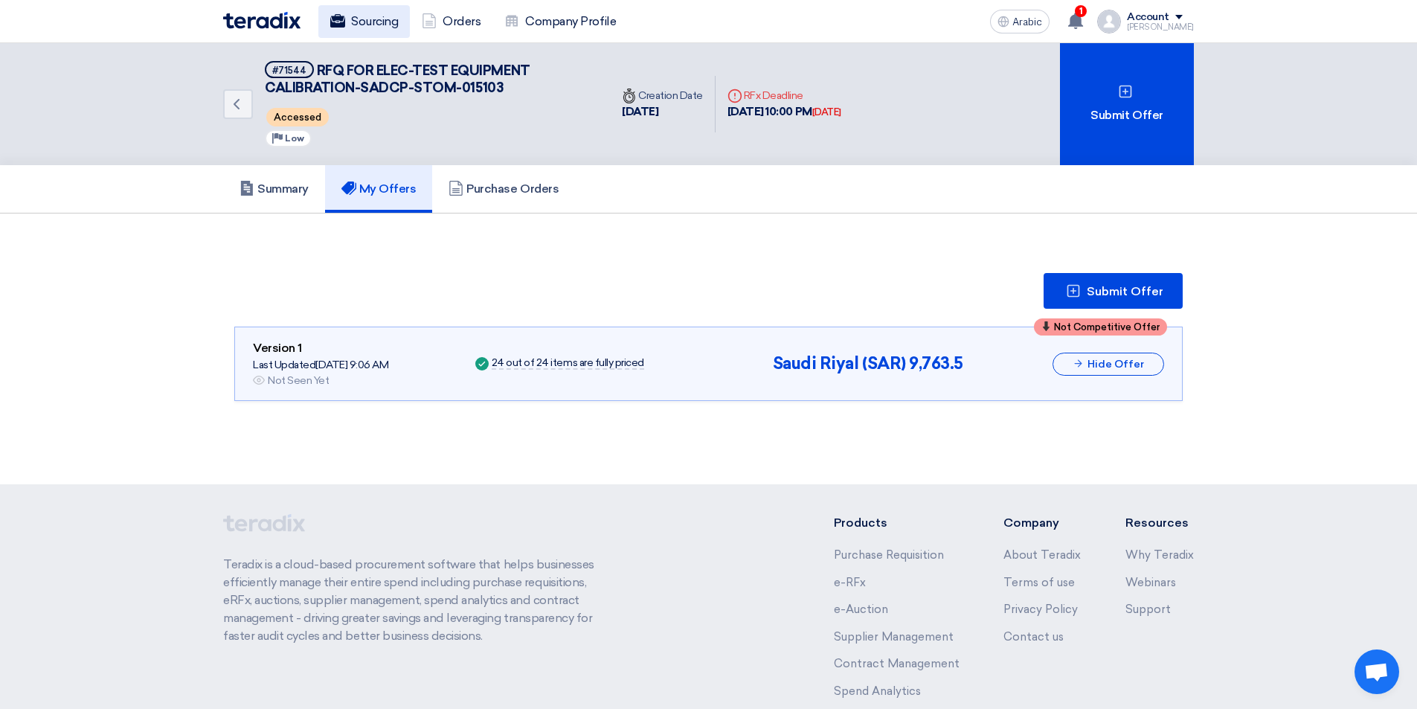
click at [366, 24] on font "Sourcing" at bounding box center [374, 21] width 47 height 14
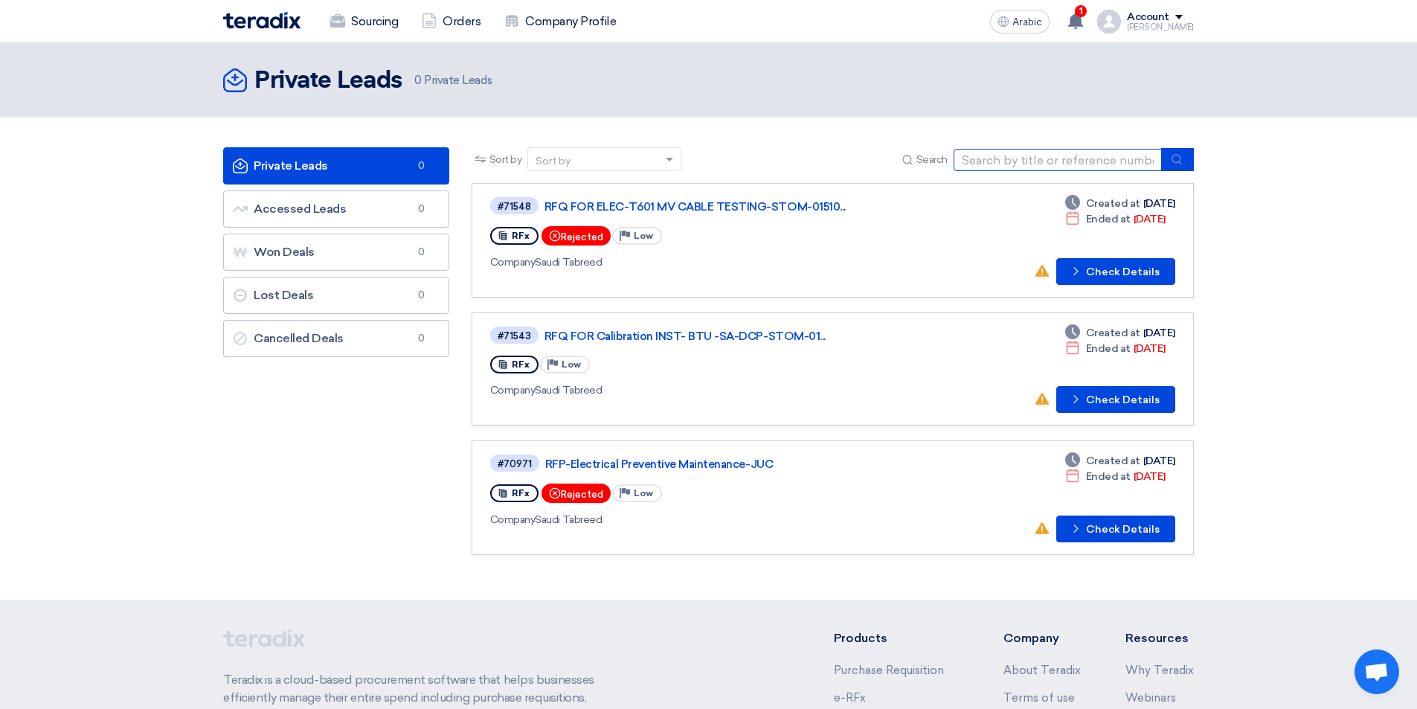
click at [1061, 156] on input at bounding box center [1057, 160] width 208 height 22
paste input "STOM-015052"
type input "STOM-015052"
click at [1181, 158] on icon "submit" at bounding box center [1177, 159] width 12 height 12
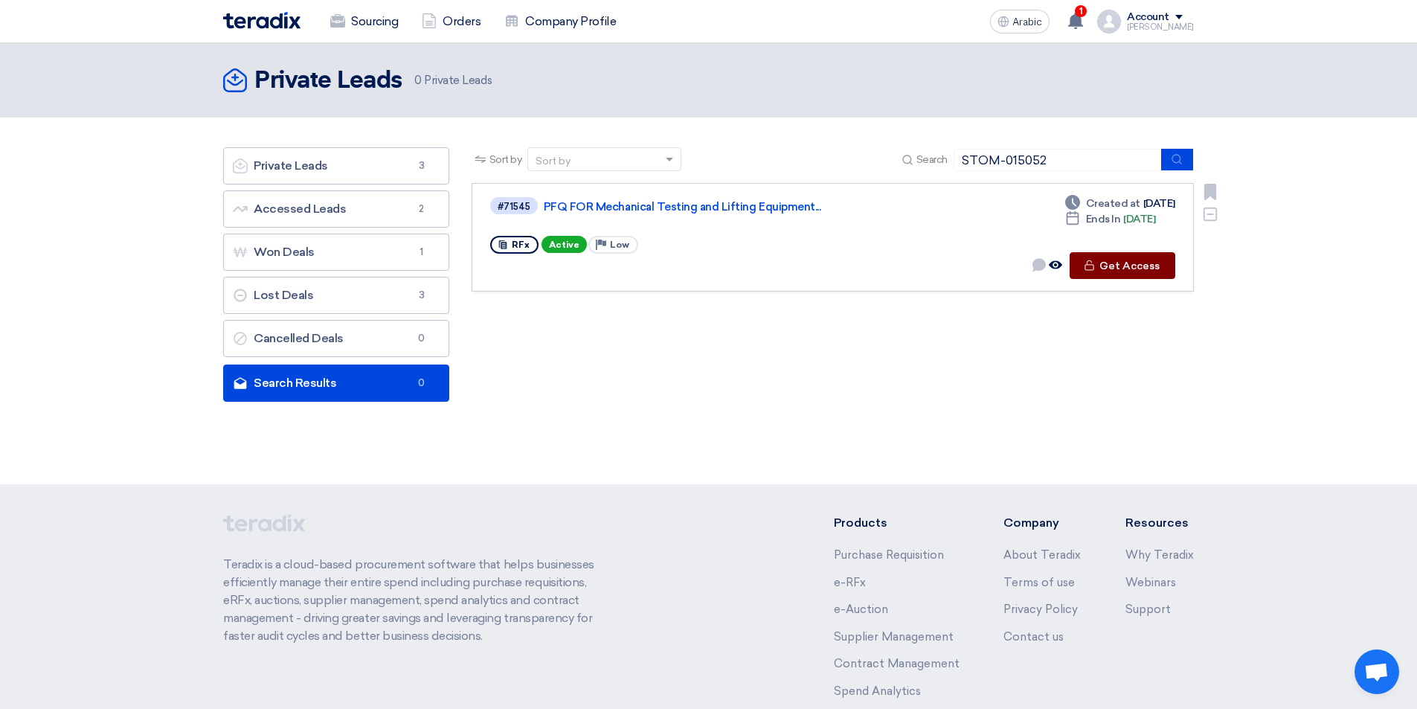
click at [1130, 267] on font "Get Access" at bounding box center [1129, 266] width 60 height 13
click at [1095, 264] on icon "Check details" at bounding box center [1089, 265] width 11 height 11
click at [365, 28] on font "Sourcing" at bounding box center [374, 22] width 47 height 18
click at [1070, 19] on use at bounding box center [1075, 21] width 15 height 16
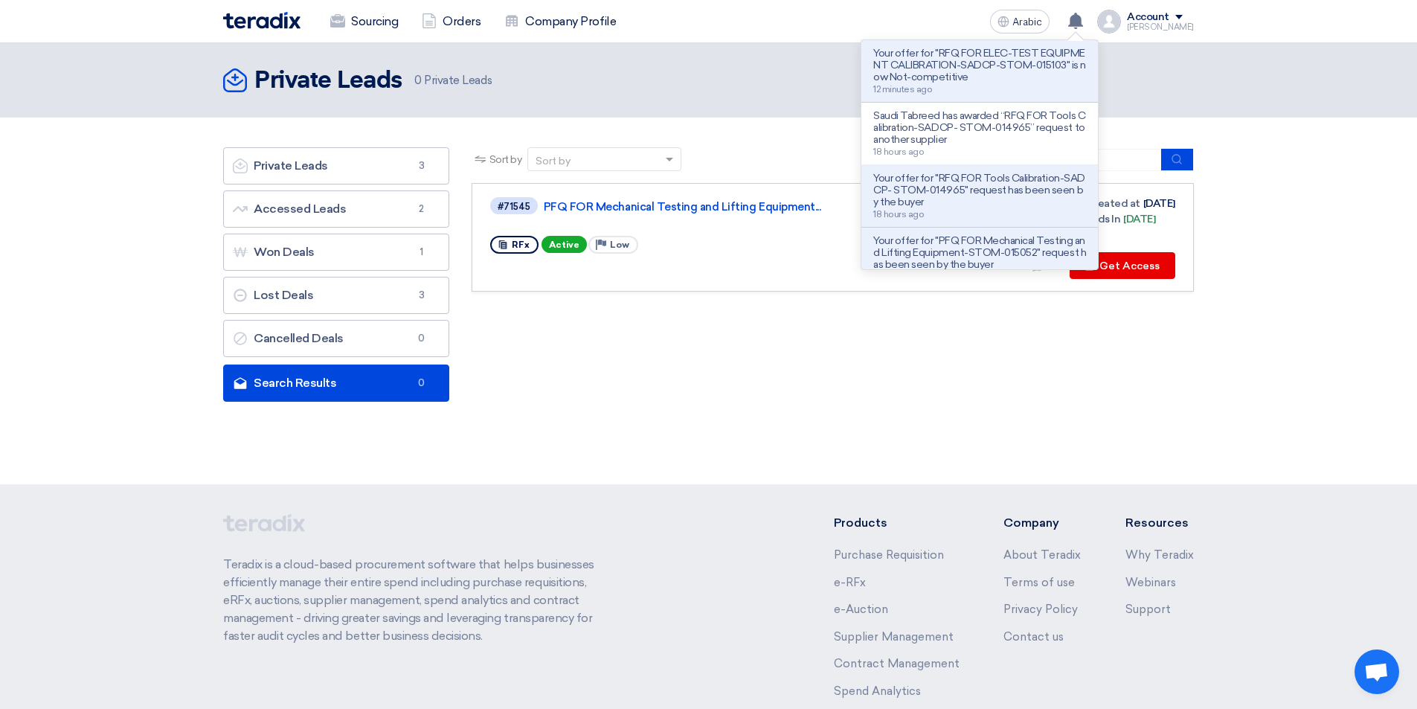
click at [1296, 391] on section "Private Leads Private Leads 3 Accessed Leads Accessed Leads 2 Won Deals Won Dea…" at bounding box center [708, 278] width 1417 height 321
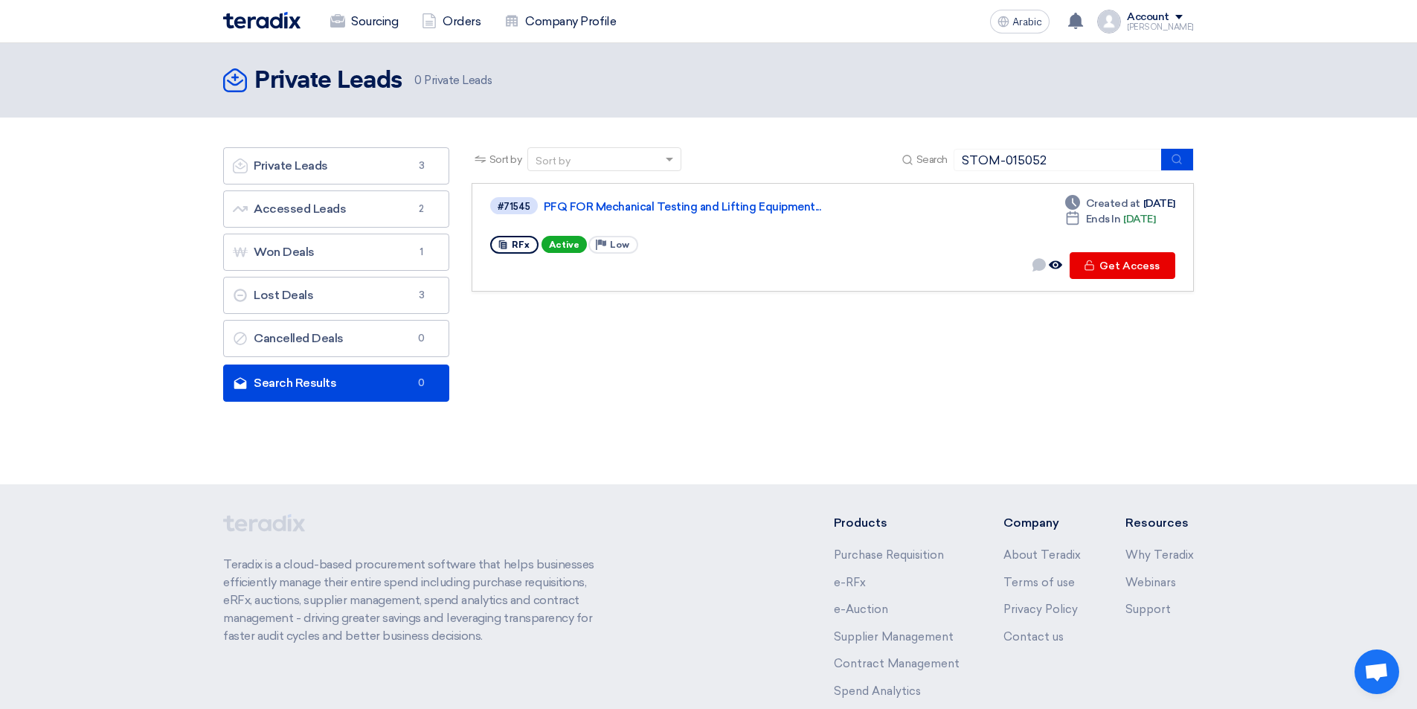
click at [267, 16] on img at bounding box center [261, 20] width 77 height 17
